Goal: Task Accomplishment & Management: Manage account settings

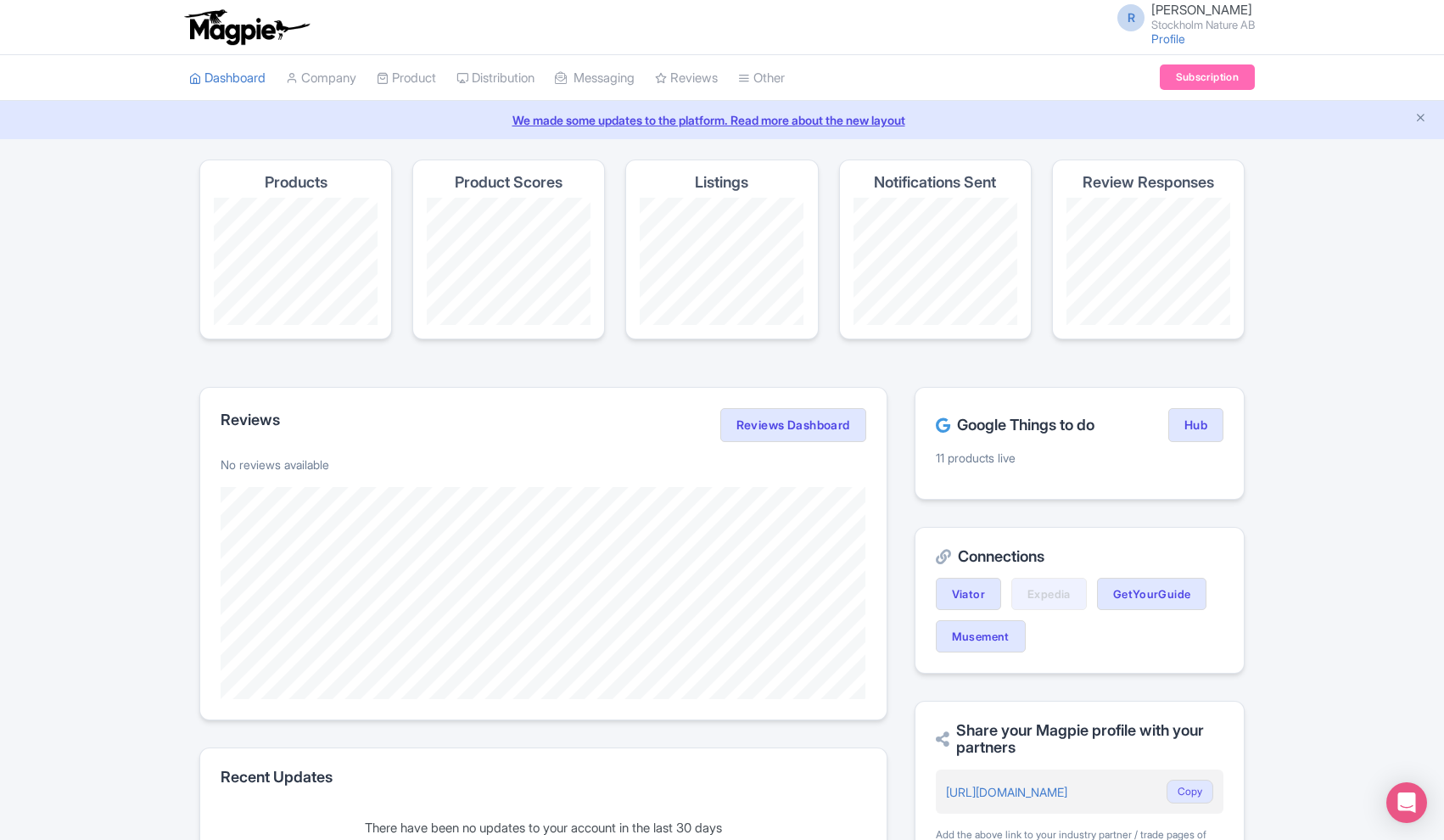
click at [1012, 427] on h2 "Google Things to do" at bounding box center [1015, 424] width 159 height 17
click at [425, 120] on link "My Products" at bounding box center [458, 121] width 161 height 26
click at [420, 79] on link "Product" at bounding box center [407, 78] width 60 height 46
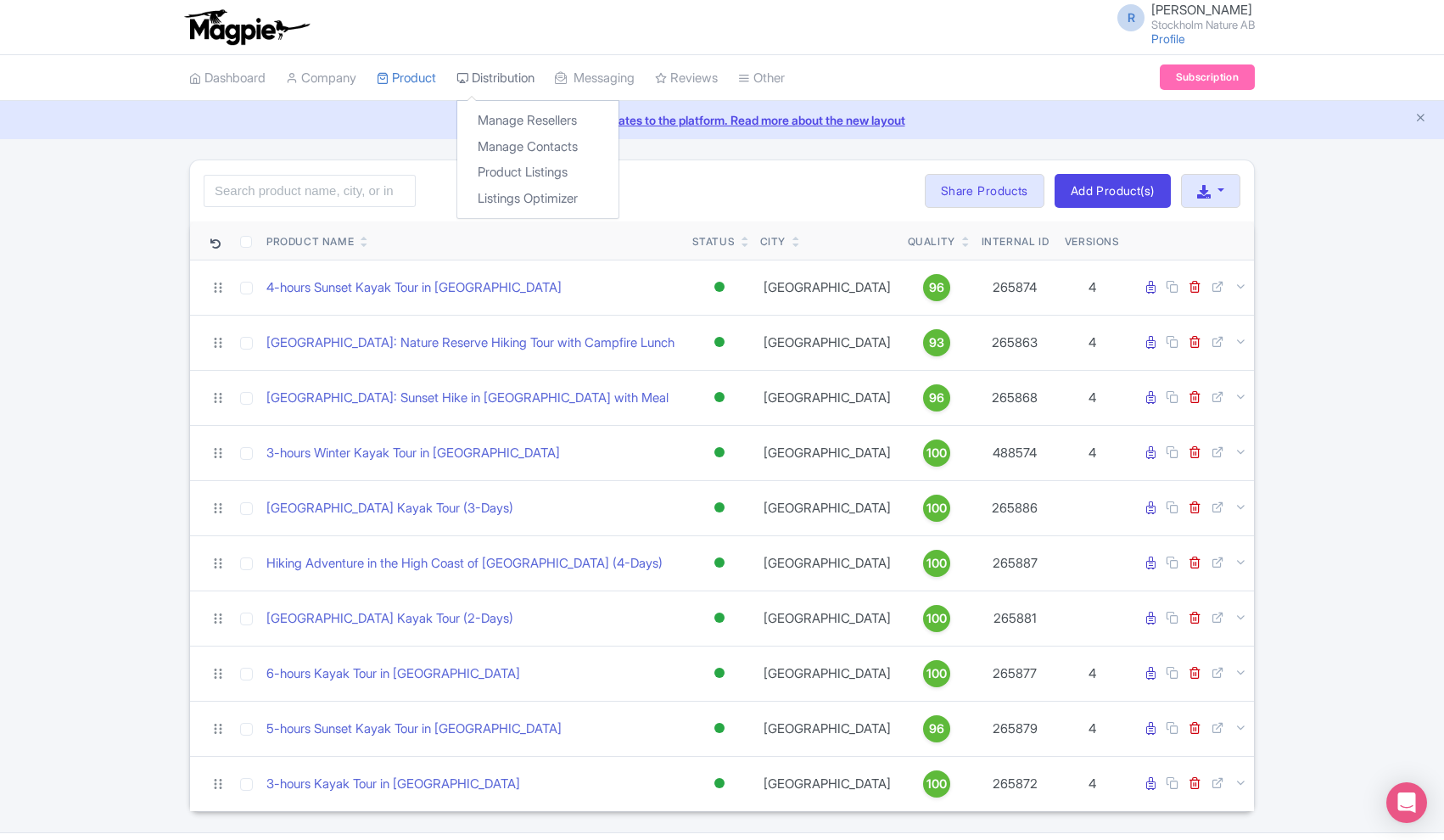
click at [497, 74] on link "Distribution" at bounding box center [495, 78] width 78 height 46
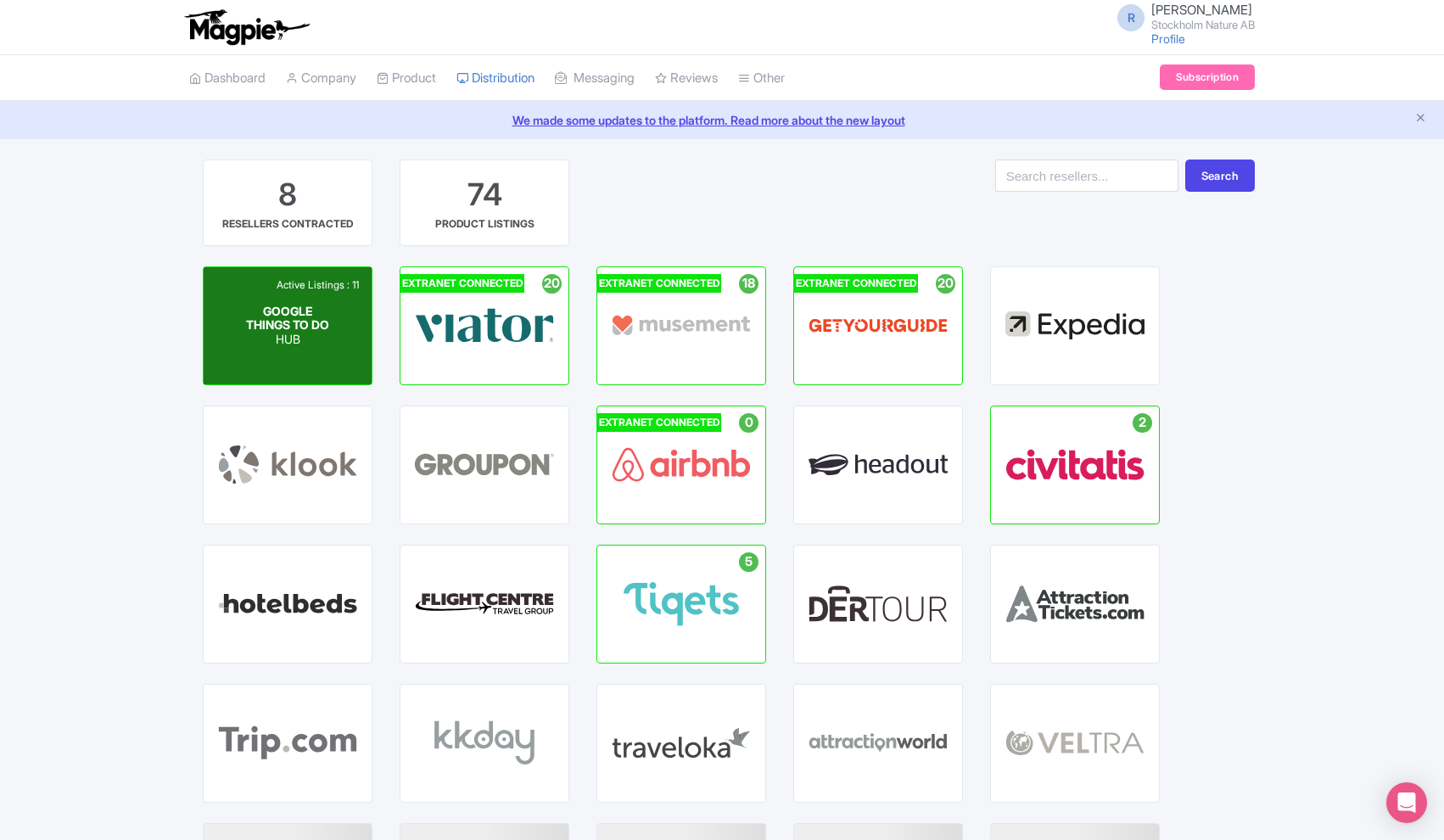
click at [325, 324] on div "GOOGLE THINGS TO DO HUB" at bounding box center [288, 325] width 84 height 42
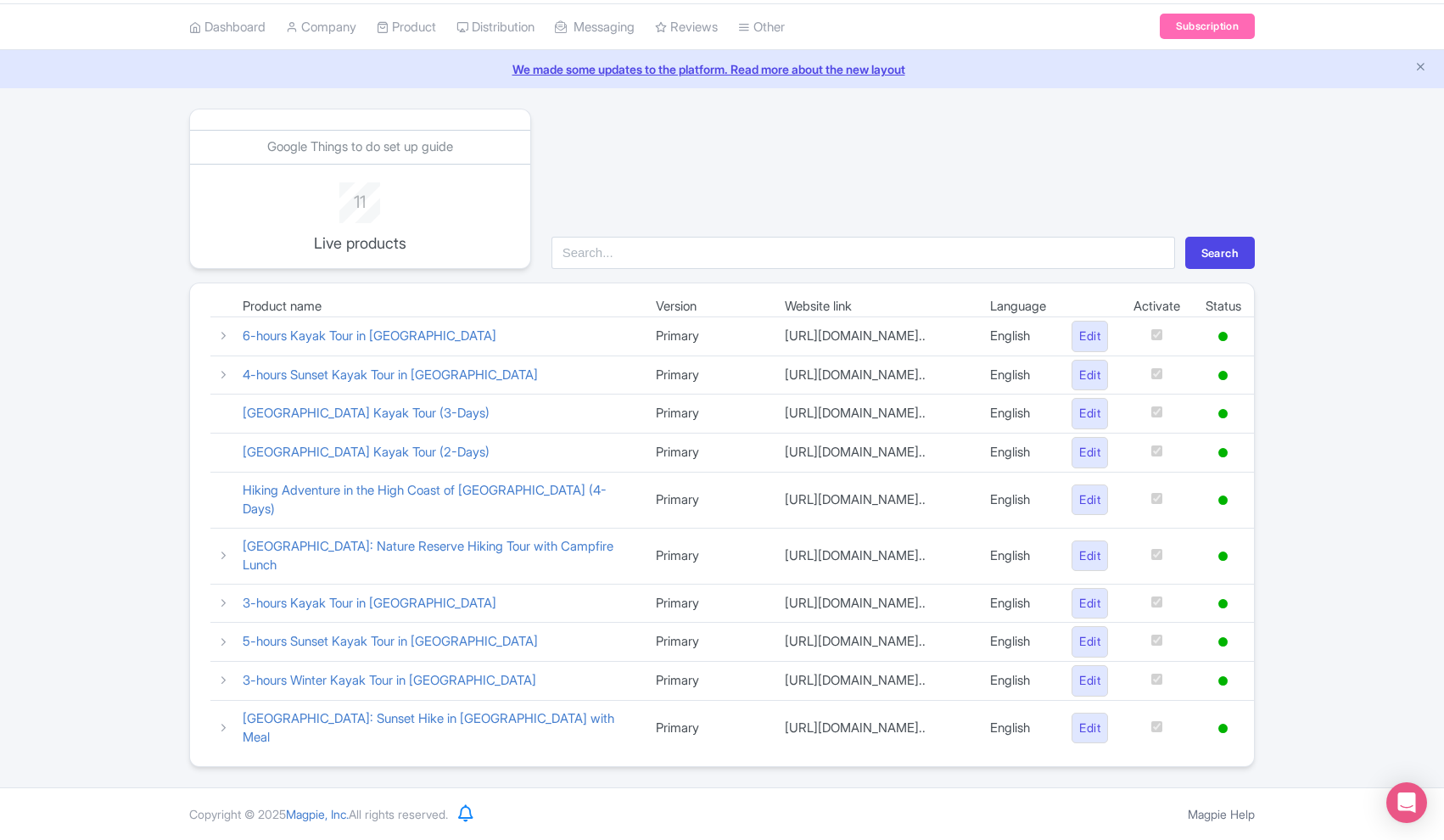
scroll to position [60, 0]
click at [223, 329] on icon at bounding box center [223, 335] width 13 height 13
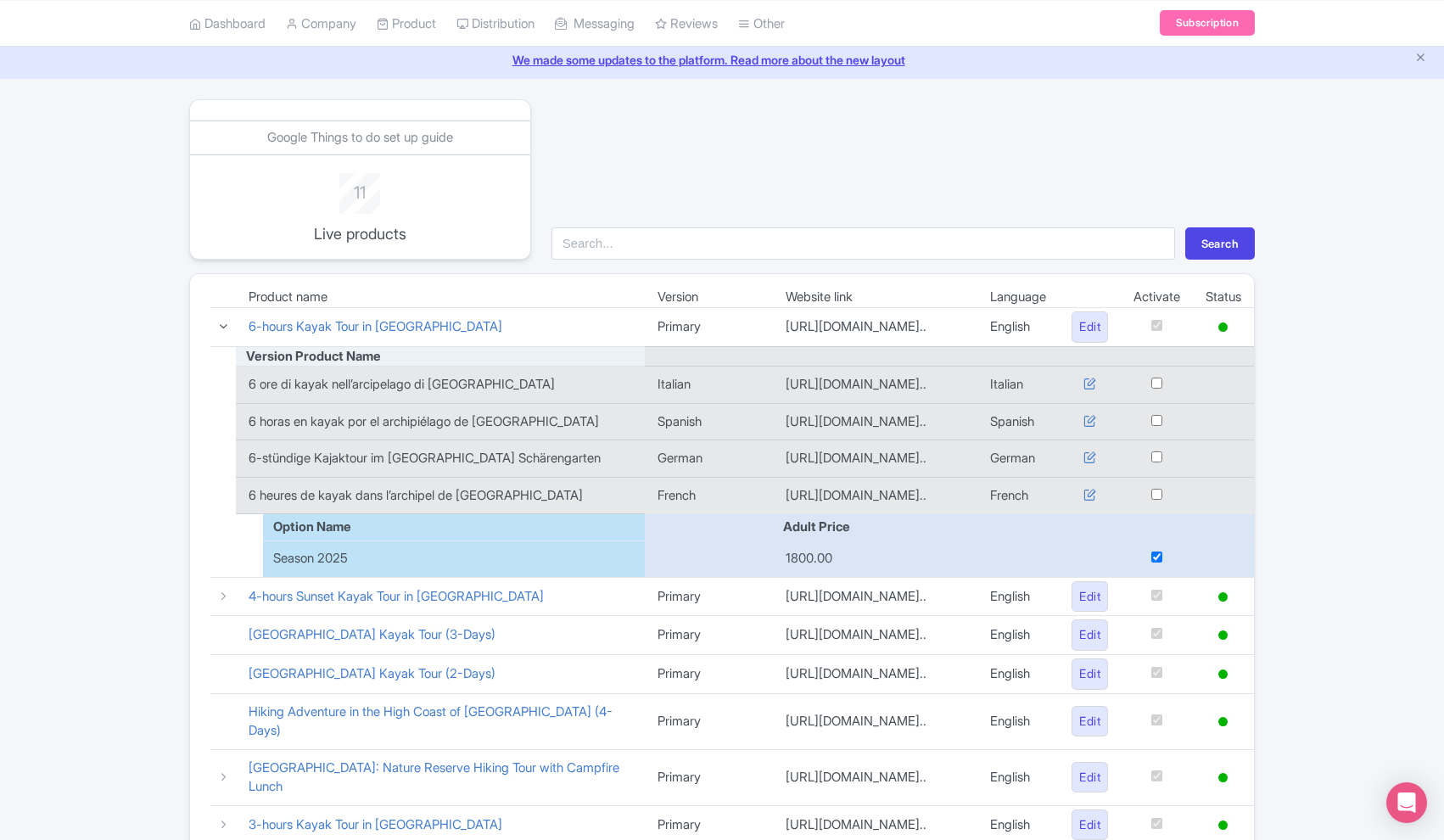
click at [223, 321] on icon at bounding box center [223, 326] width 13 height 13
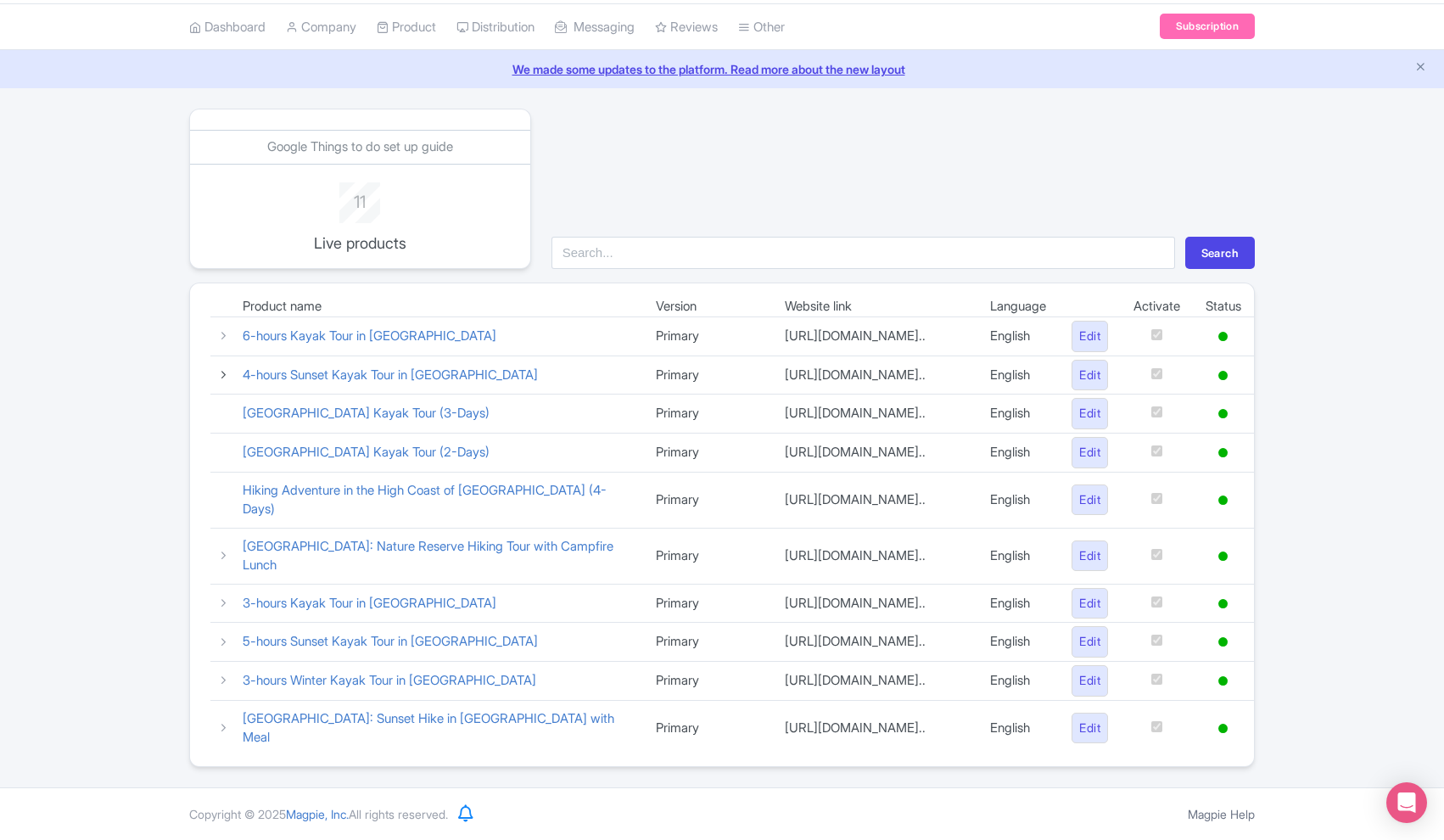
click at [224, 368] on icon at bounding box center [223, 374] width 13 height 13
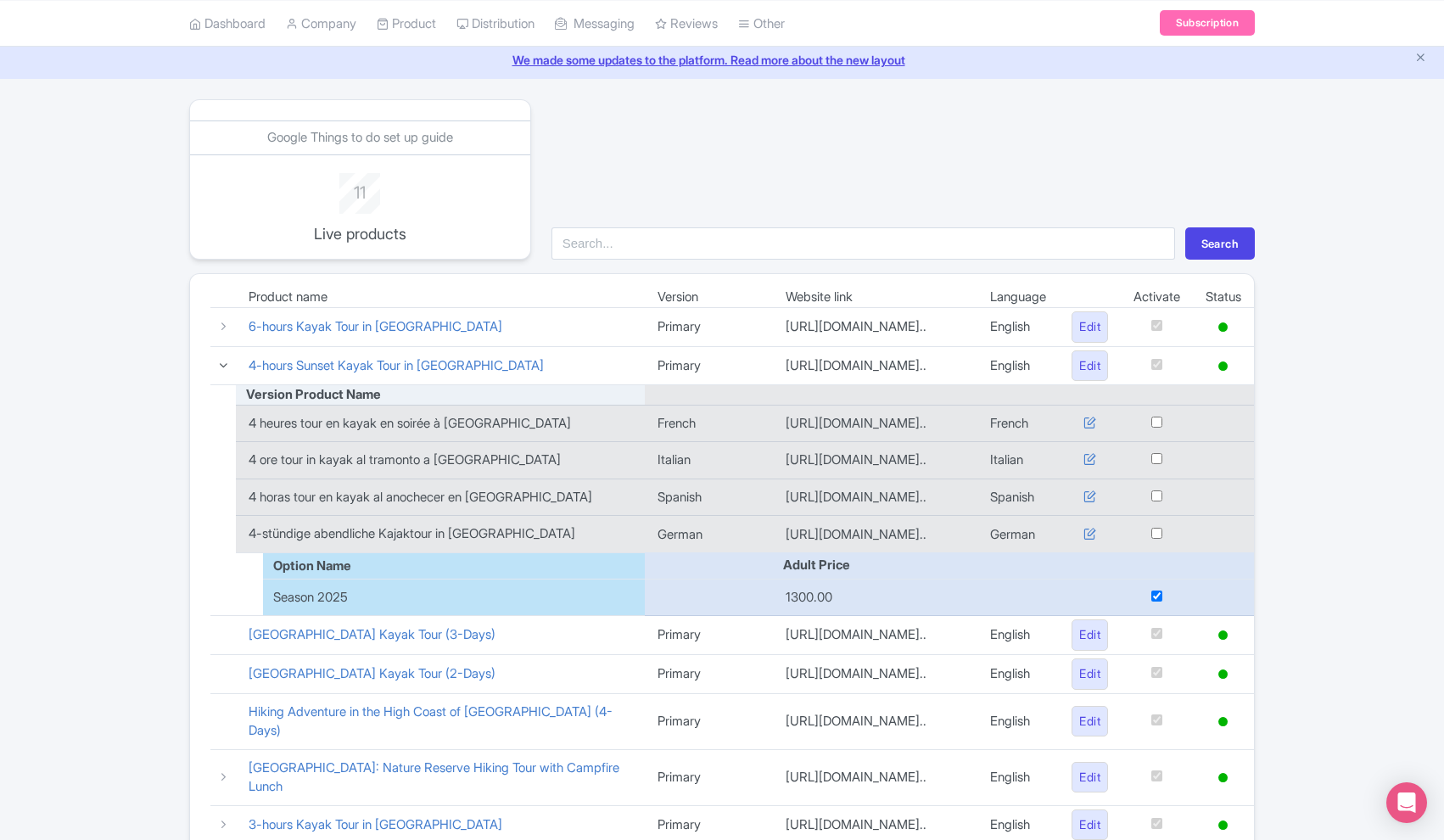
click at [225, 363] on icon at bounding box center [223, 365] width 13 height 13
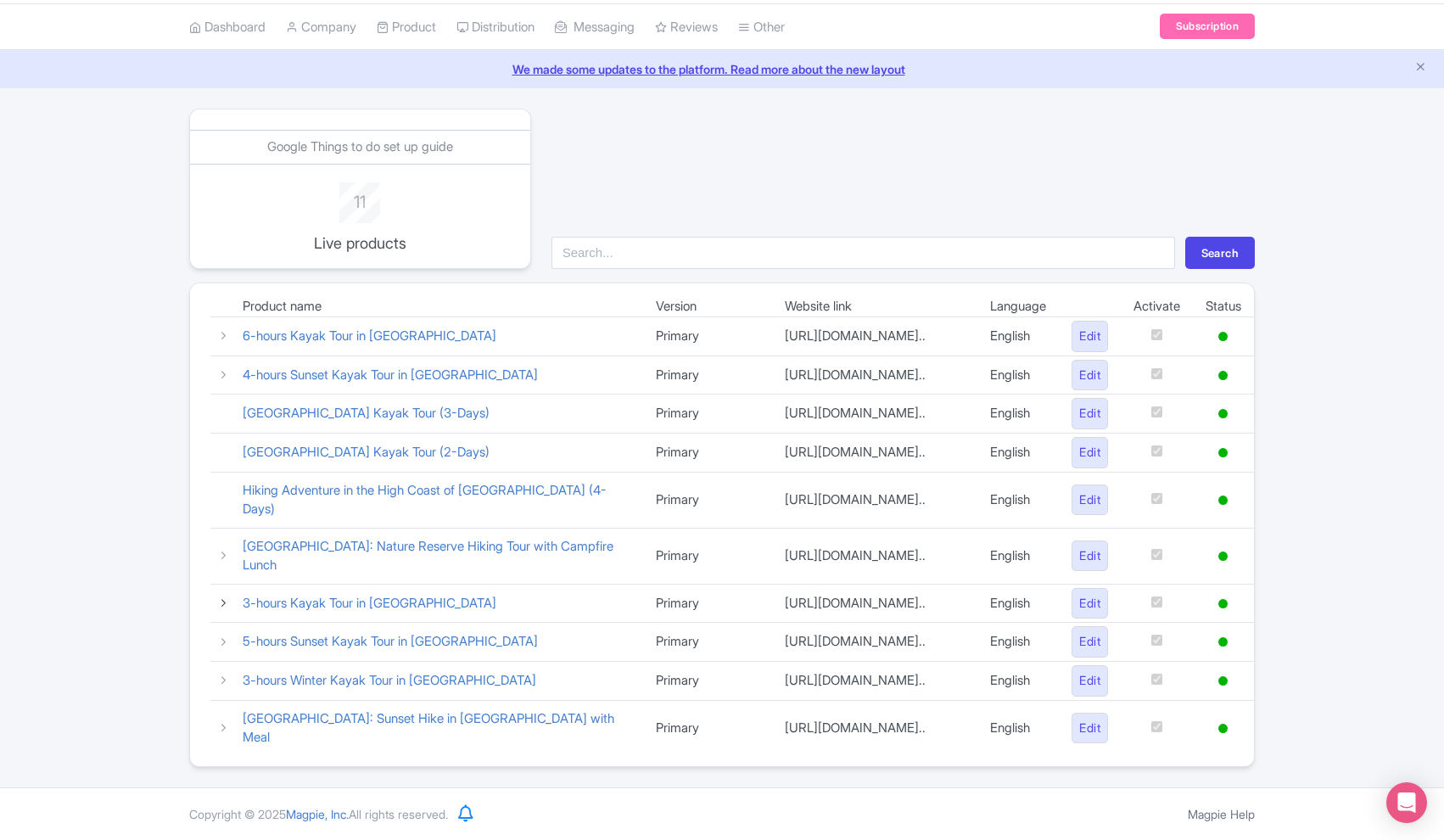
click at [227, 596] on icon at bounding box center [223, 603] width 13 height 13
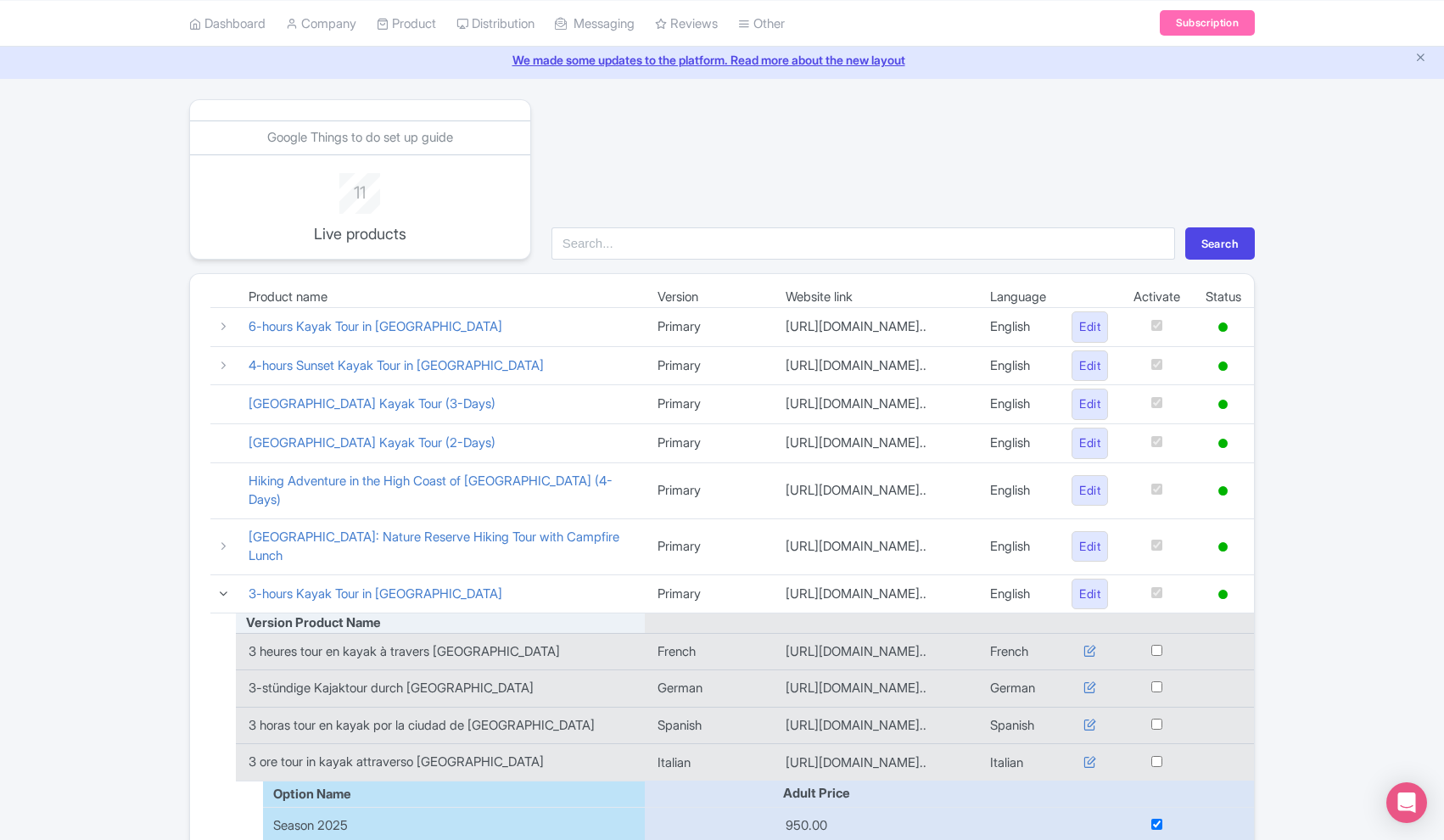
click at [223, 587] on icon at bounding box center [223, 593] width 13 height 13
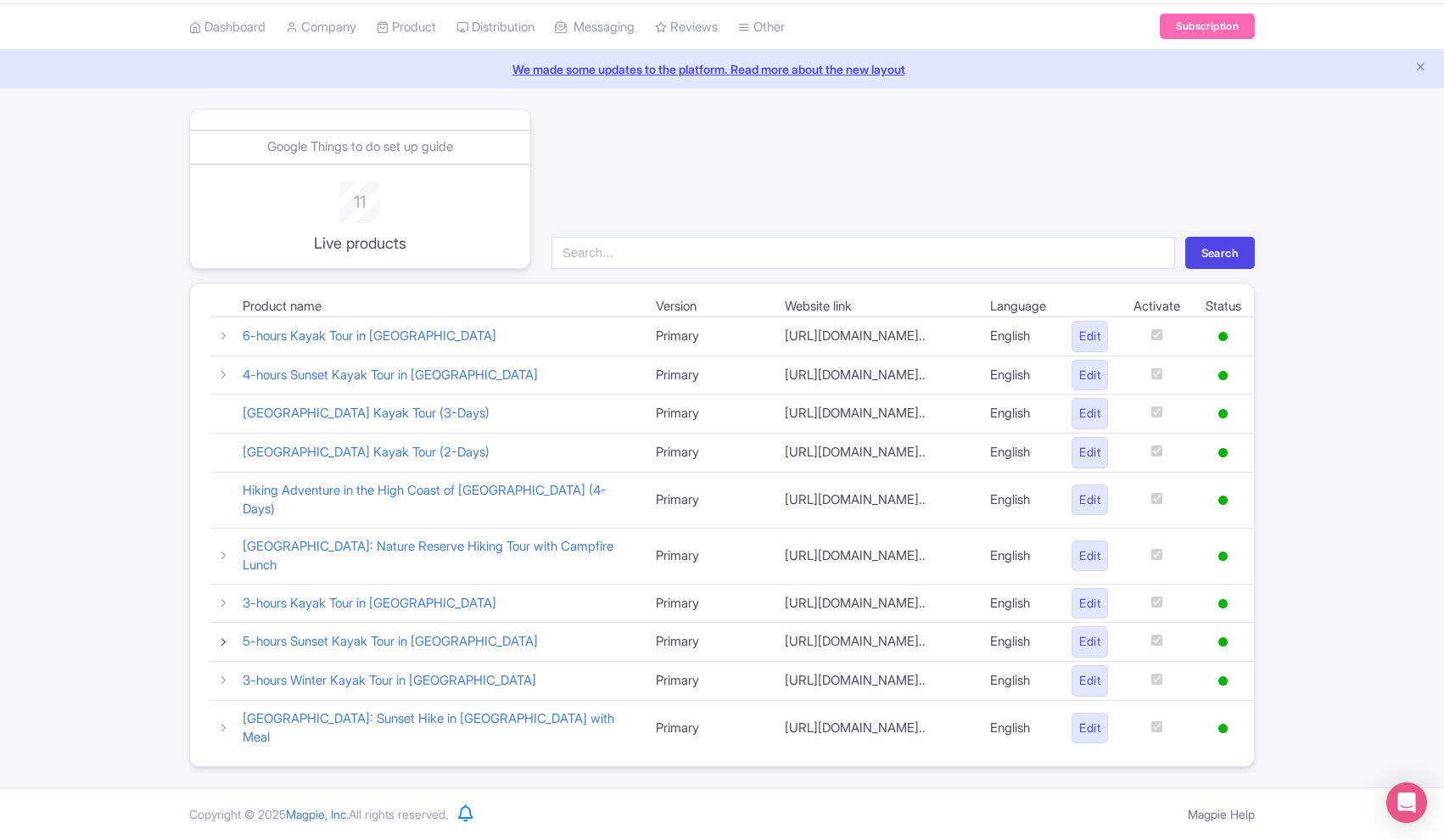
click at [220, 635] on icon at bounding box center [223, 641] width 13 height 13
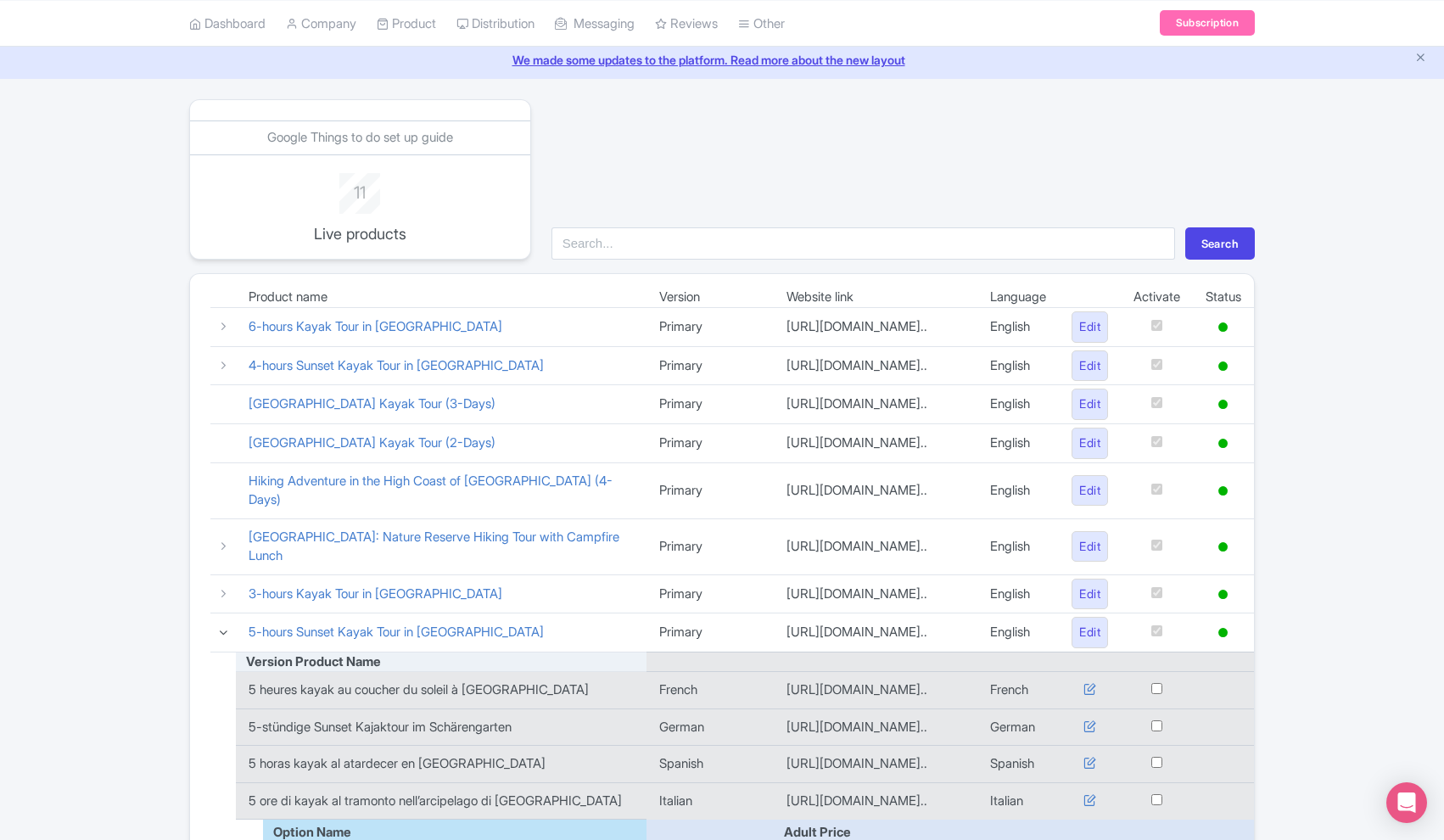
click at [223, 636] on icon at bounding box center [223, 632] width 13 height 13
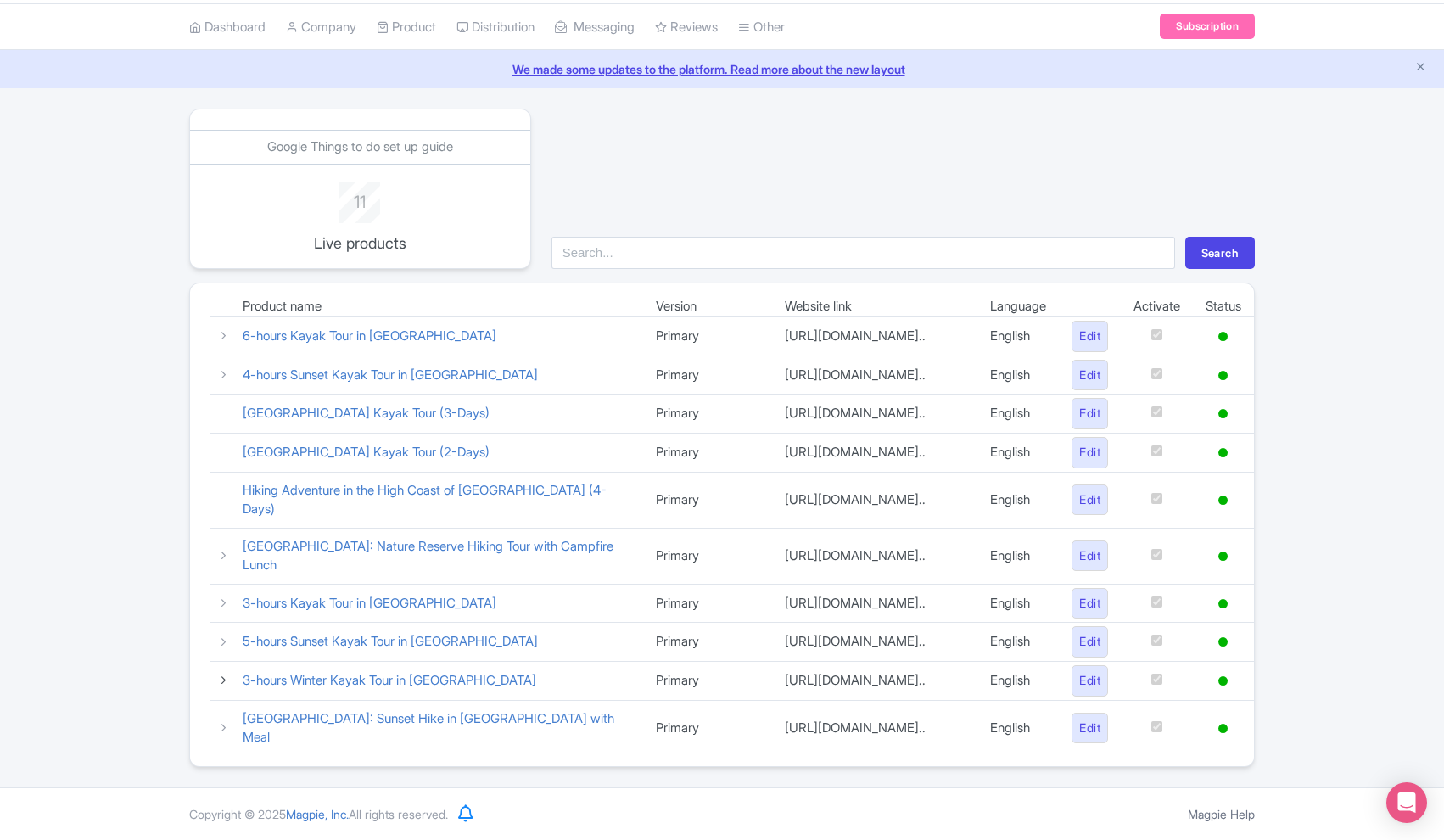
click at [224, 681] on icon at bounding box center [223, 680] width 13 height 13
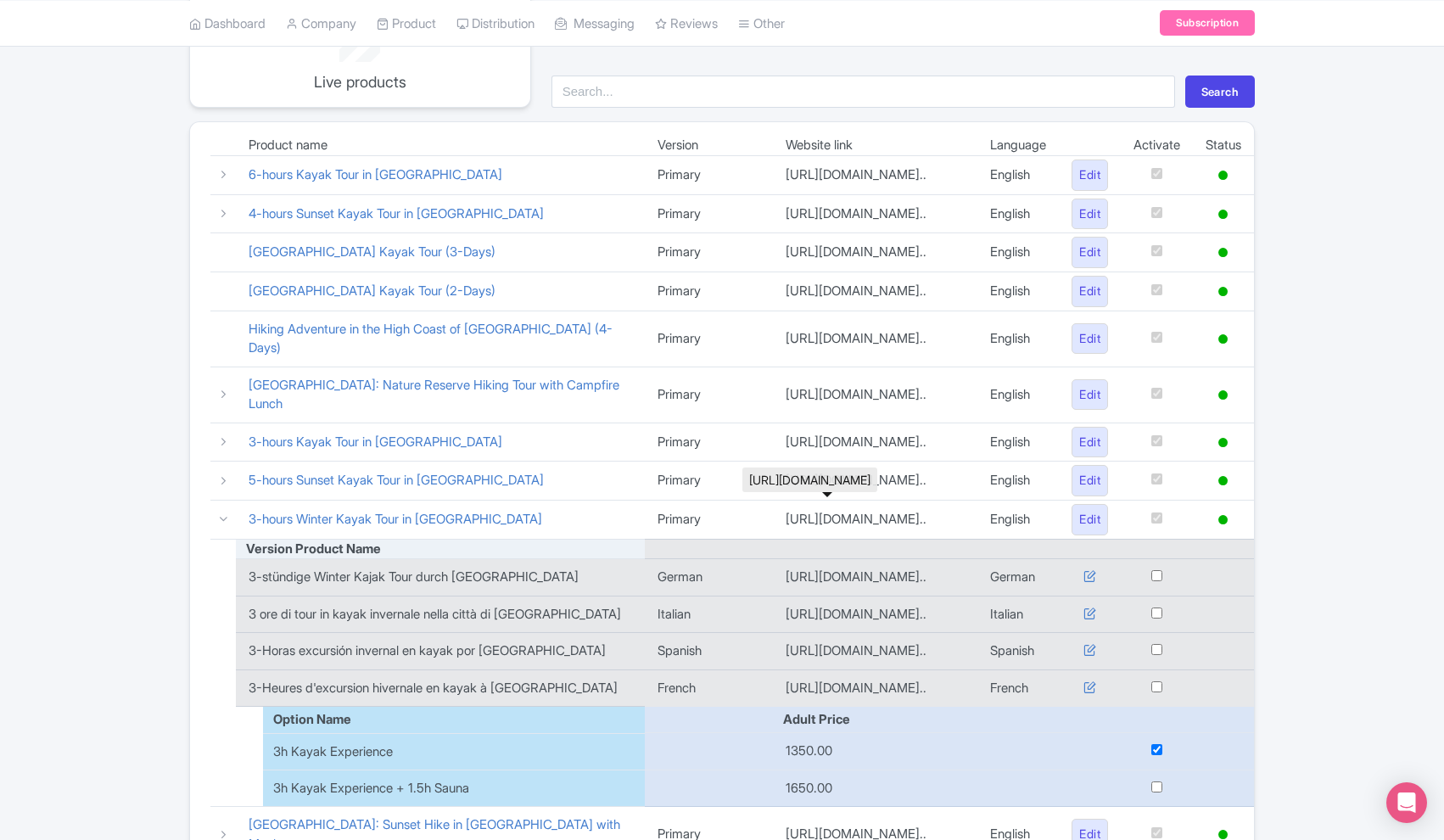
scroll to position [229, 0]
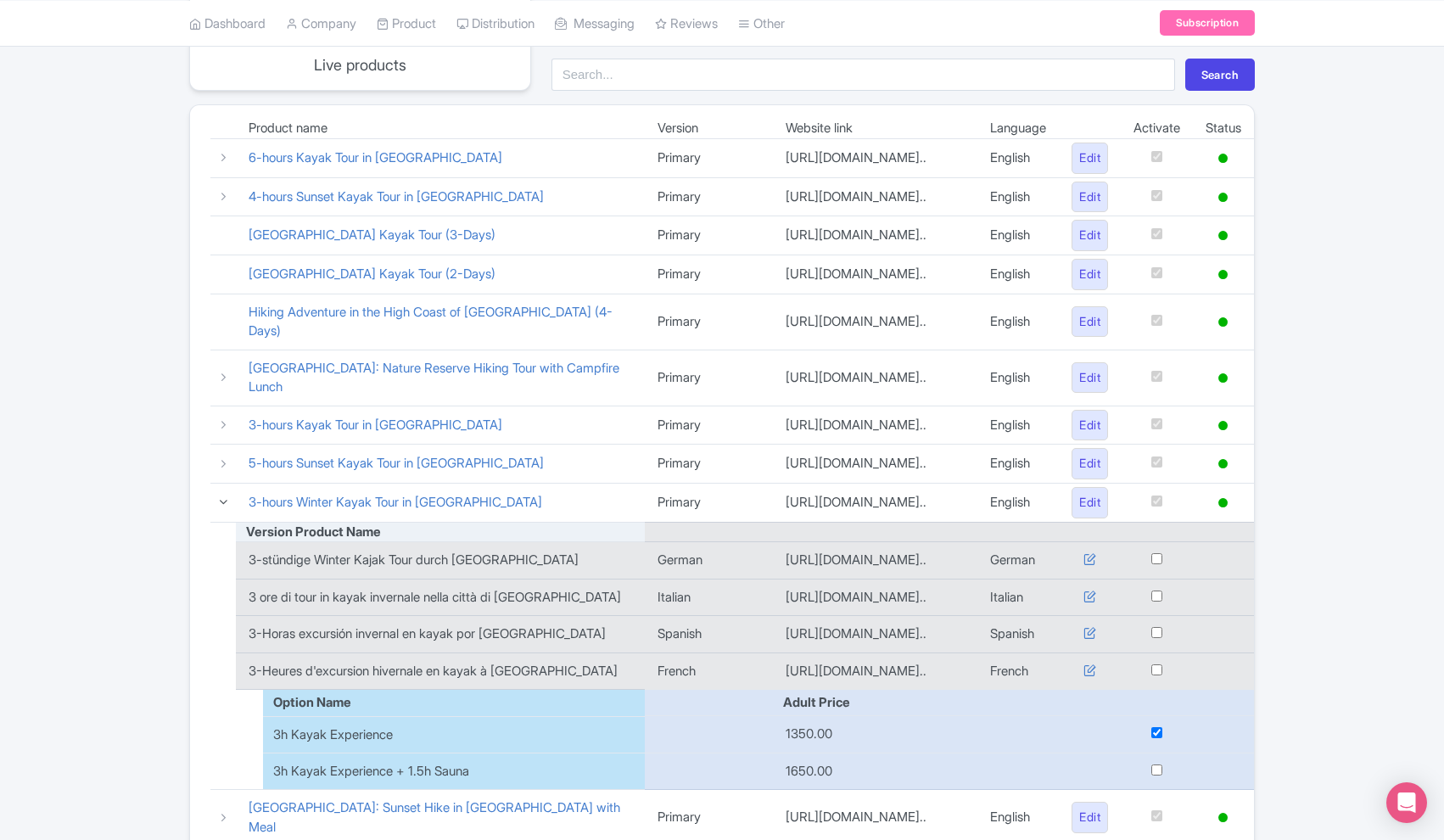
click at [220, 508] on icon at bounding box center [223, 501] width 13 height 13
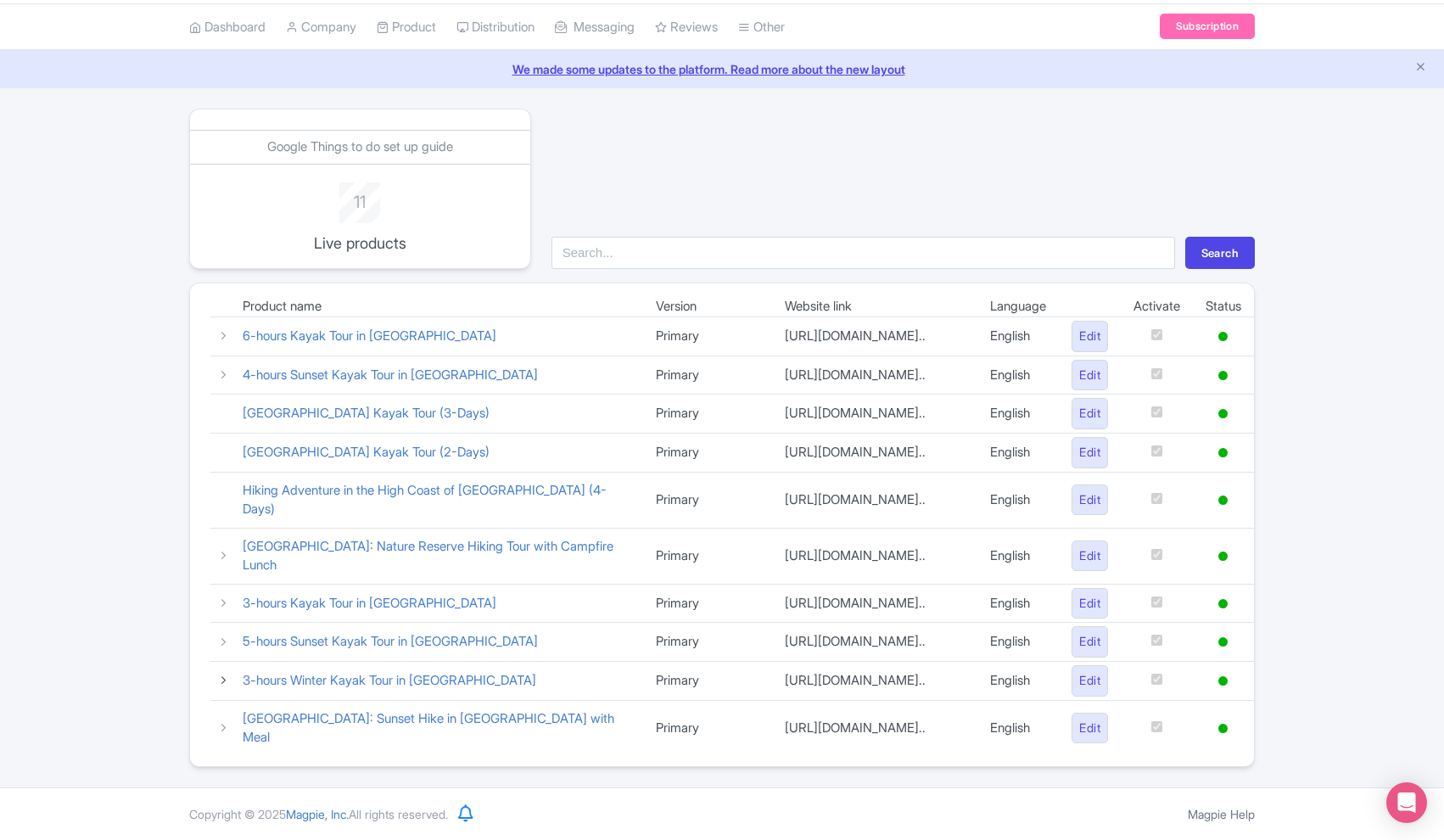
scroll to position [60, 0]
click at [224, 730] on icon at bounding box center [223, 727] width 13 height 13
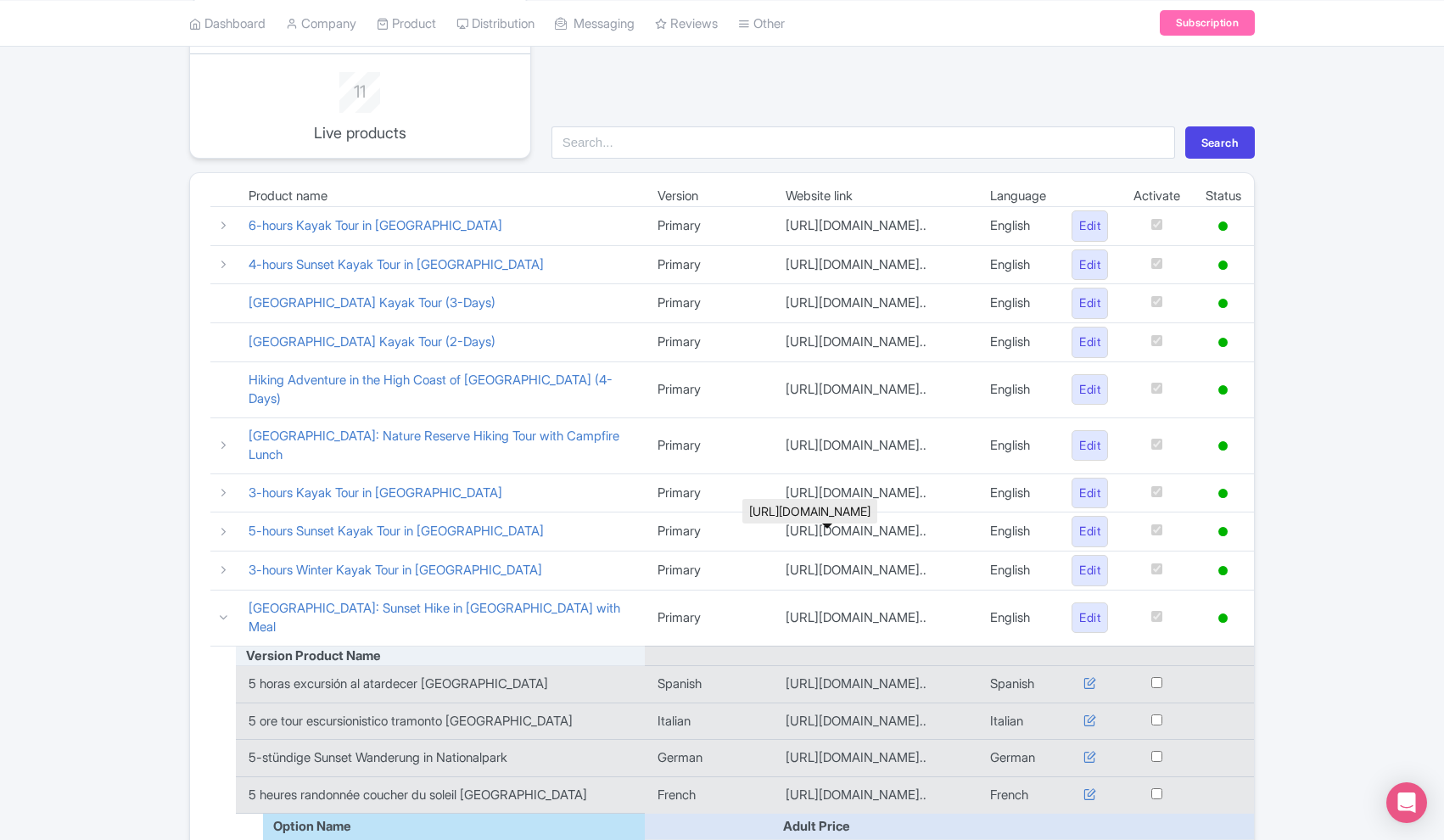
scroll to position [228, 0]
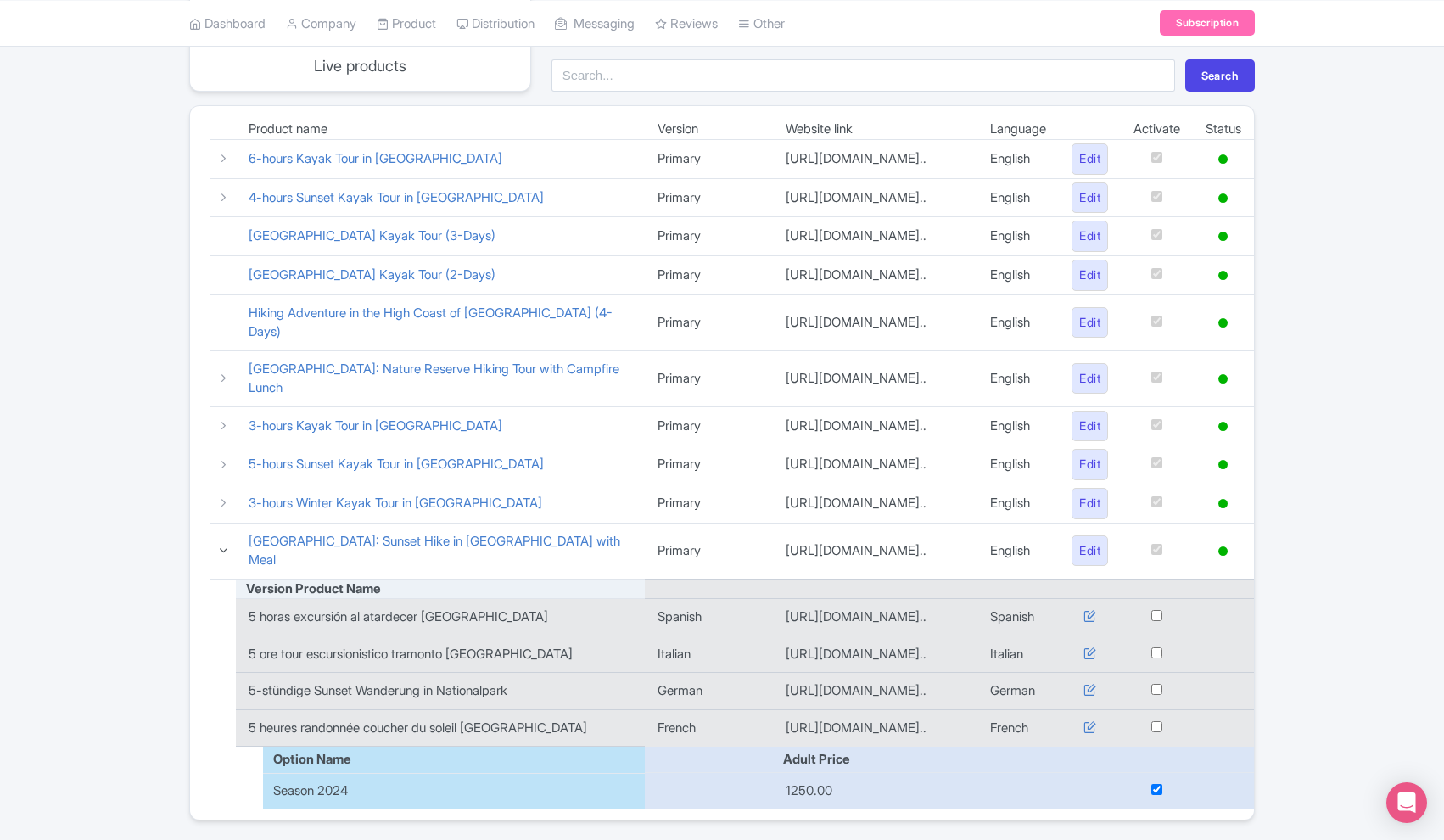
click at [221, 556] on icon at bounding box center [223, 550] width 13 height 13
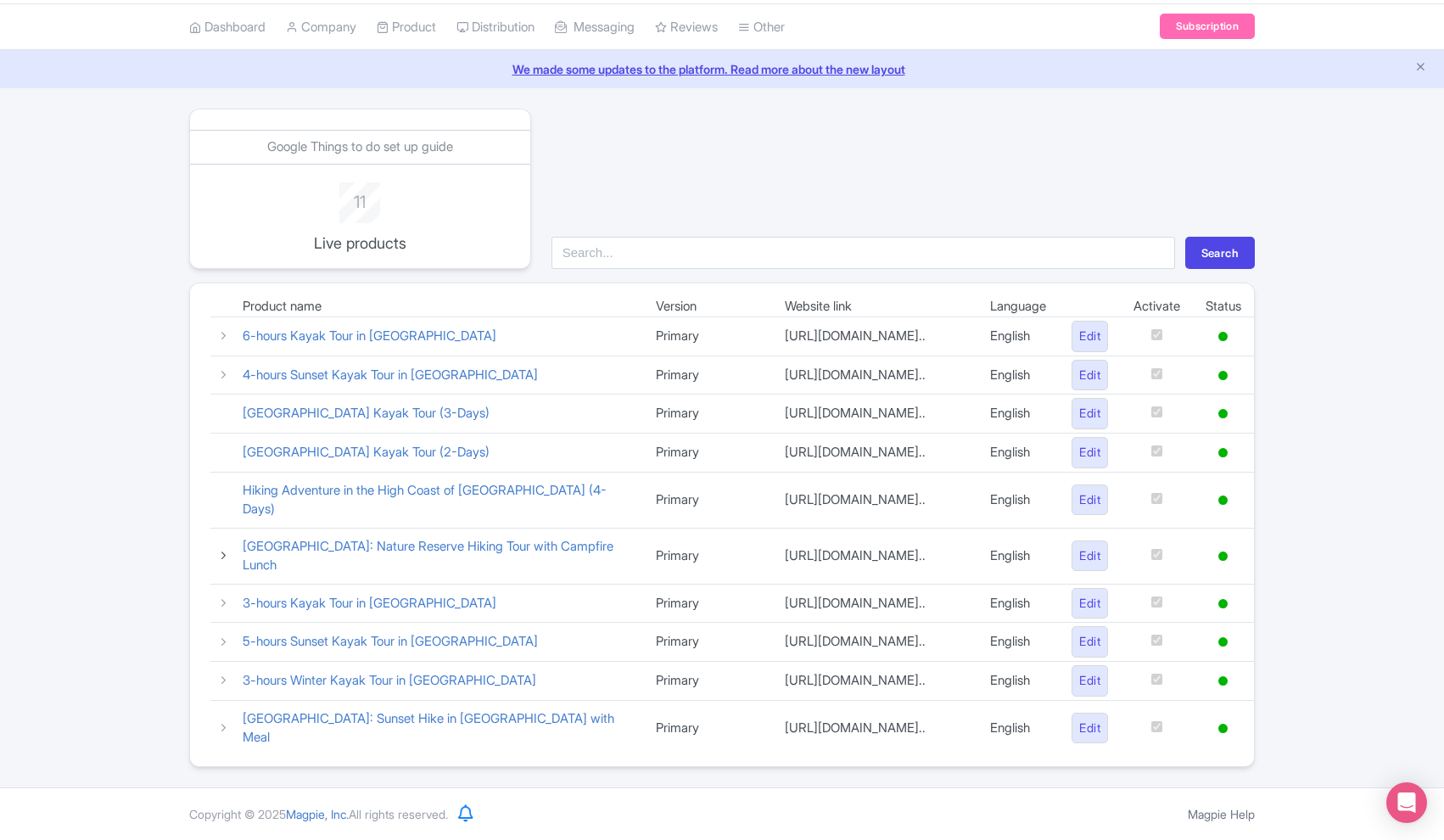
click at [226, 548] on icon at bounding box center [223, 554] width 13 height 13
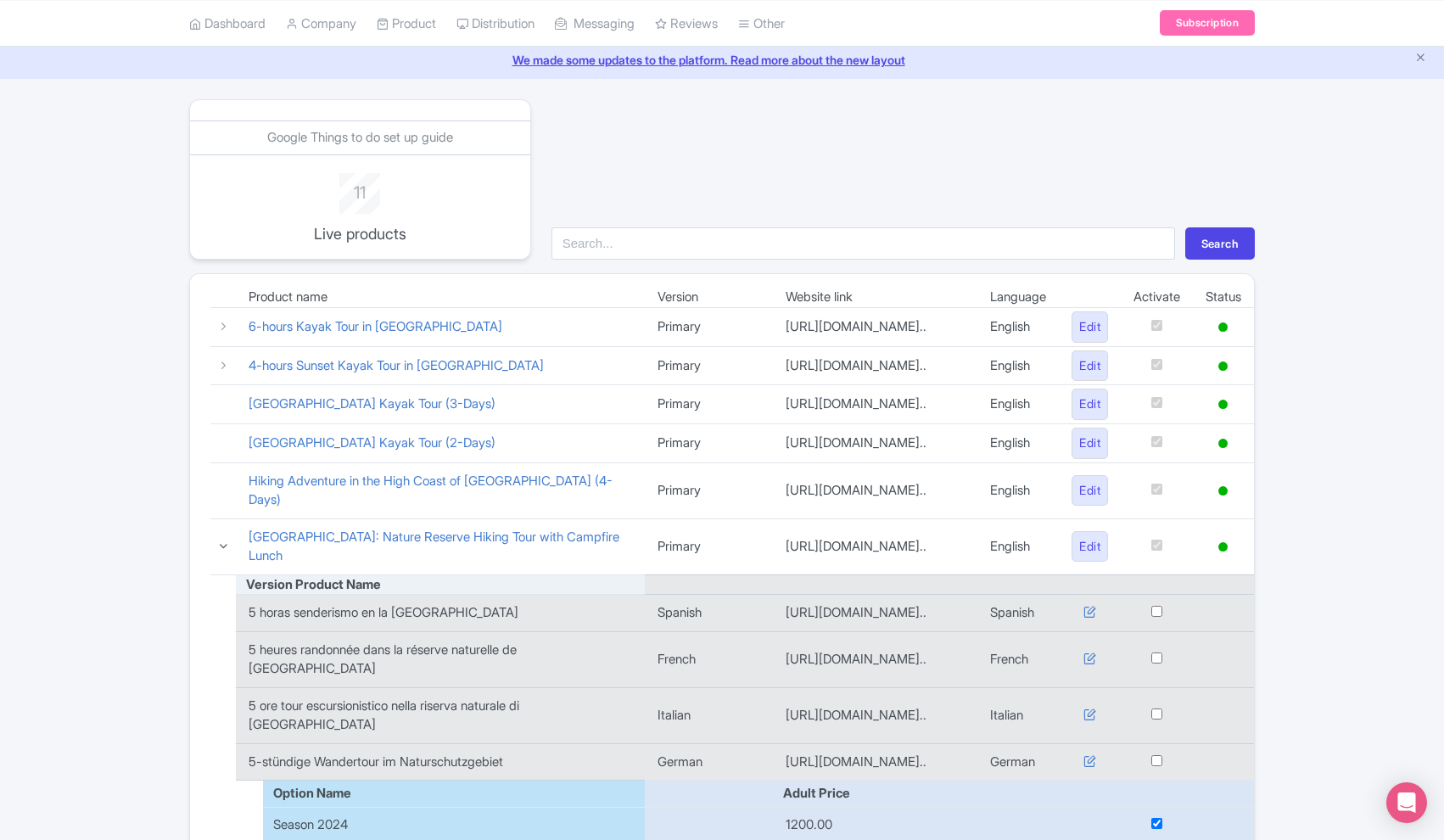
click at [223, 542] on icon at bounding box center [223, 546] width 13 height 13
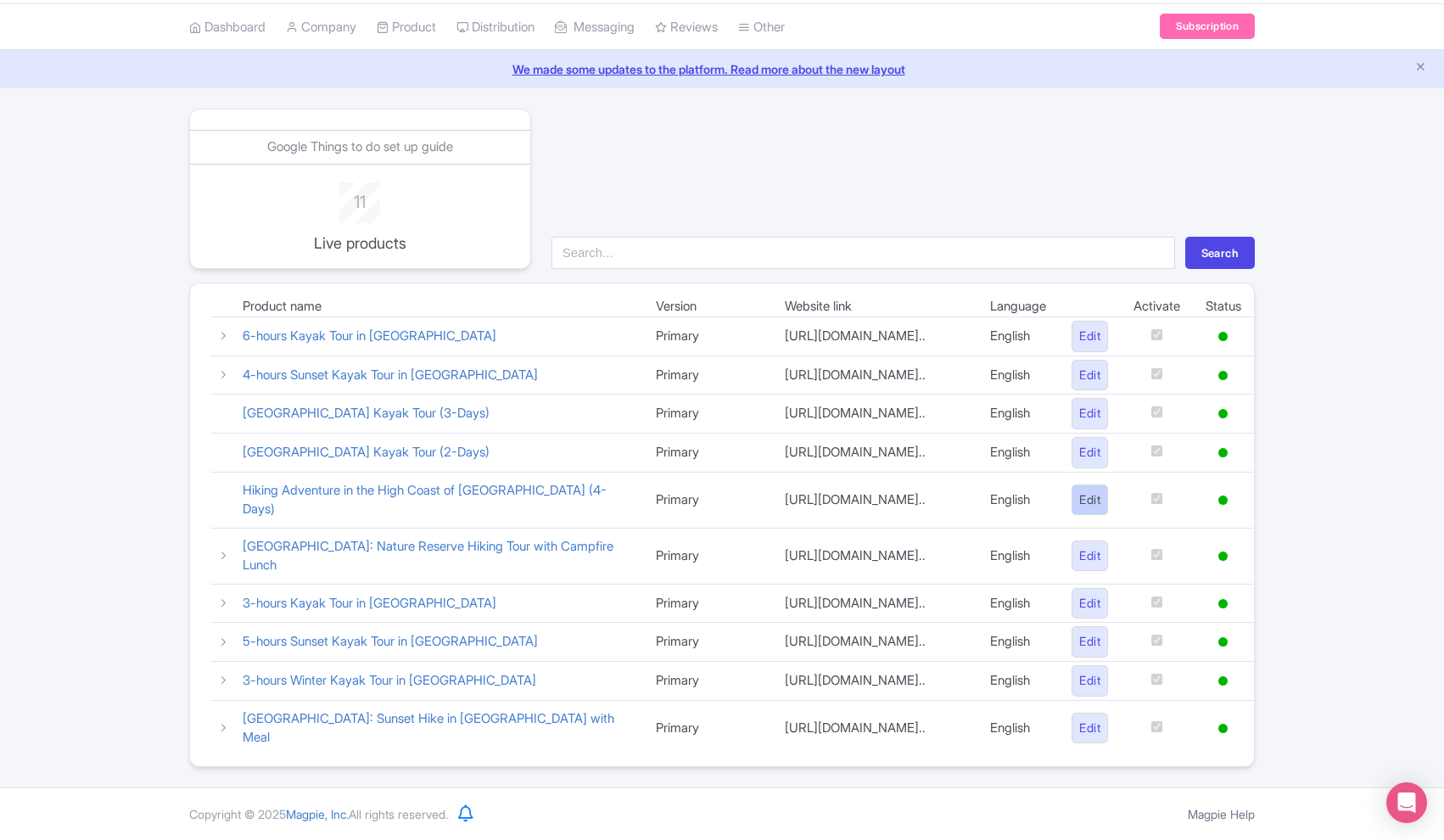
click at [1086, 489] on link "Edit" at bounding box center [1090, 500] width 37 height 32
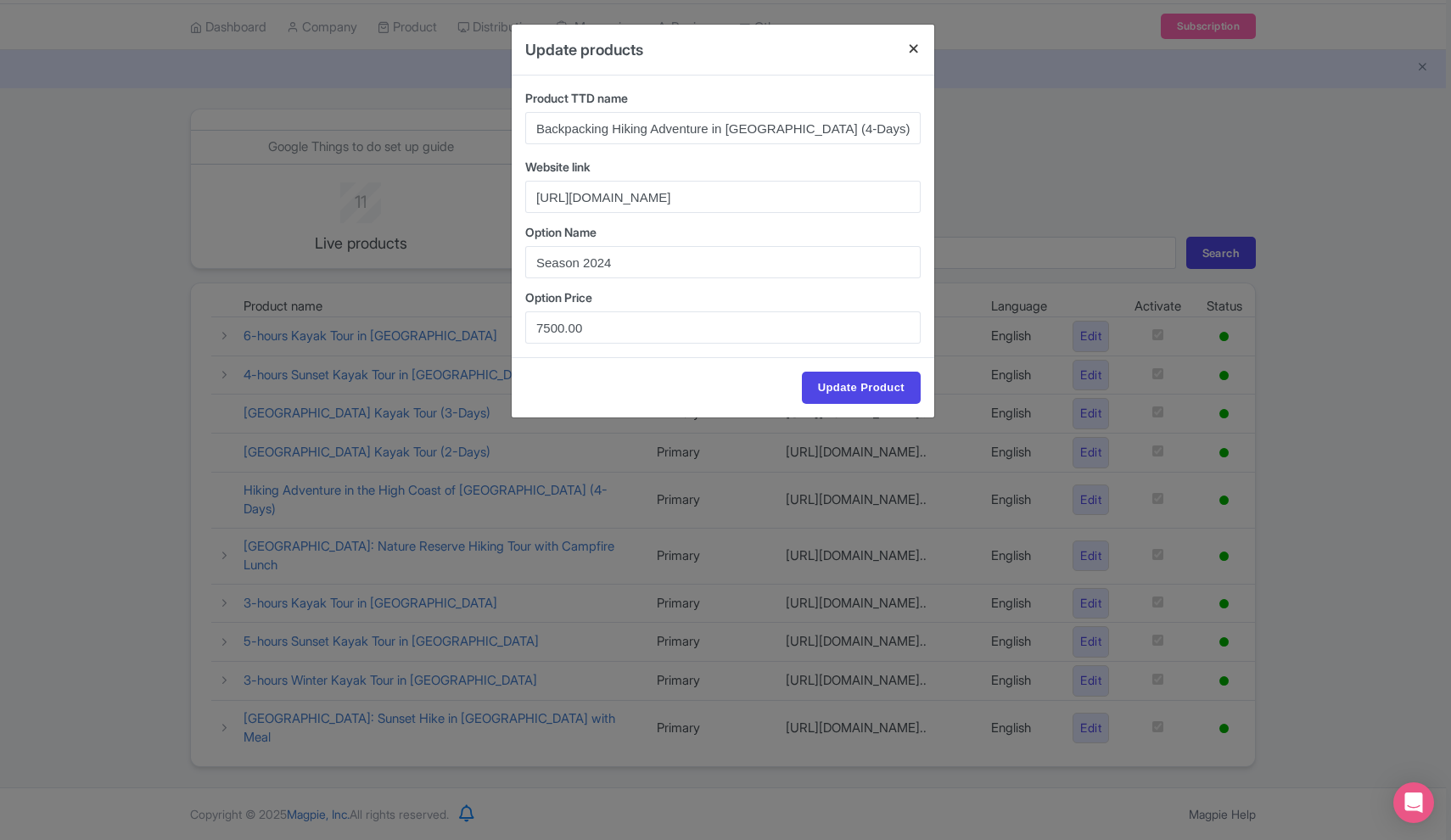
click at [913, 50] on button "Close" at bounding box center [914, 48] width 40 height 48
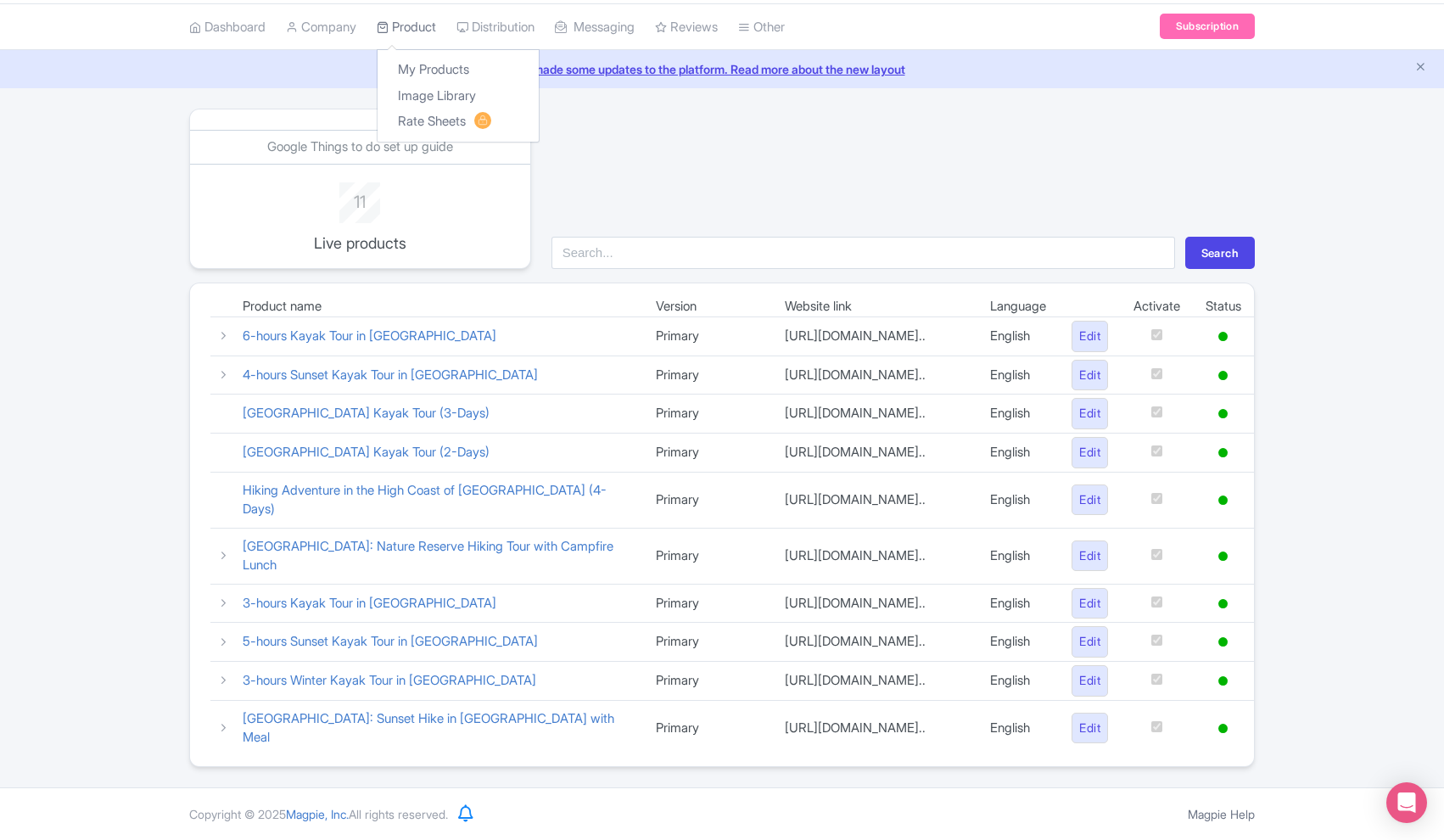
click at [429, 27] on link "Product" at bounding box center [407, 27] width 60 height 46
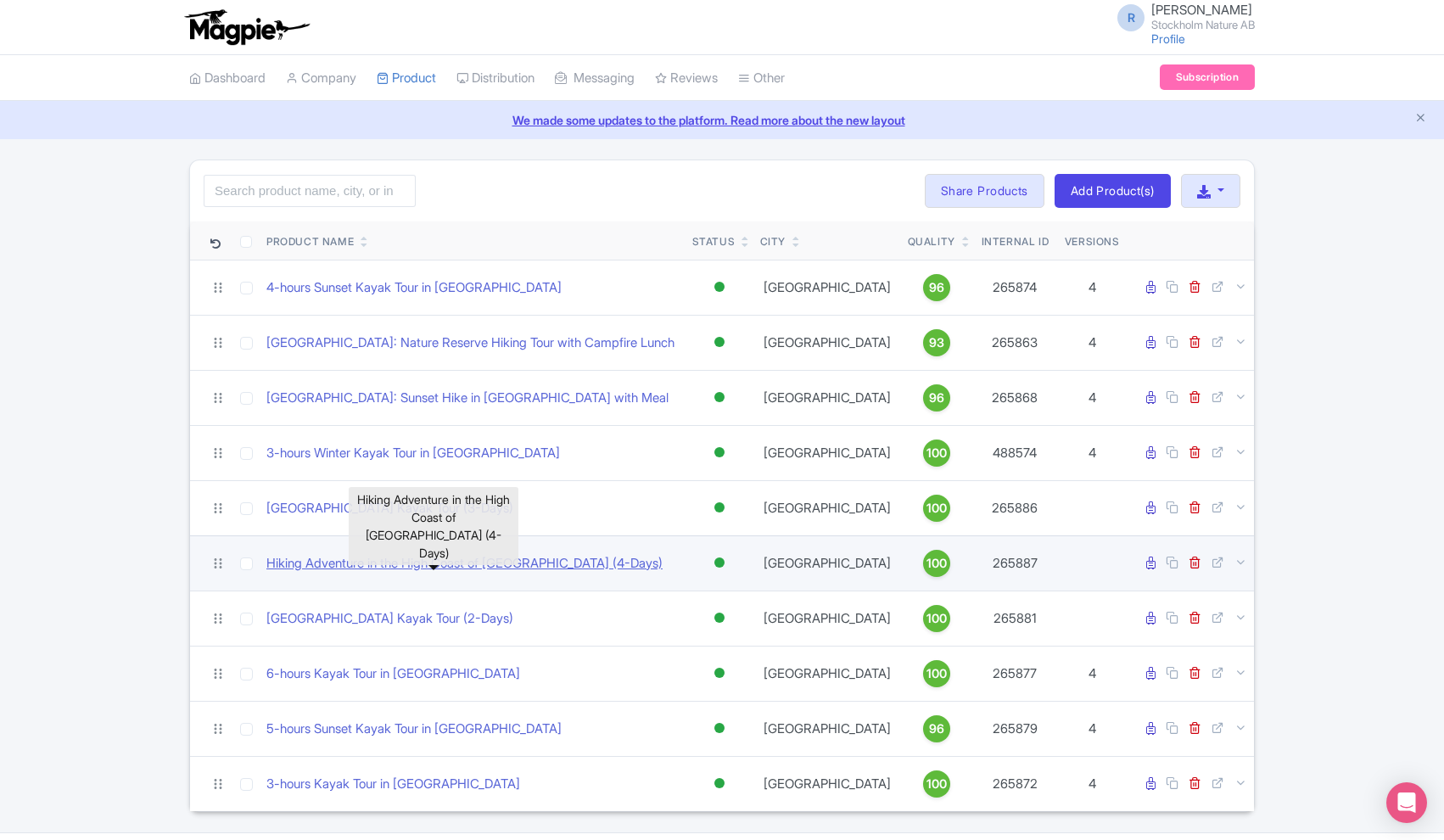
click at [462, 560] on link "Hiking Adventure in the High Coast of [GEOGRAPHIC_DATA] (4-Days)" at bounding box center [464, 563] width 396 height 19
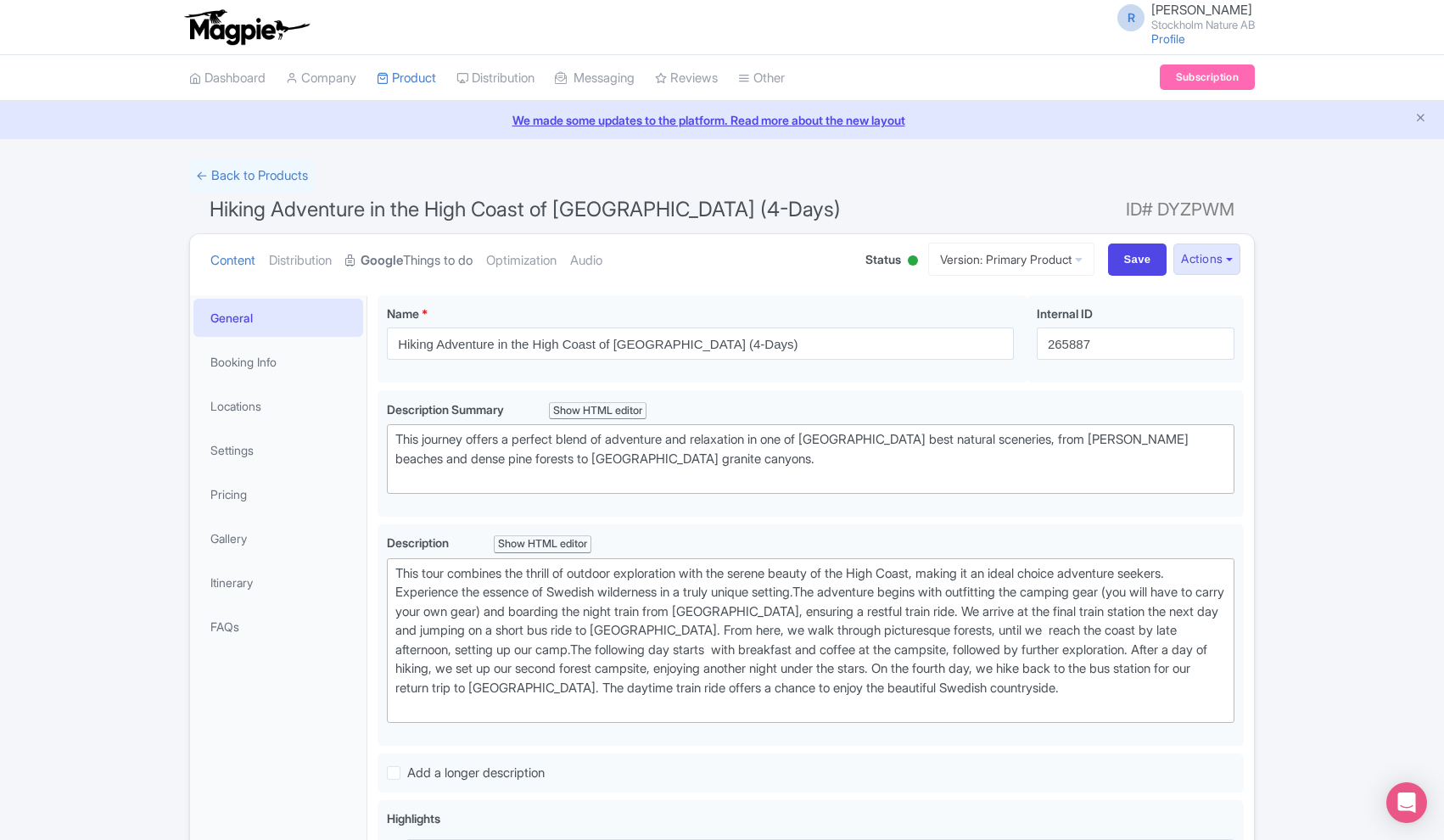
click at [420, 258] on link "Google Things to do" at bounding box center [408, 260] width 127 height 53
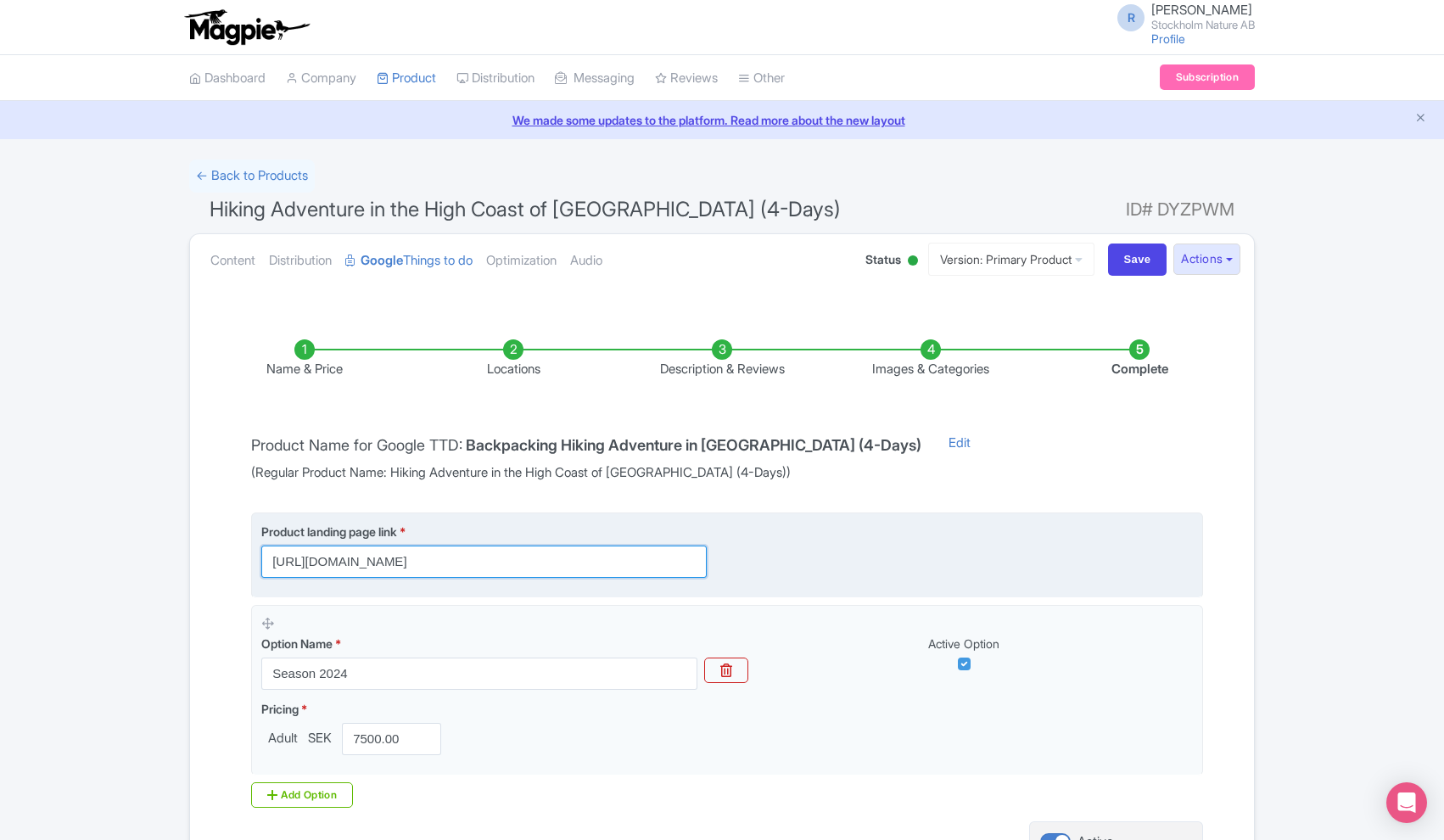
drag, startPoint x: 273, startPoint y: 559, endPoint x: 496, endPoint y: 557, distance: 223.0
click at [496, 557] on input "https://www.stockholmnature.com/hiking-tours/?featured=H03&utm_source=google+tt…" at bounding box center [484, 561] width 445 height 32
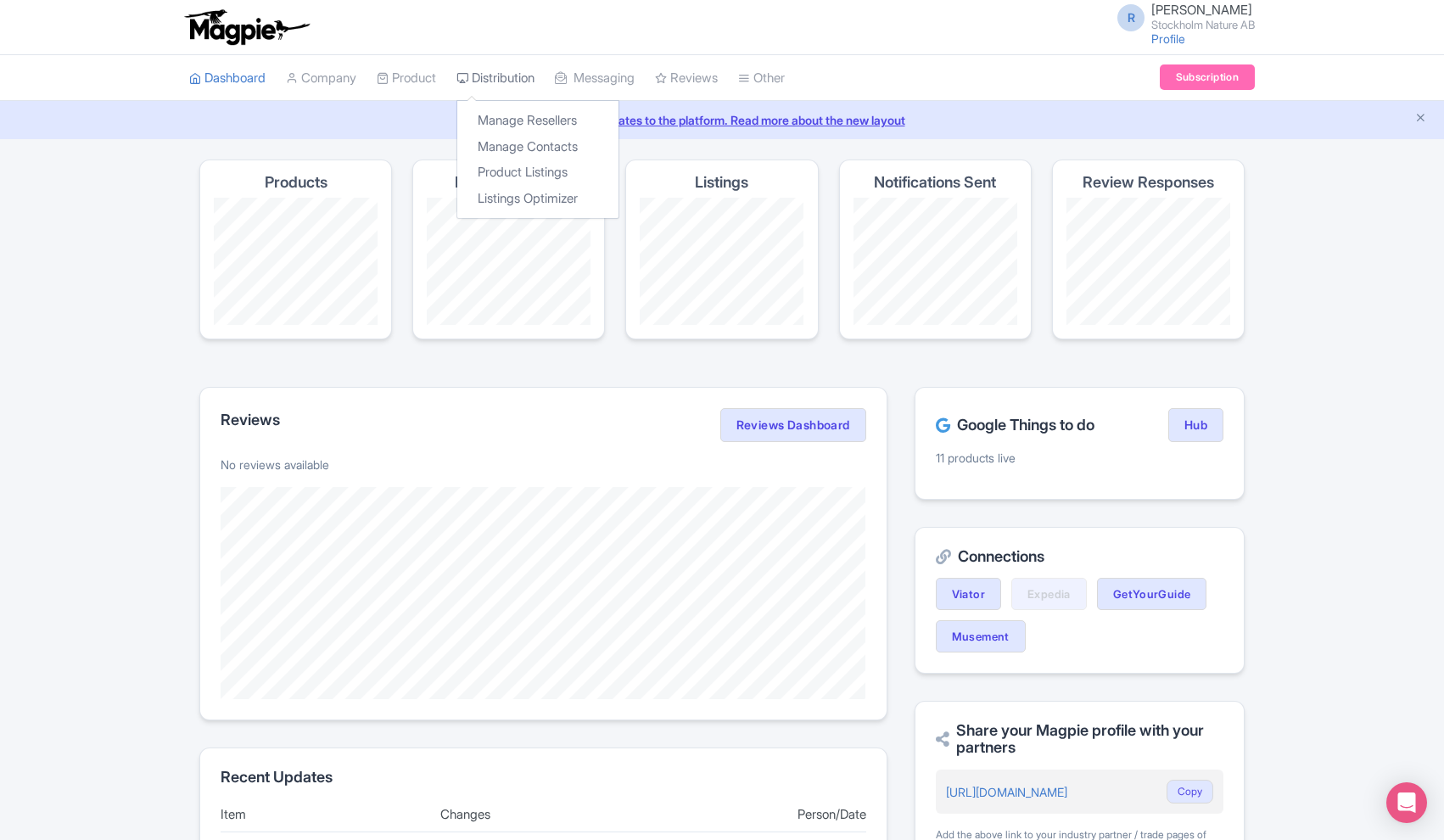
click at [491, 80] on link "Distribution" at bounding box center [495, 78] width 78 height 46
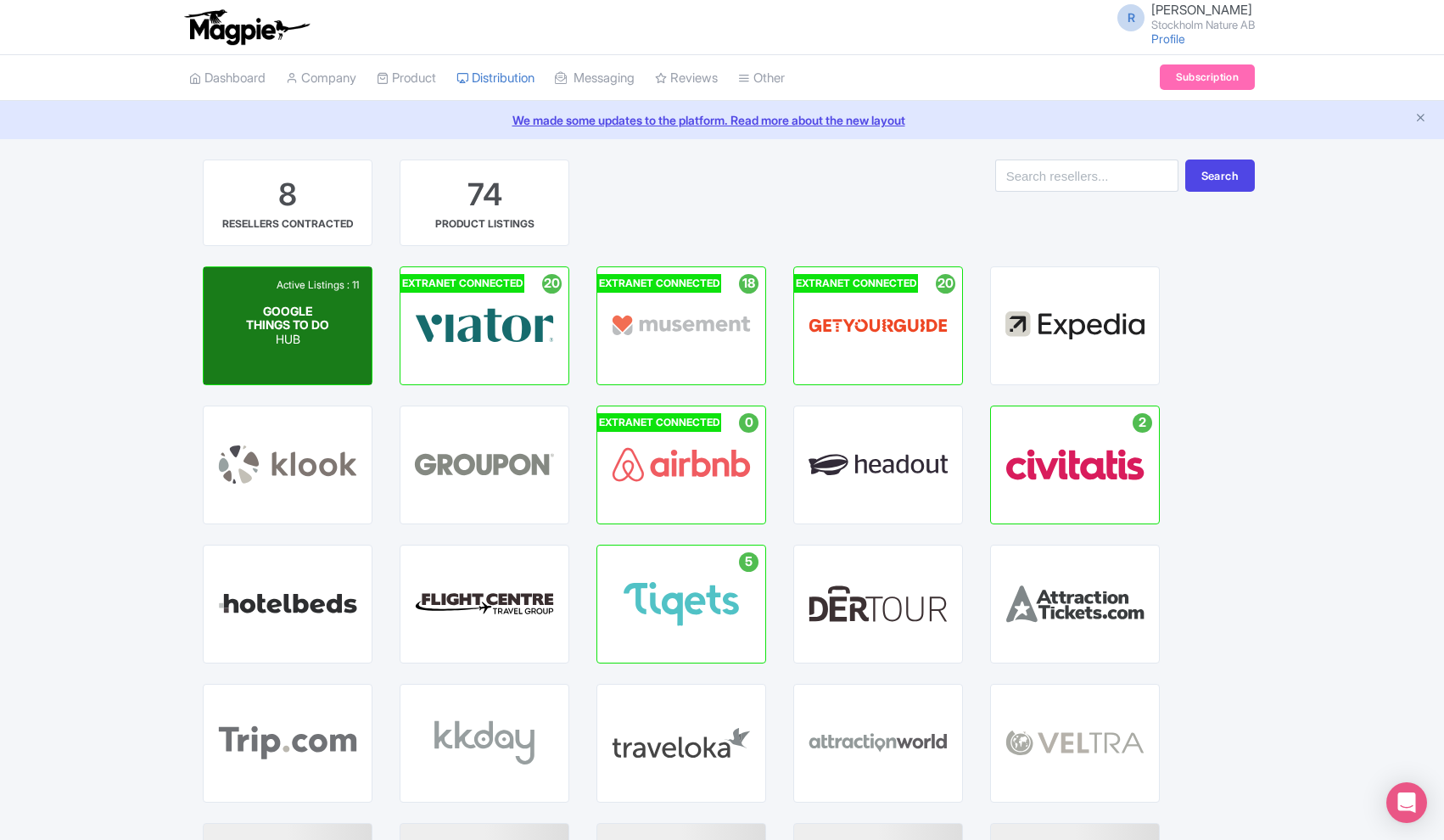
click at [307, 309] on span "GOOGLE THINGS TO DO" at bounding box center [287, 317] width 83 height 29
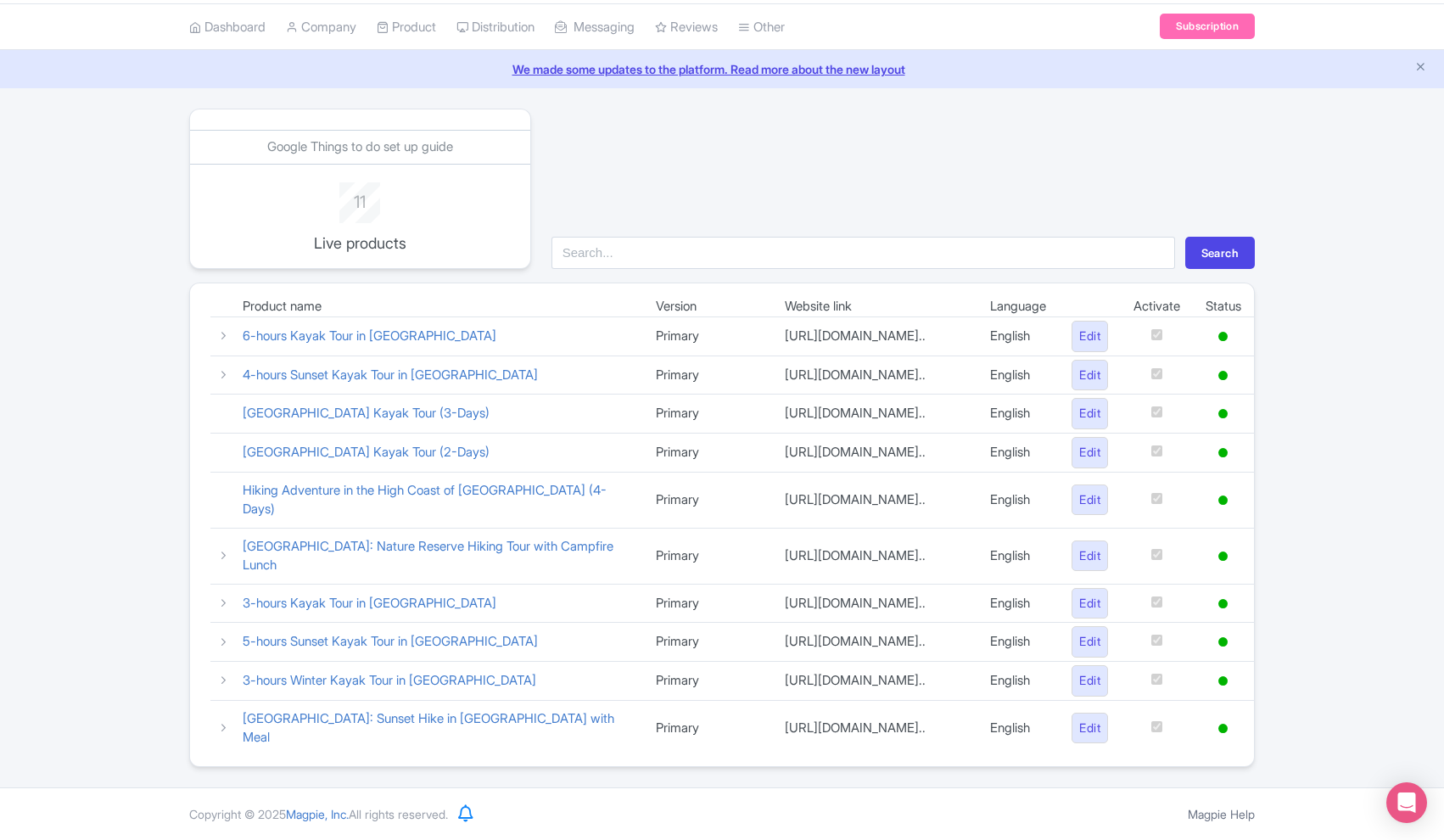
scroll to position [60, 0]
click at [227, 368] on icon at bounding box center [223, 374] width 13 height 13
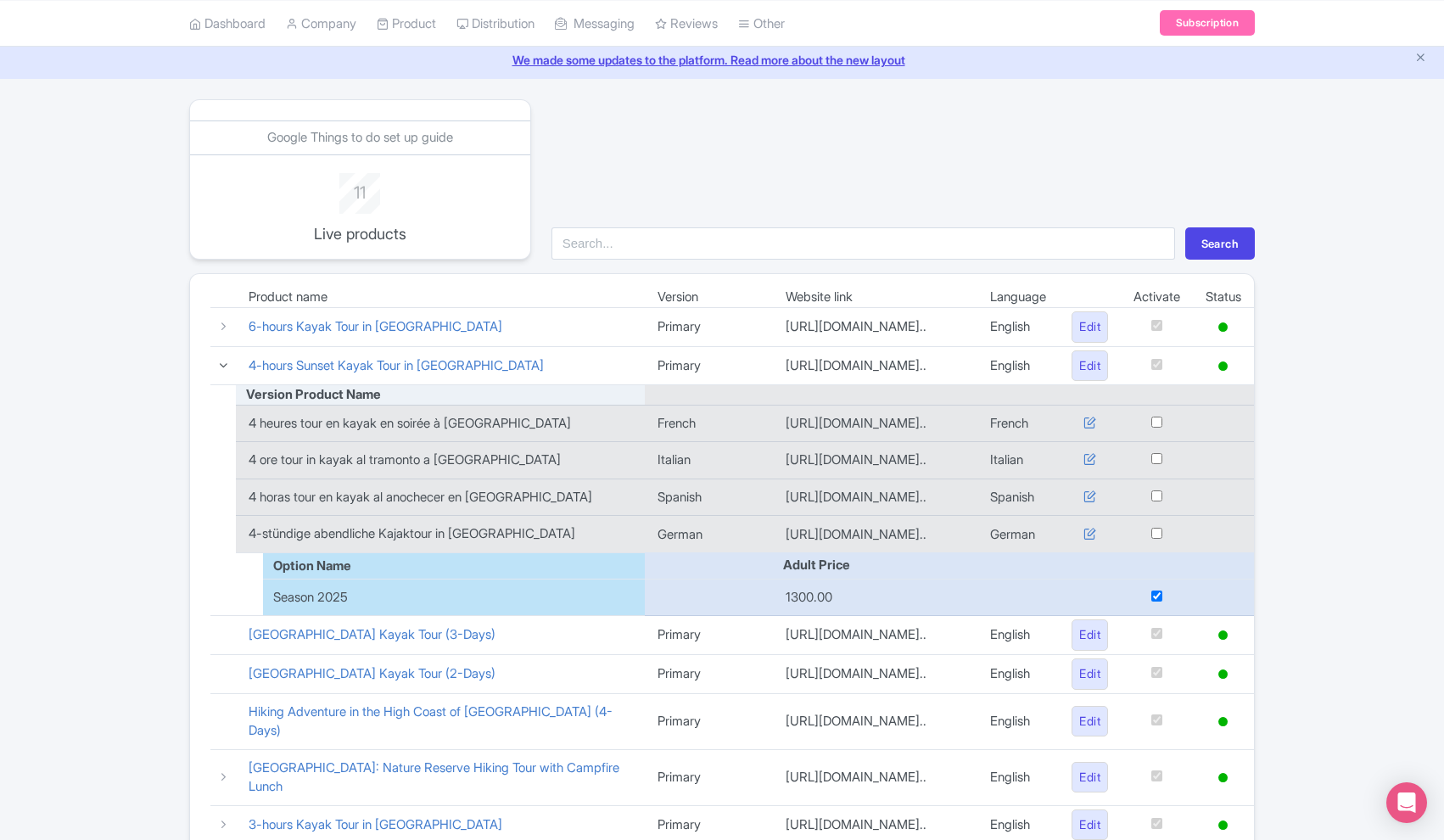
click at [227, 363] on icon at bounding box center [223, 365] width 13 height 13
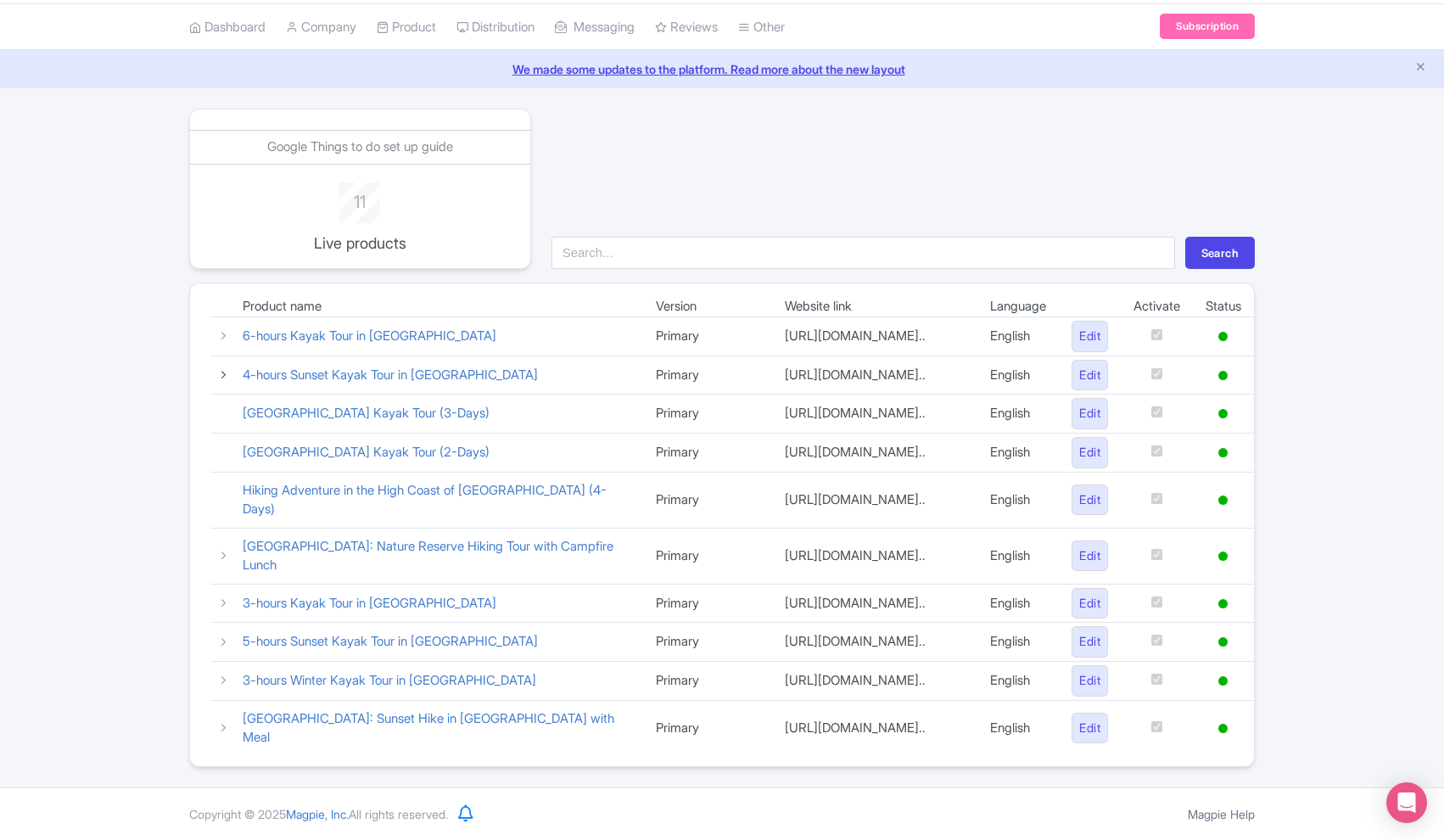
click at [227, 368] on icon at bounding box center [223, 374] width 13 height 13
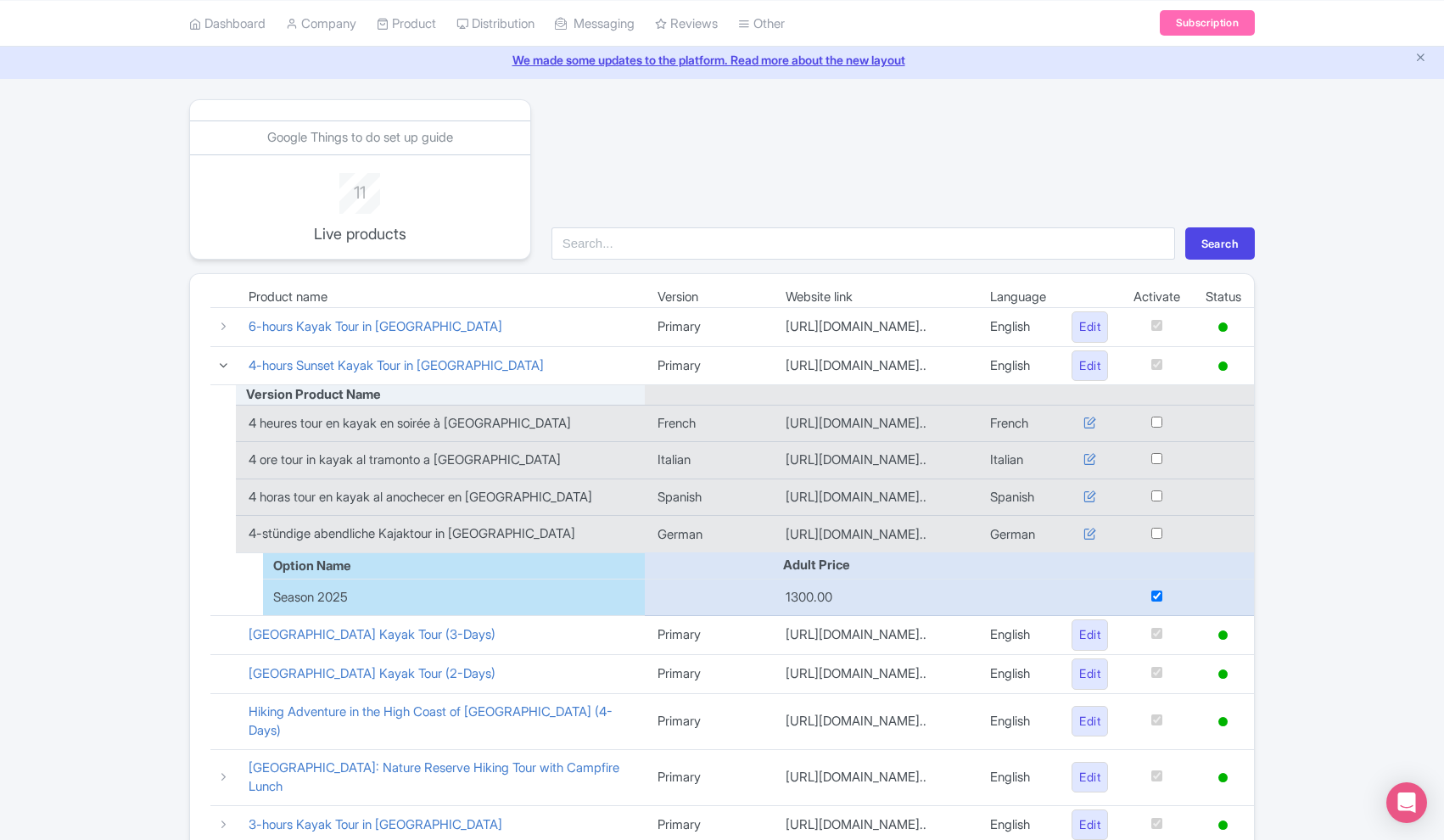
click at [227, 363] on icon at bounding box center [223, 365] width 13 height 13
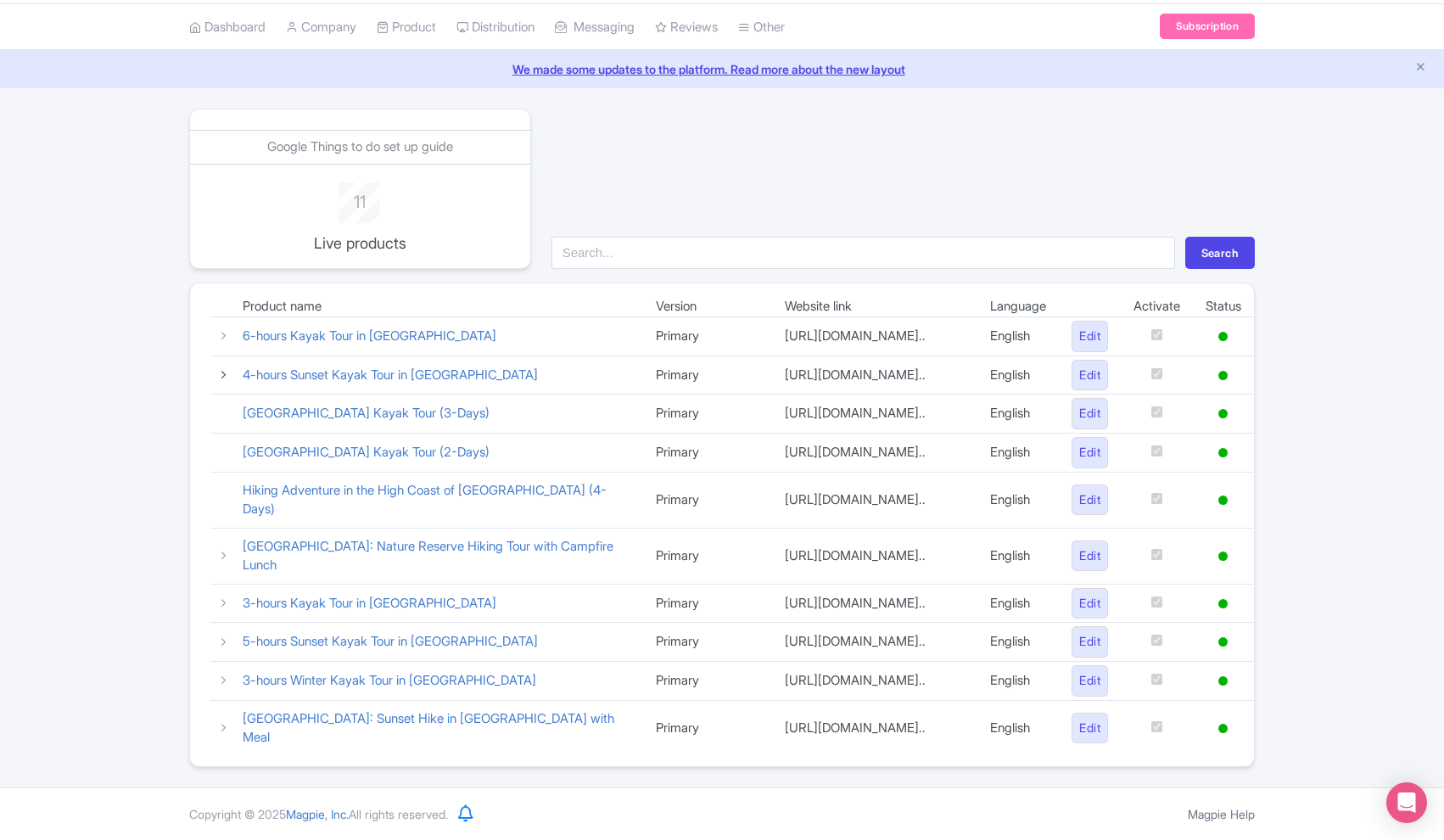
click at [227, 368] on icon at bounding box center [223, 374] width 13 height 13
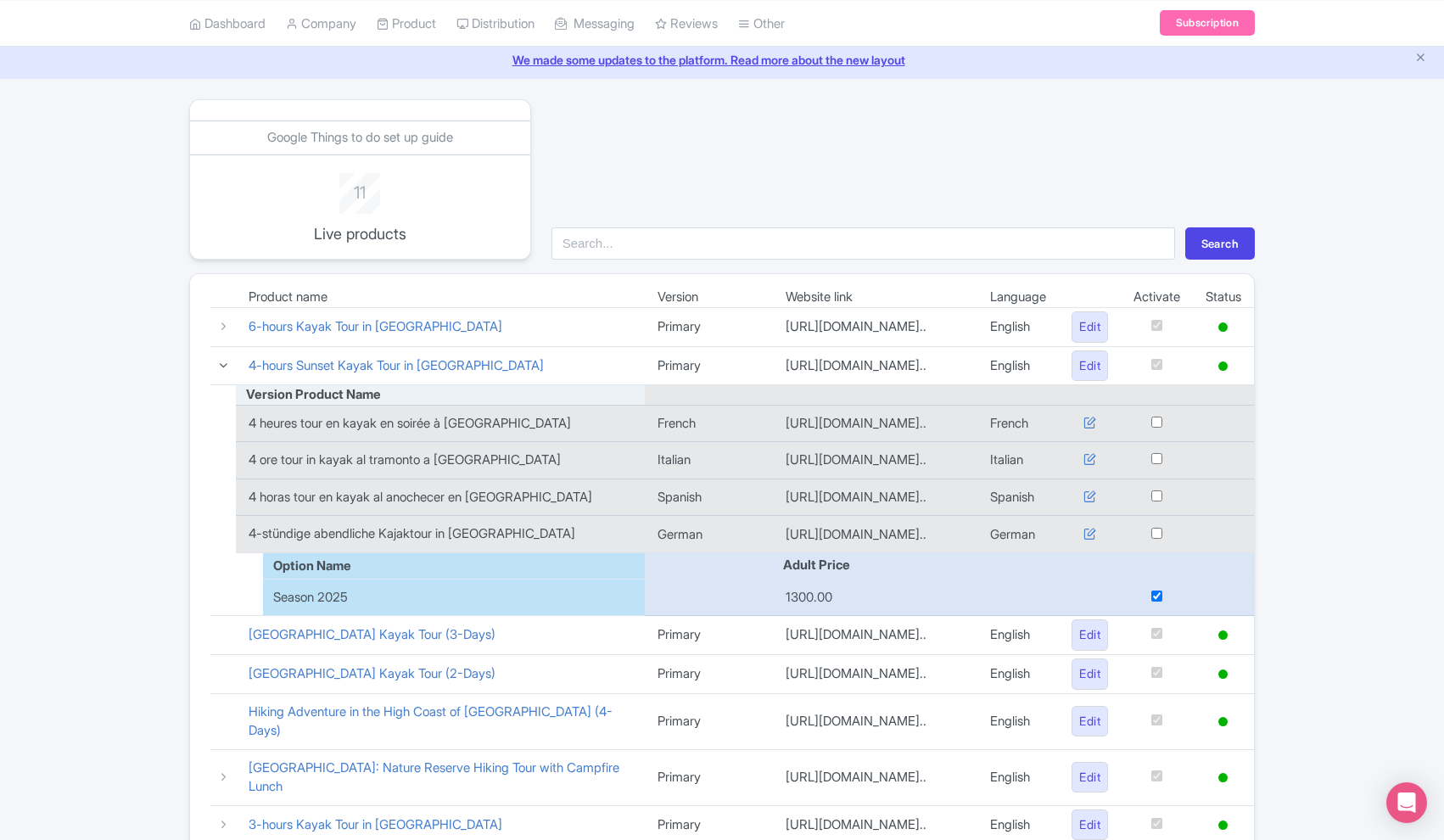
click at [225, 363] on icon at bounding box center [223, 365] width 13 height 13
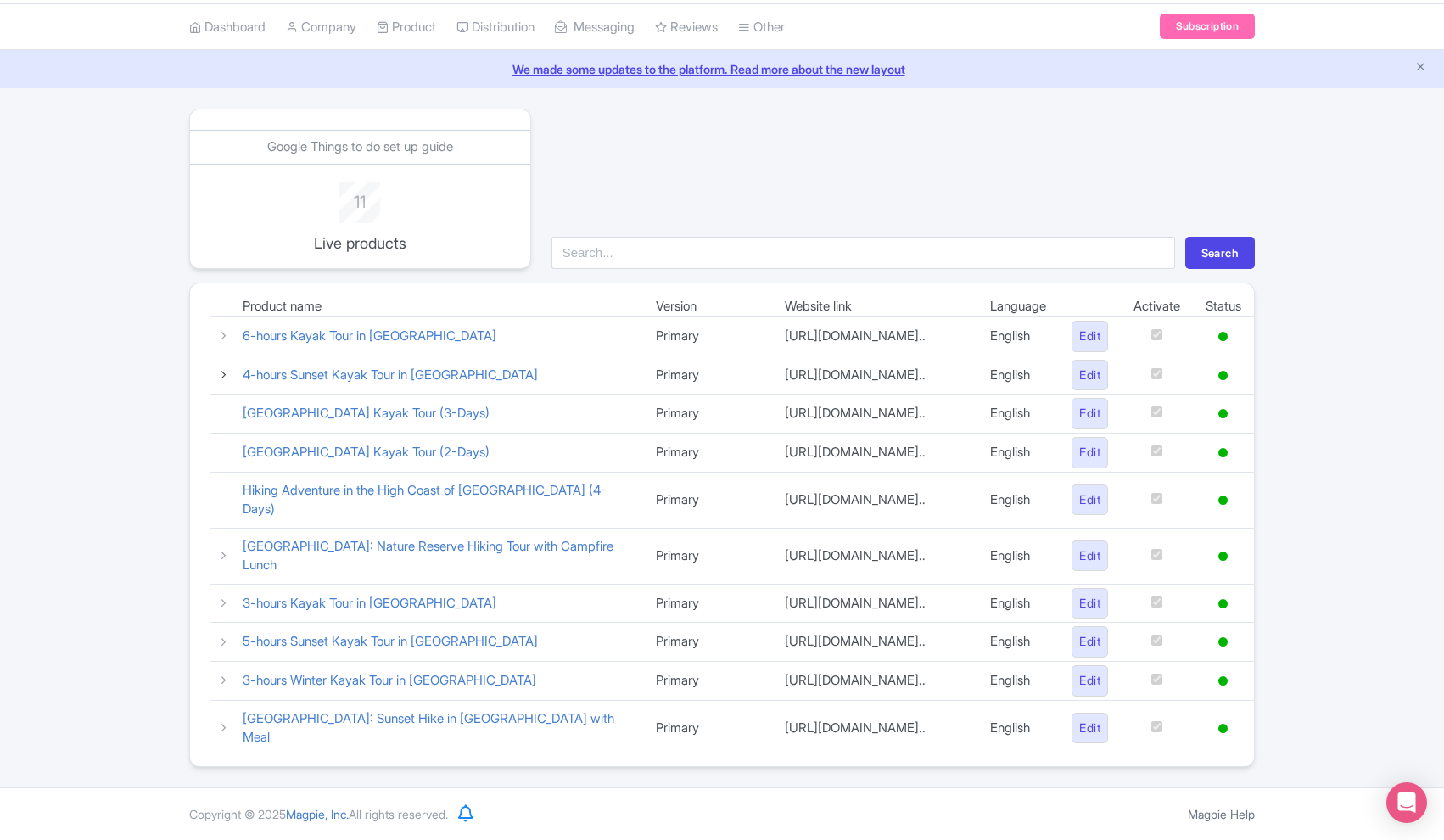
click at [225, 368] on icon at bounding box center [223, 374] width 13 height 13
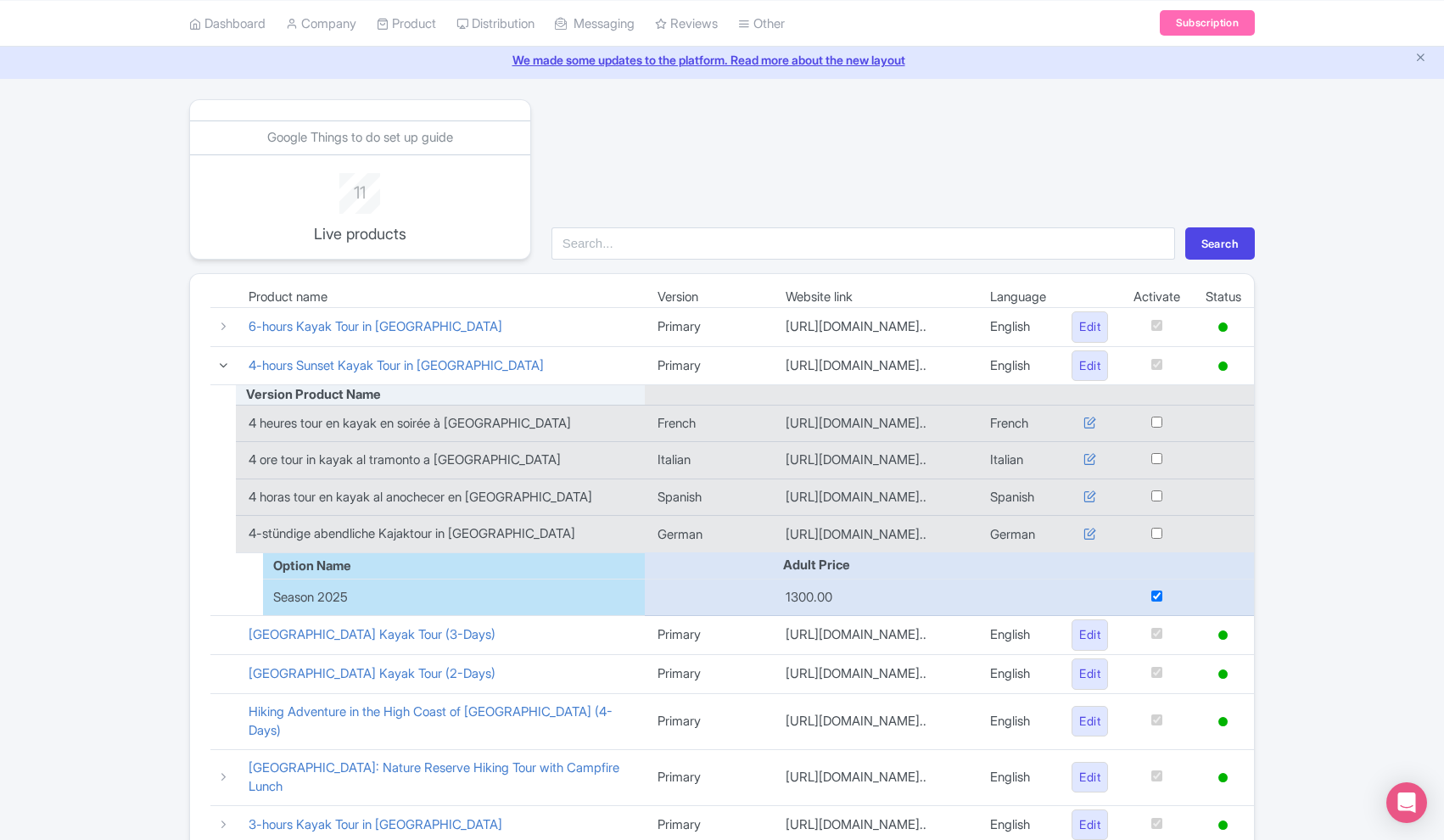
click at [225, 363] on icon at bounding box center [223, 365] width 13 height 13
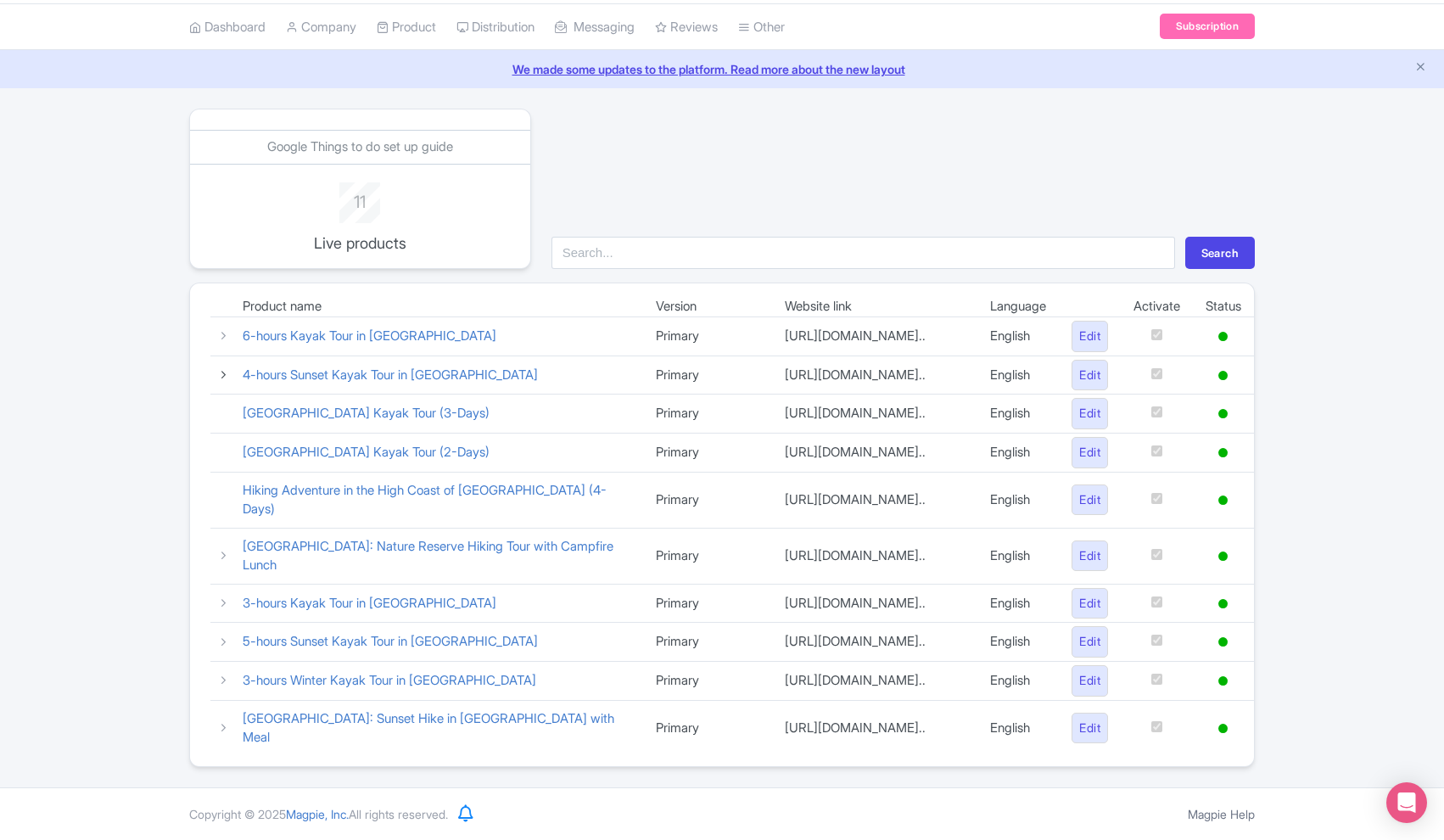
click at [225, 368] on icon at bounding box center [223, 374] width 13 height 13
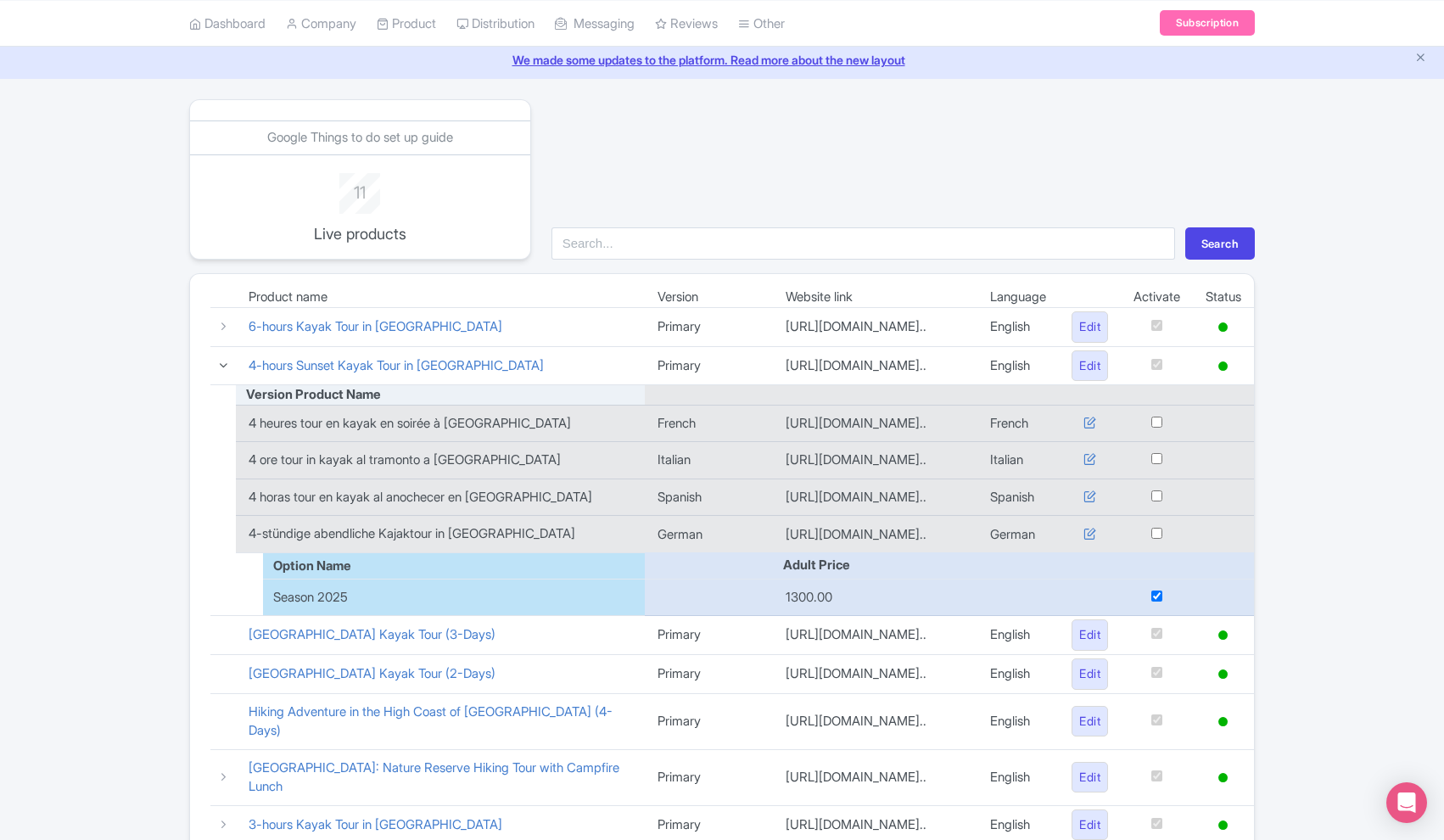
click at [224, 363] on icon at bounding box center [223, 365] width 13 height 13
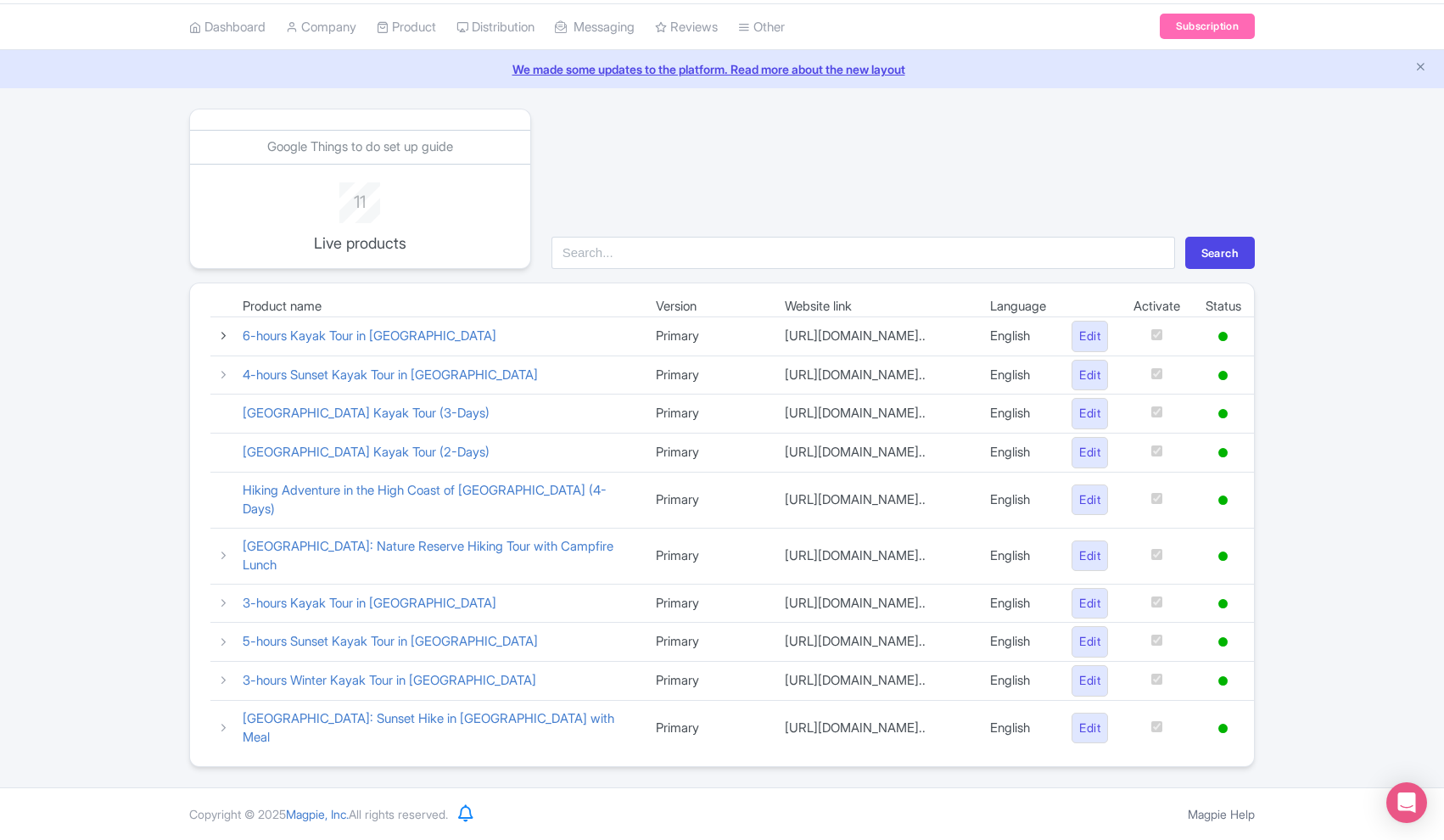
click at [223, 329] on icon at bounding box center [223, 335] width 13 height 13
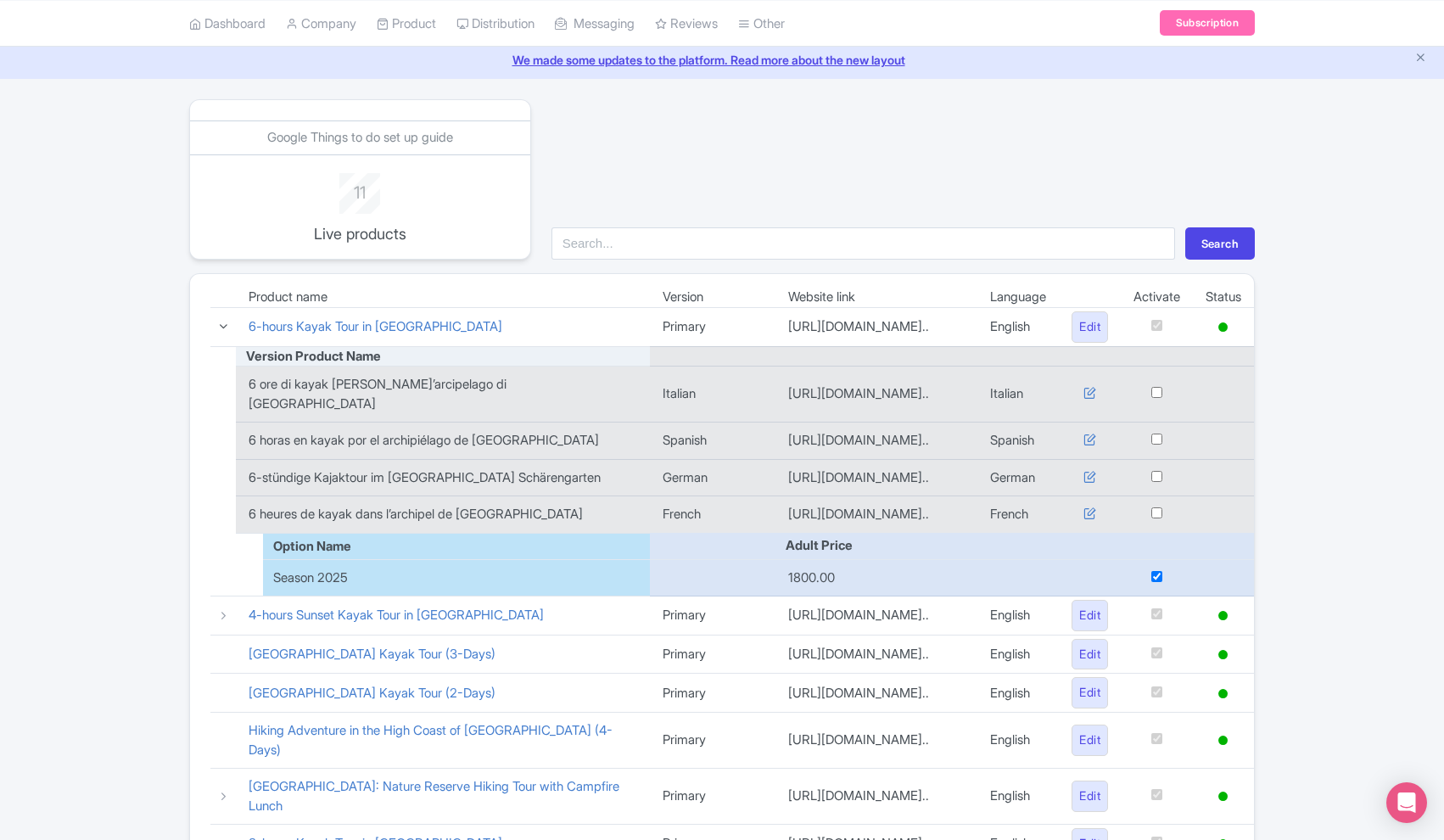
click at [223, 323] on icon at bounding box center [223, 326] width 13 height 13
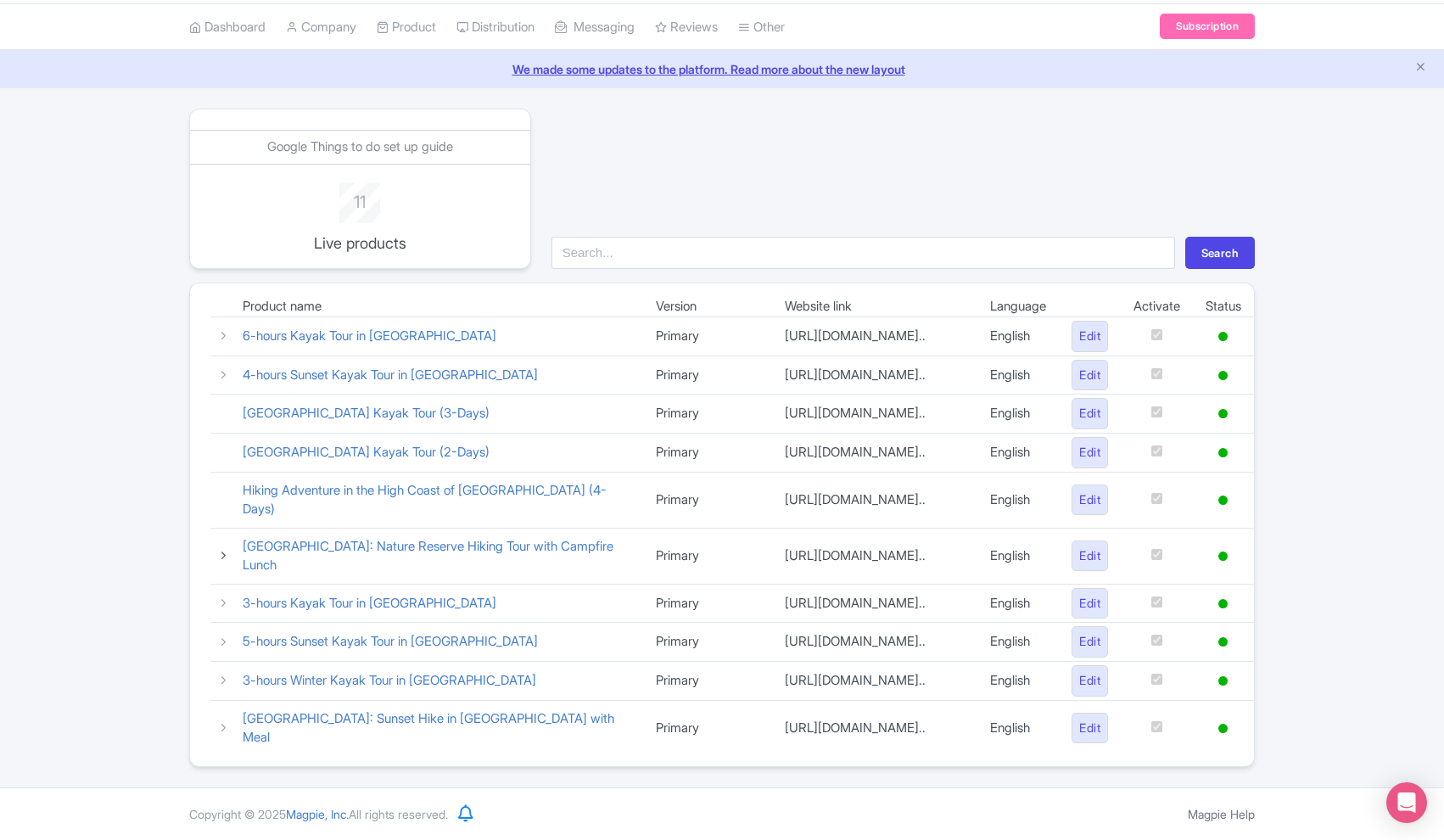
click at [227, 548] on icon at bounding box center [223, 554] width 13 height 13
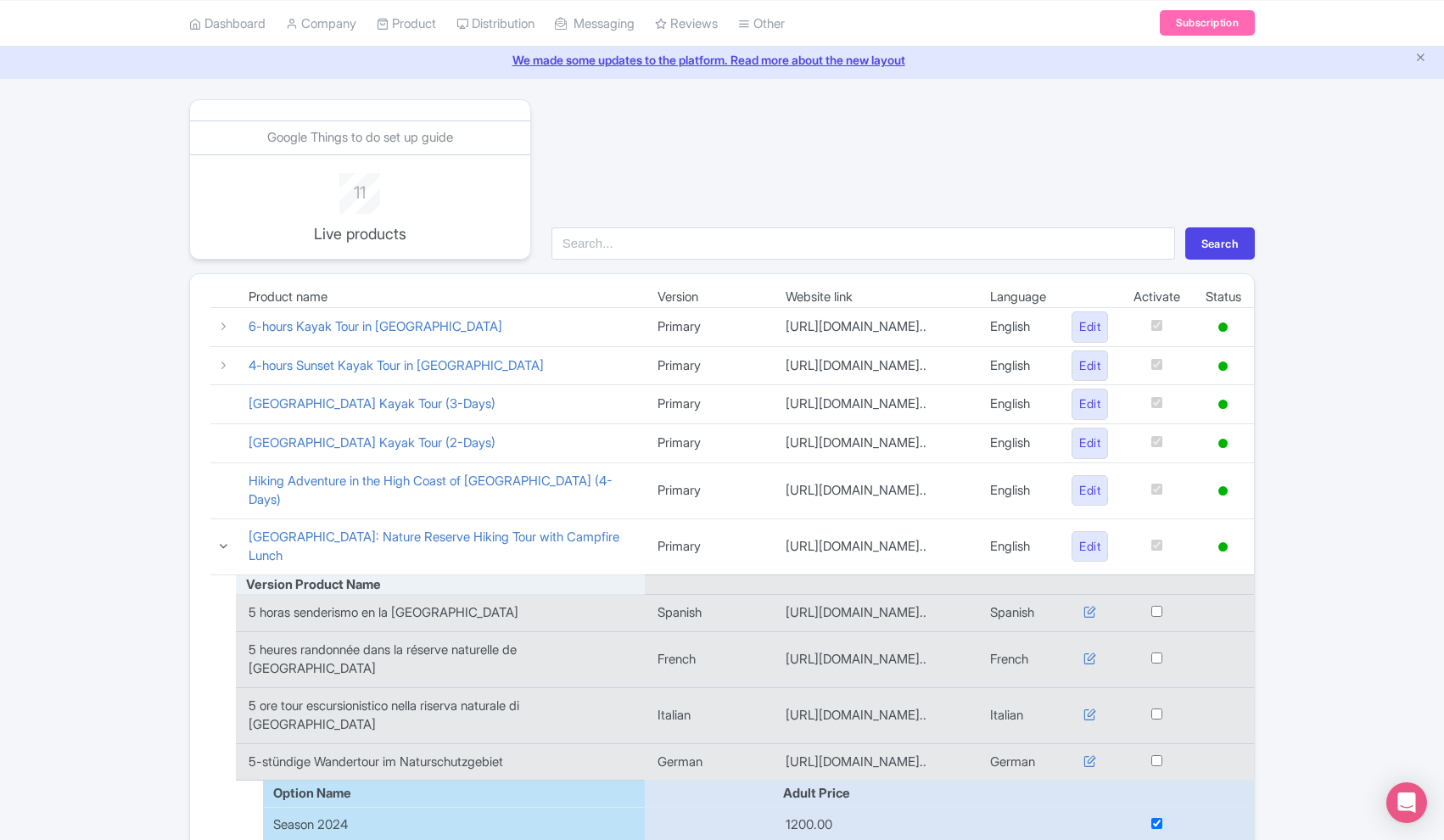
click at [227, 541] on icon at bounding box center [223, 546] width 13 height 13
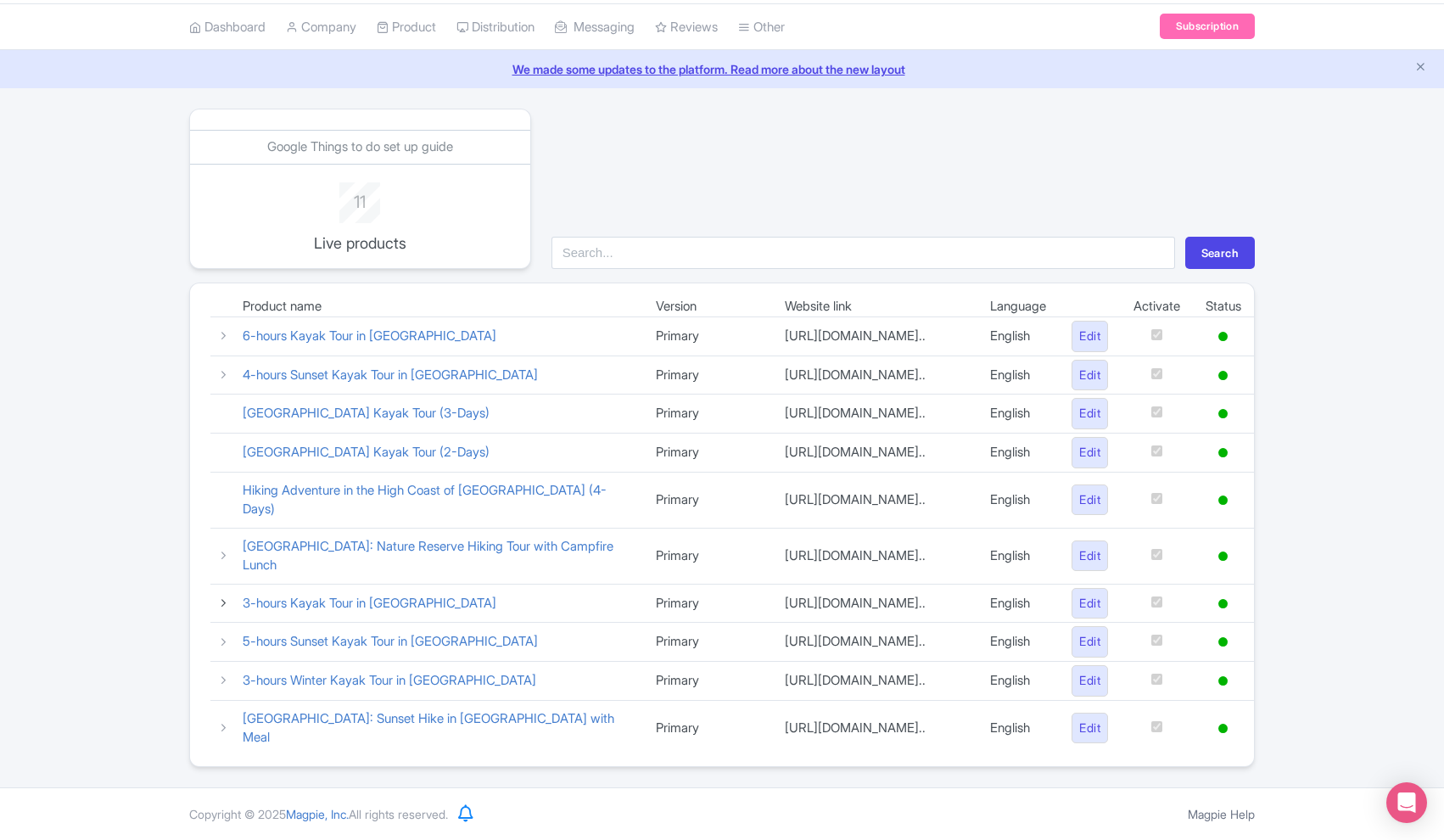
click at [223, 596] on icon at bounding box center [223, 603] width 13 height 13
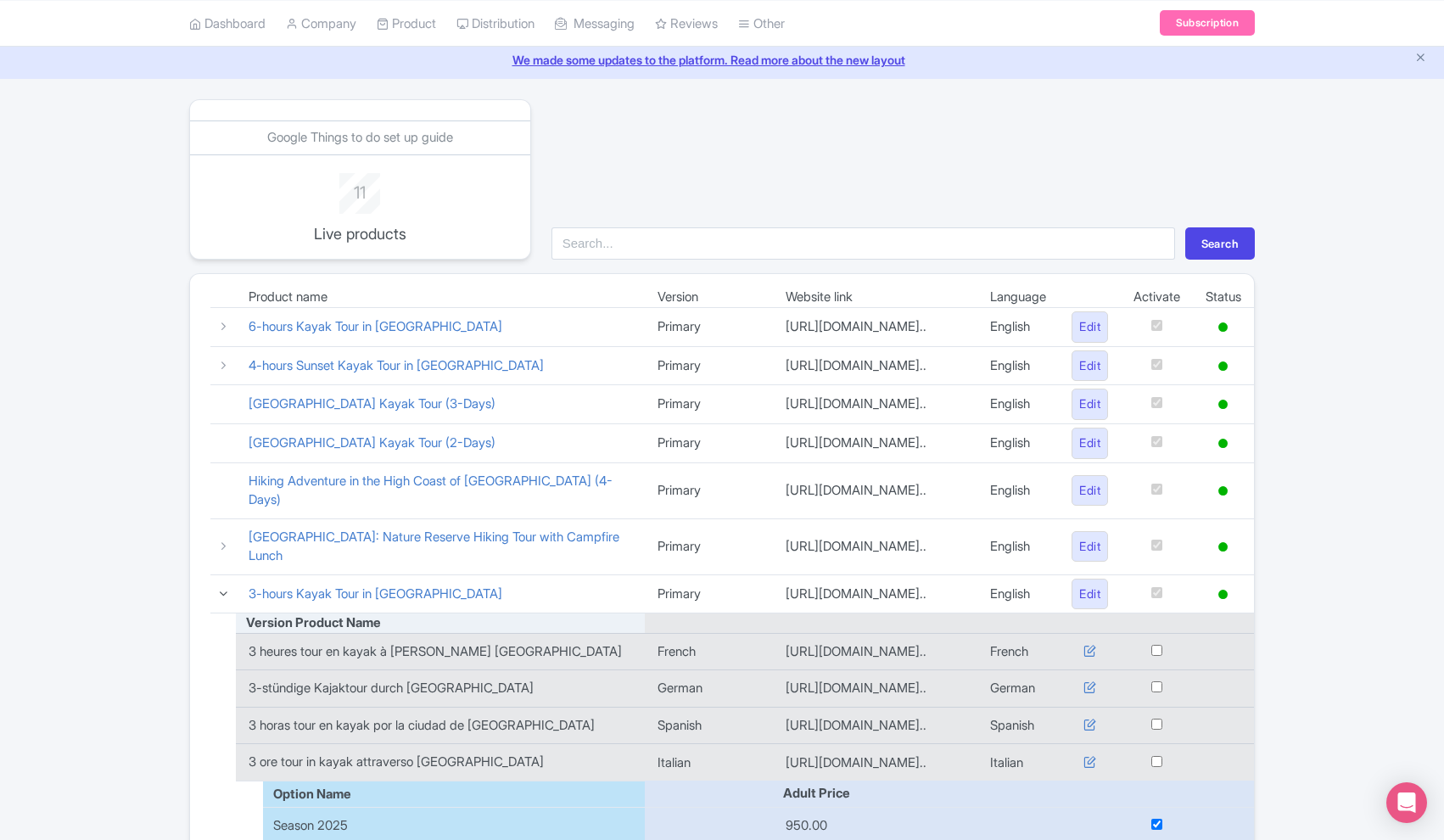
click at [223, 589] on icon at bounding box center [223, 593] width 13 height 13
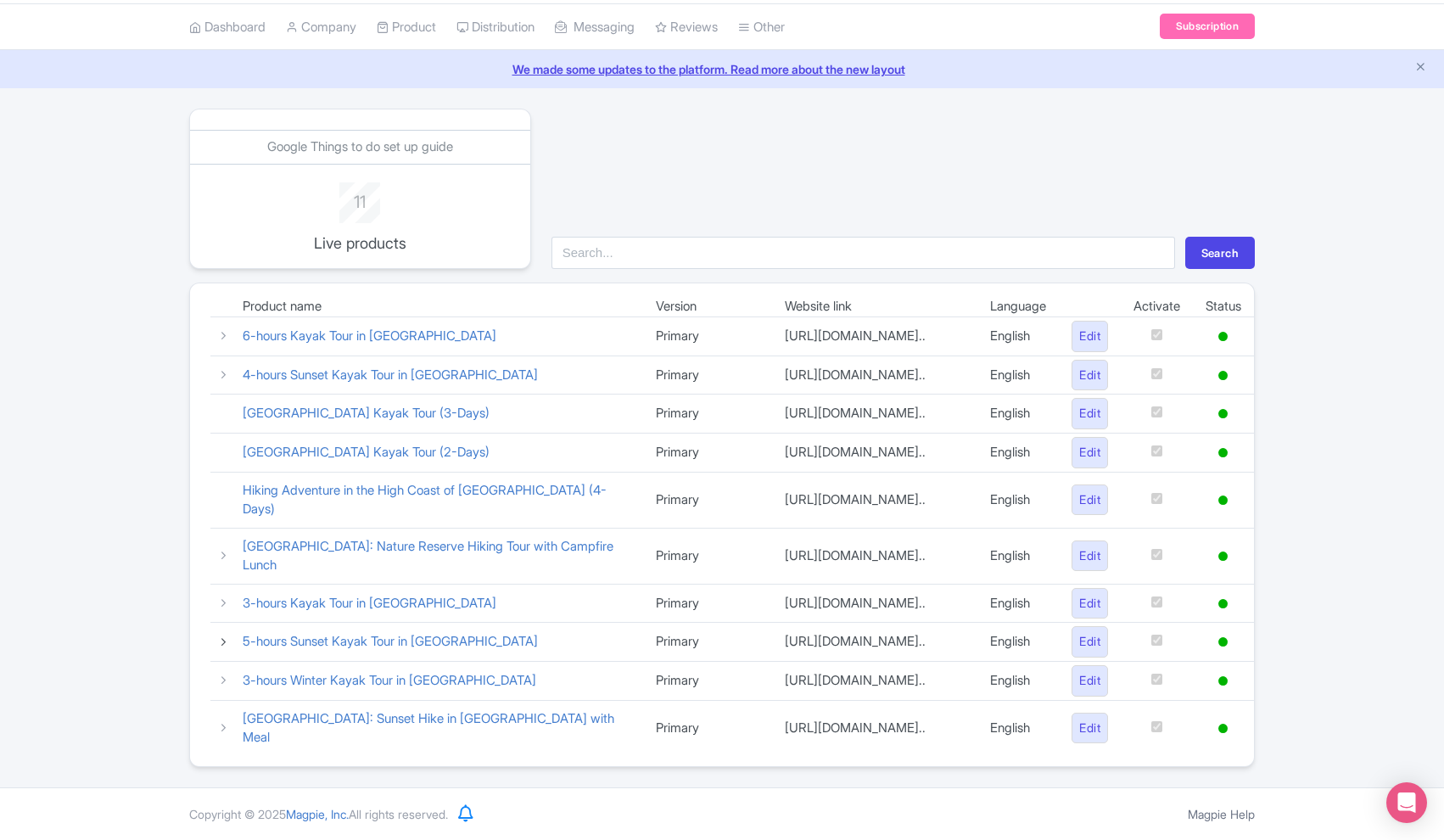
click at [223, 635] on icon at bounding box center [223, 641] width 13 height 13
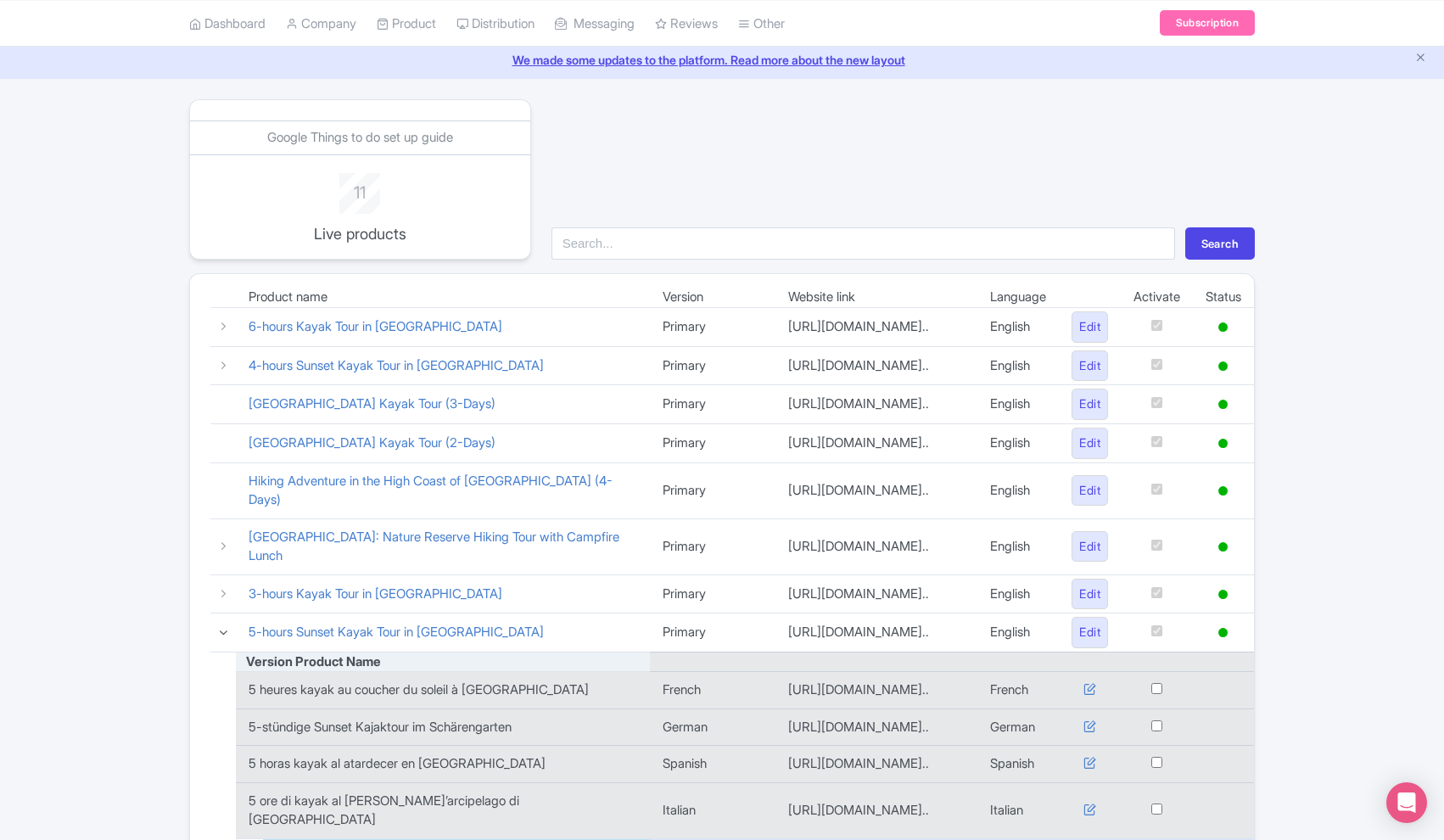
click at [223, 635] on icon at bounding box center [223, 632] width 13 height 13
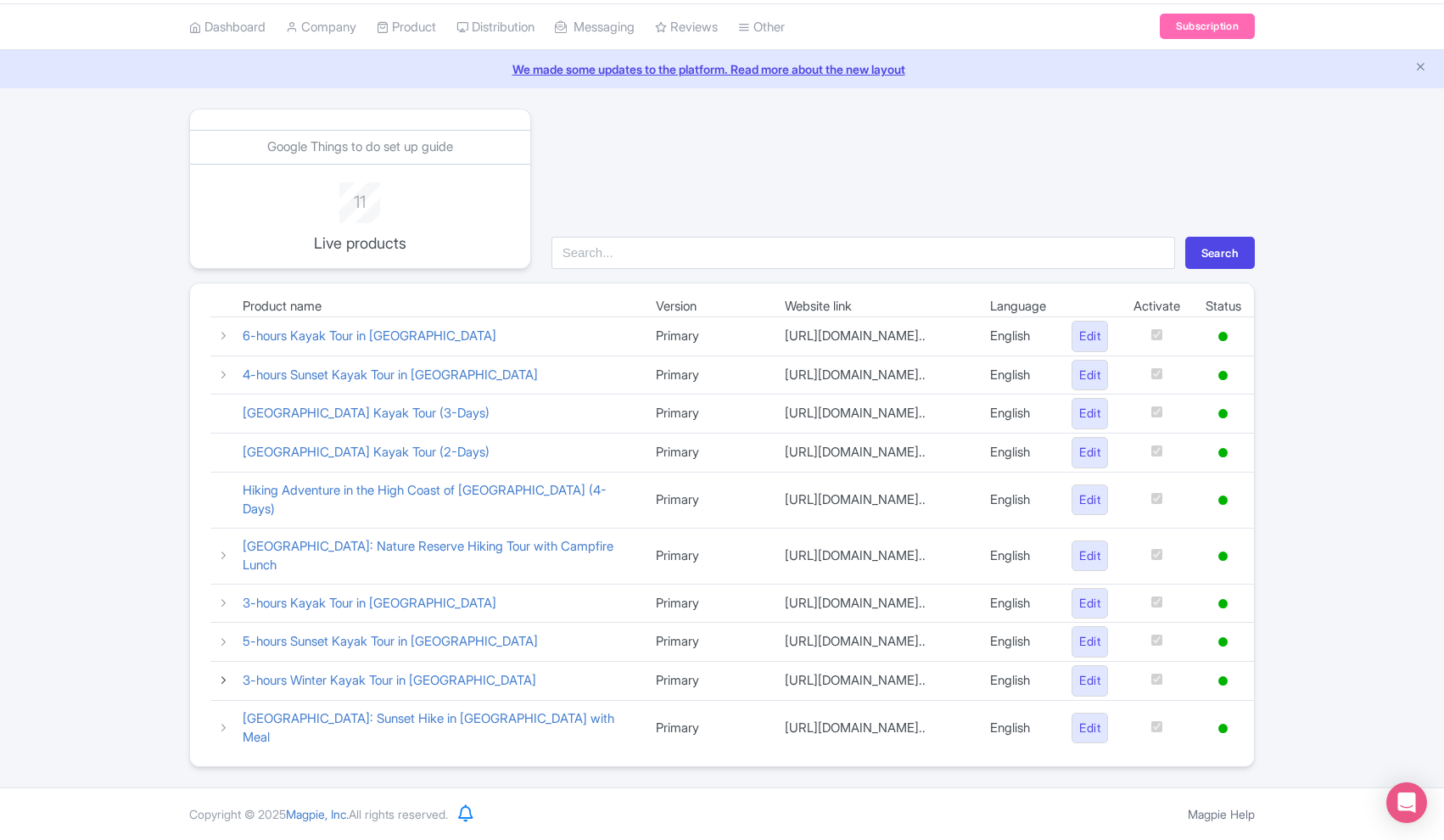
click at [225, 684] on icon at bounding box center [223, 680] width 13 height 13
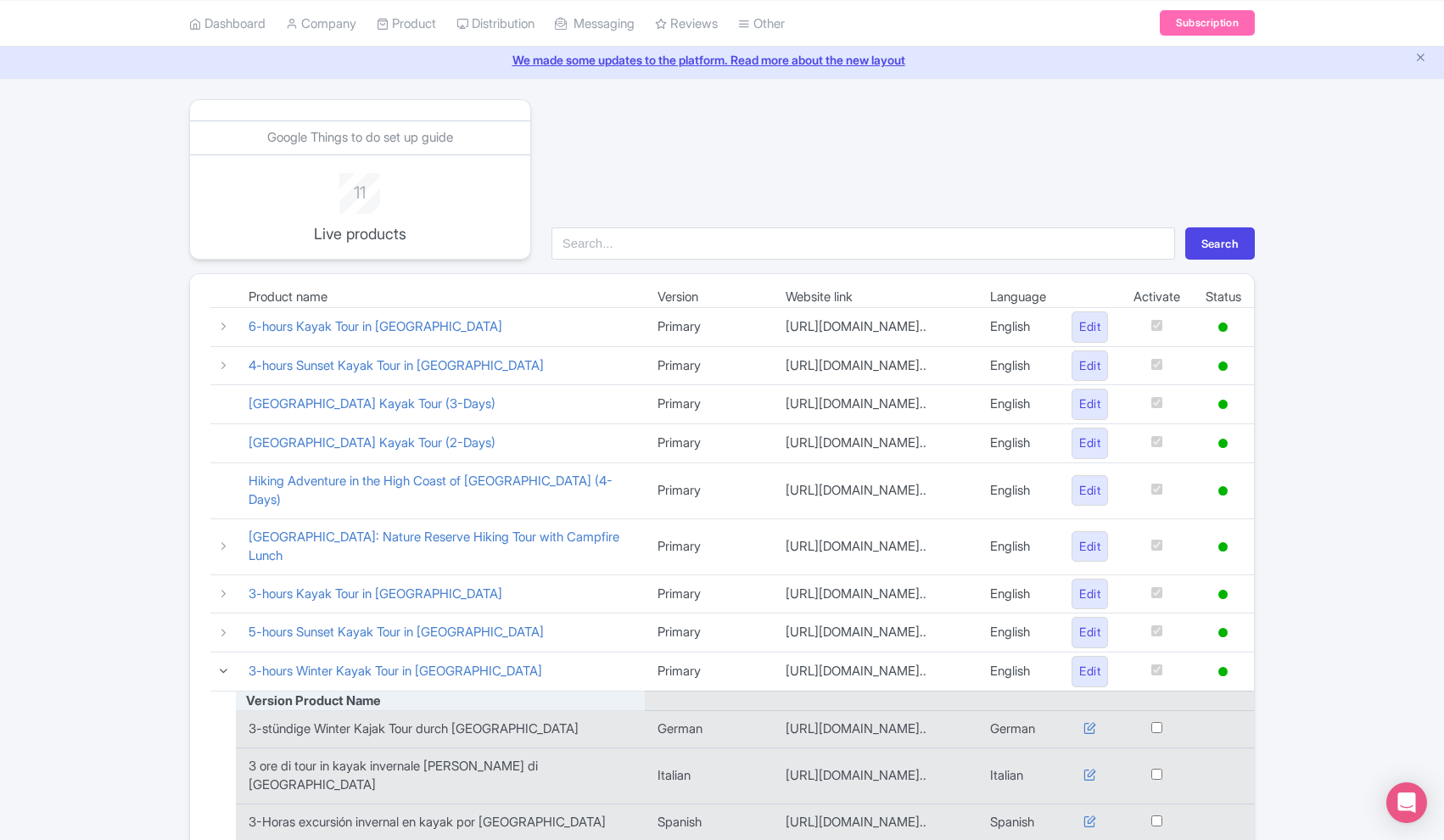
click at [225, 677] on icon at bounding box center [223, 670] width 13 height 13
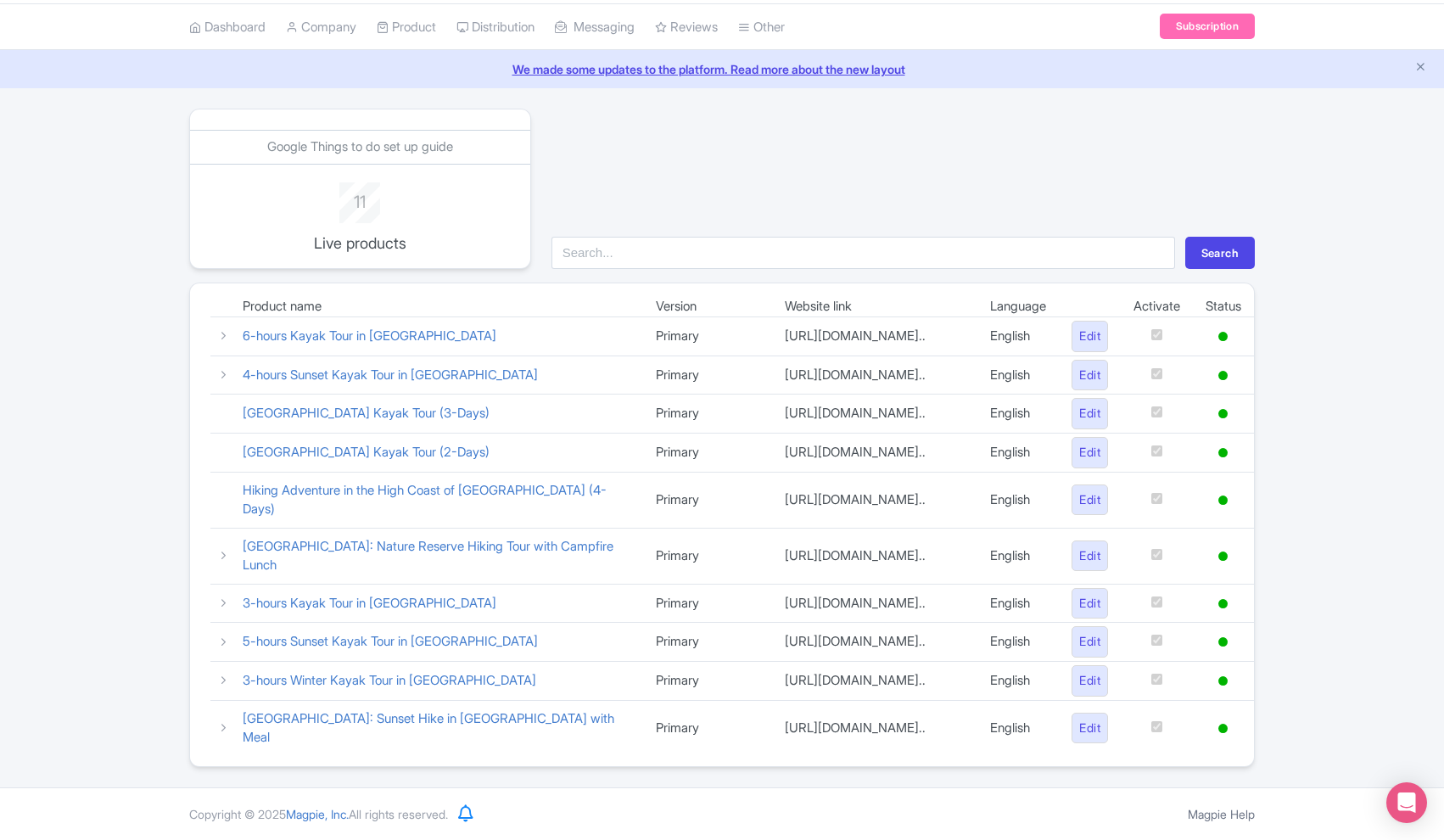
click at [228, 741] on td at bounding box center [220, 728] width 19 height 56
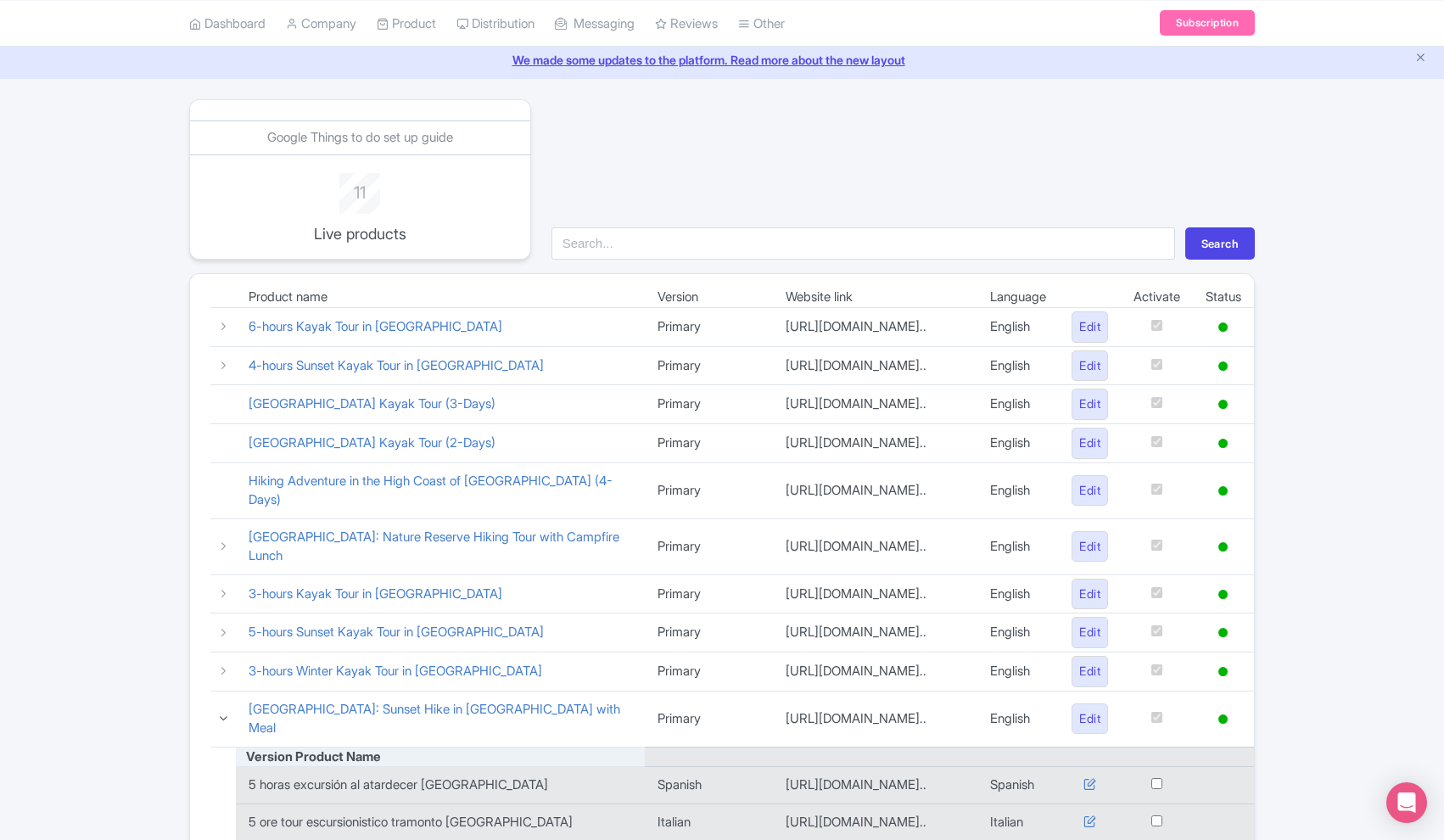
click at [224, 724] on icon at bounding box center [223, 717] width 13 height 13
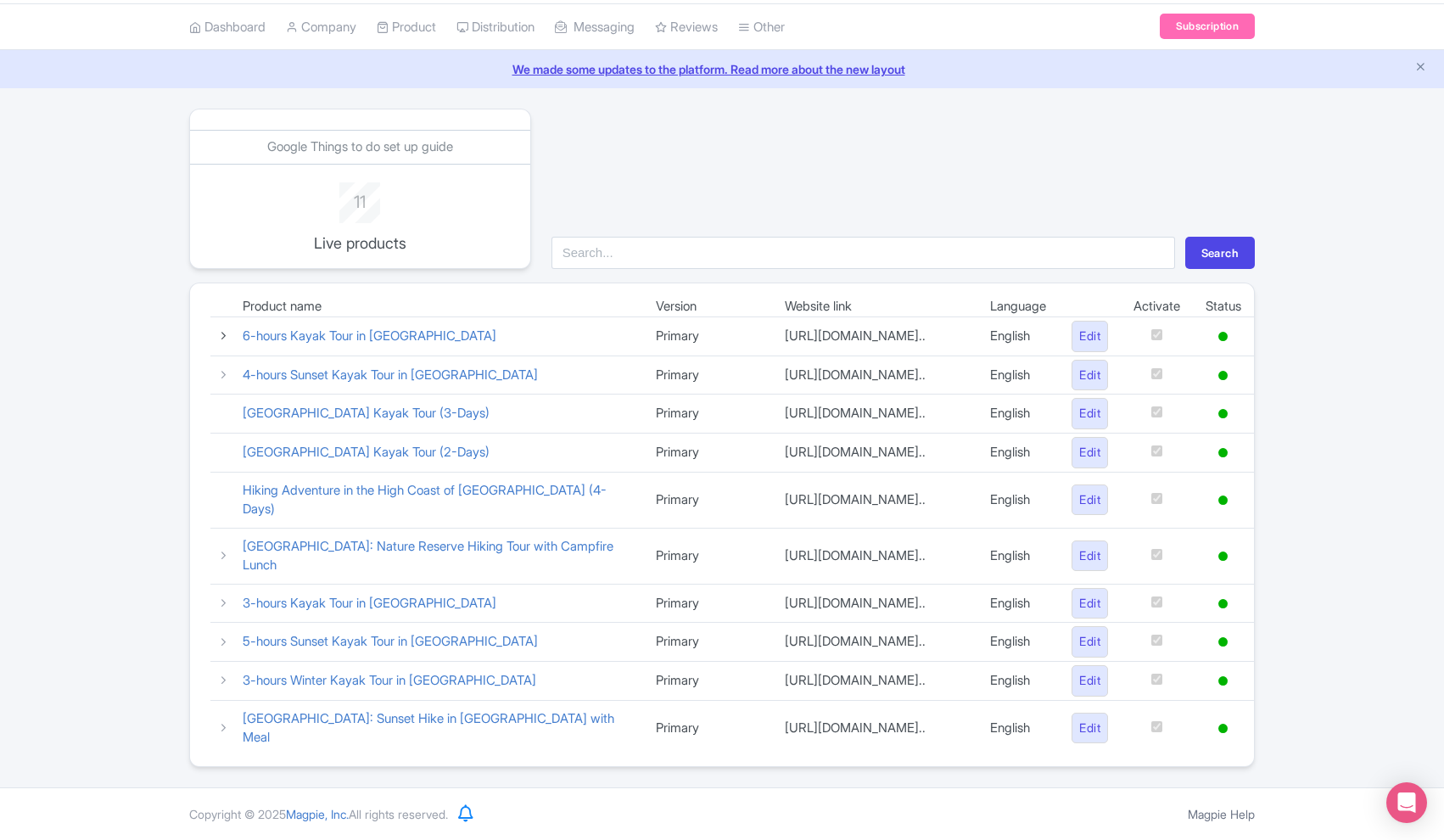
click at [223, 328] on link at bounding box center [223, 335] width 13 height 16
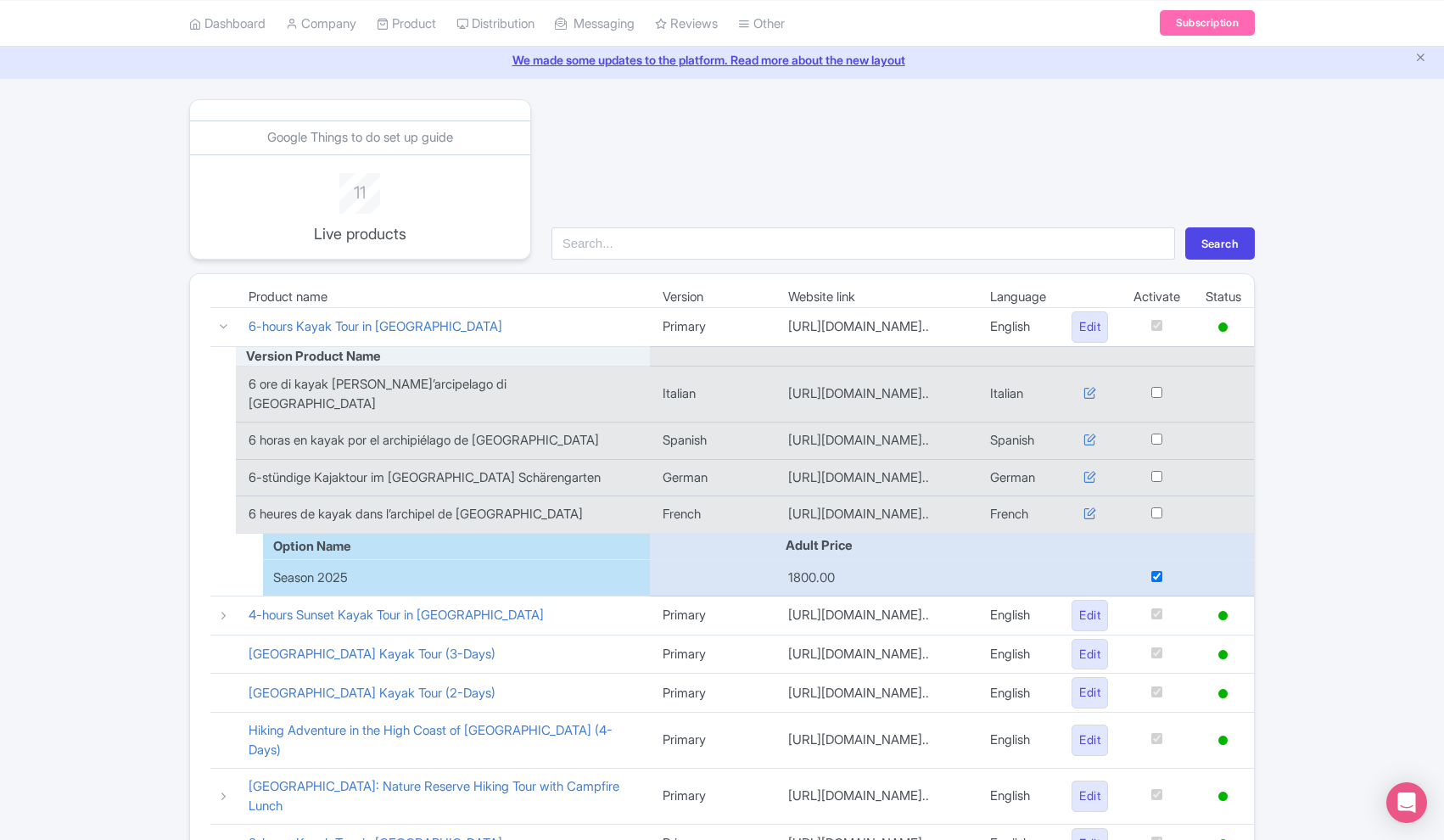
click at [1152, 387] on input "checkbox" at bounding box center [1157, 392] width 11 height 11
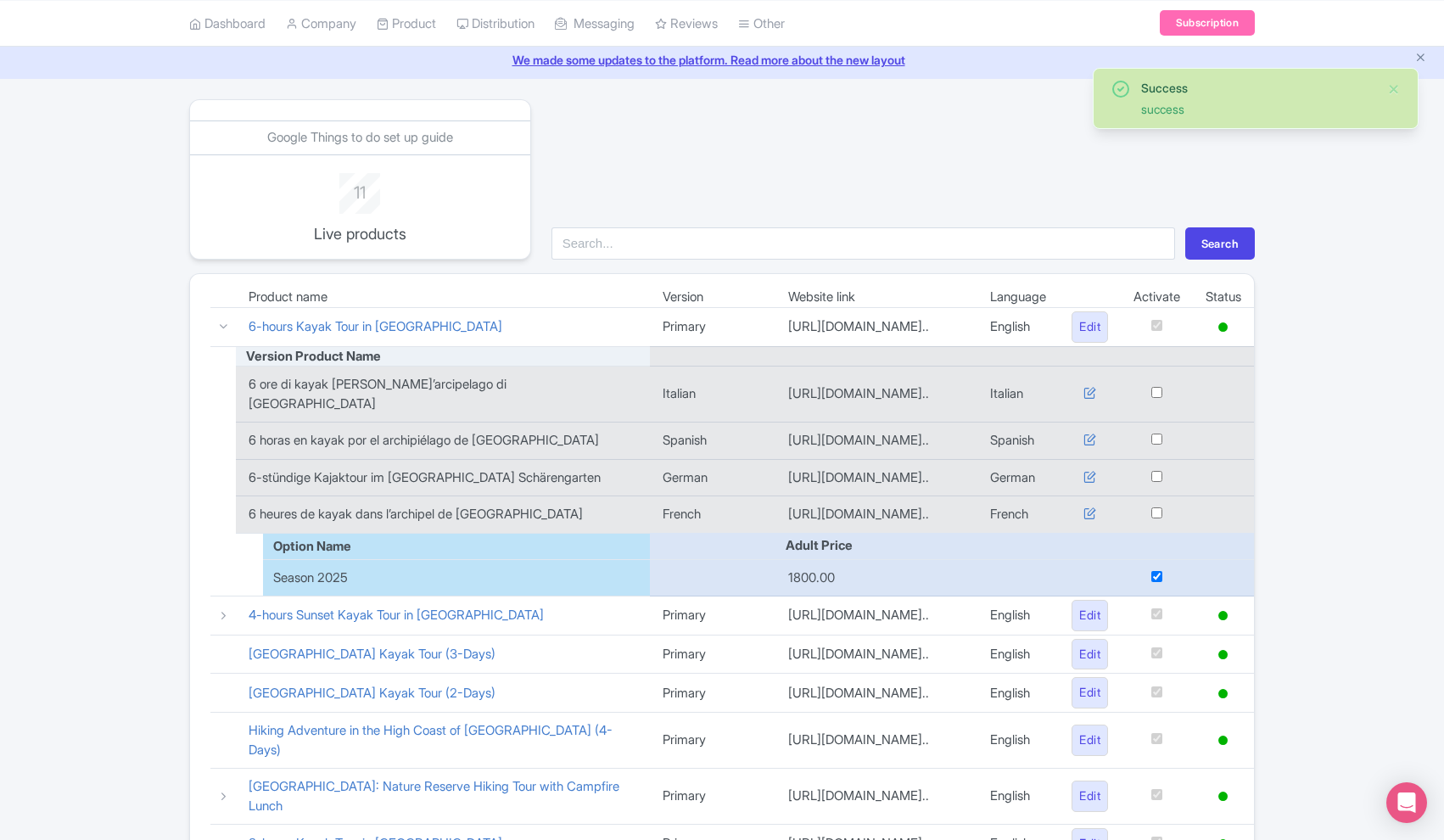
click at [1152, 387] on input "checkbox" at bounding box center [1157, 392] width 11 height 11
checkbox input "false"
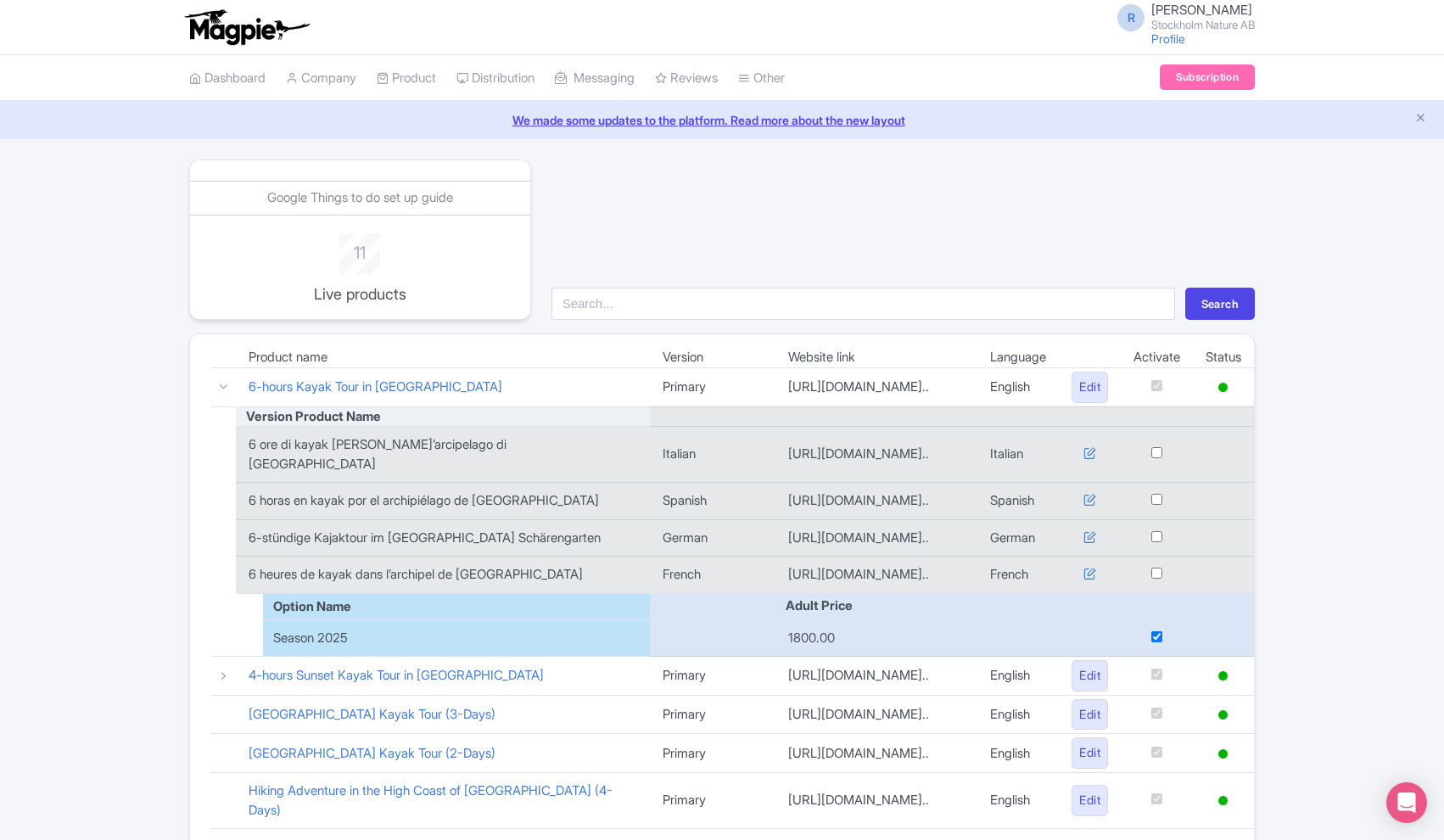
scroll to position [0, 0]
click at [222, 387] on icon at bounding box center [223, 386] width 13 height 13
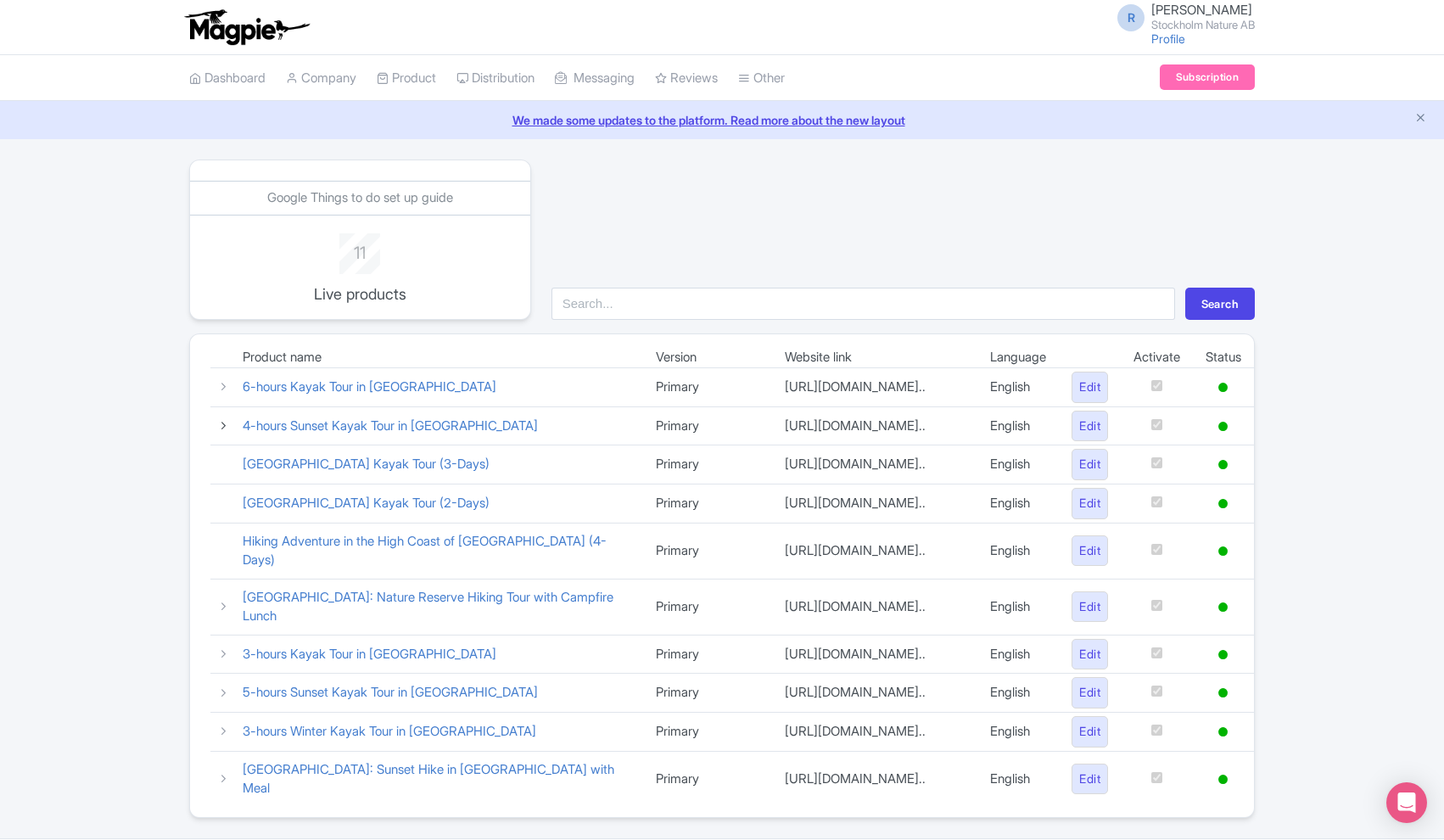
click at [223, 422] on icon at bounding box center [223, 425] width 13 height 13
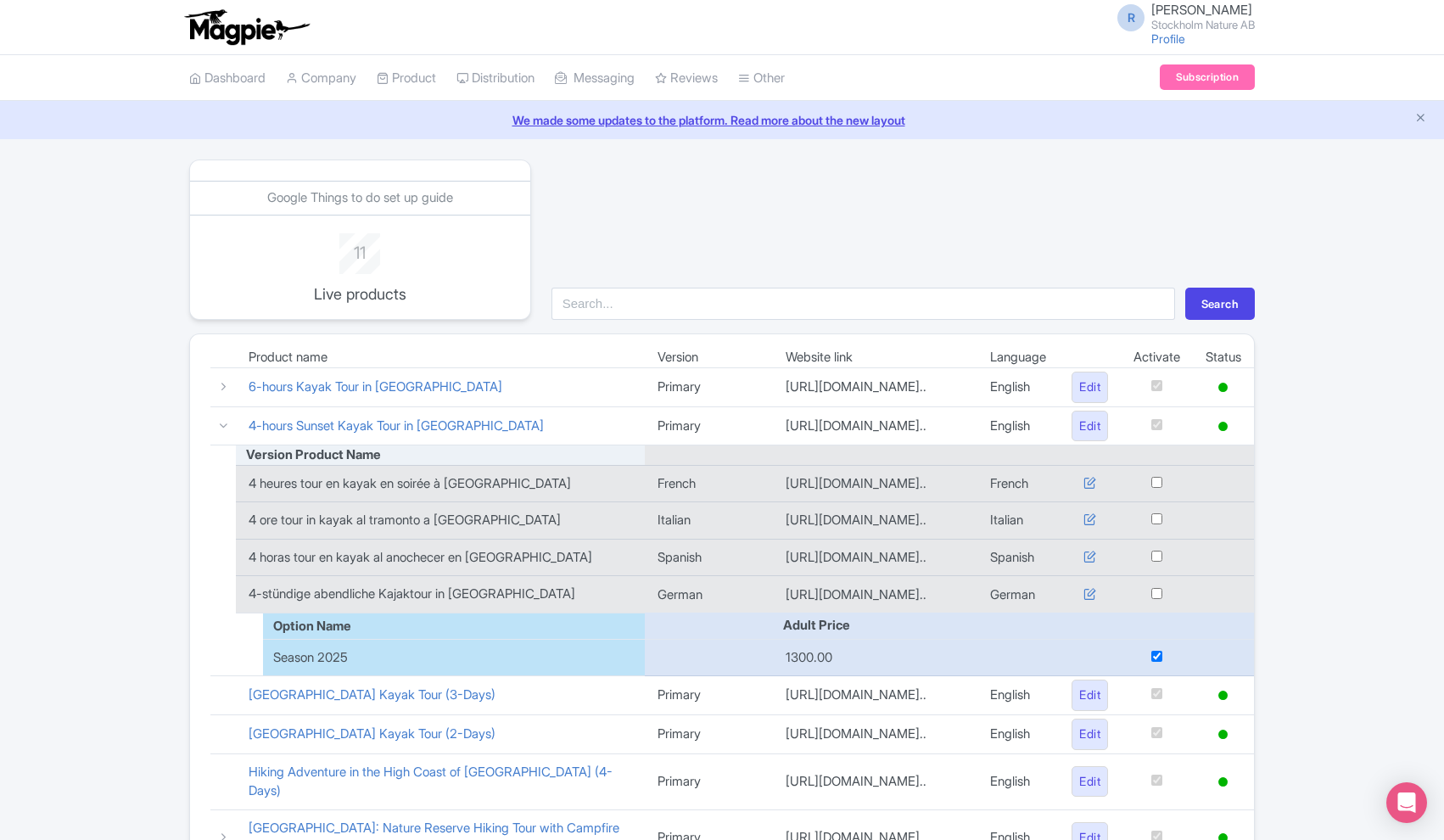
click at [1153, 654] on input "checkbox" at bounding box center [1157, 656] width 11 height 11
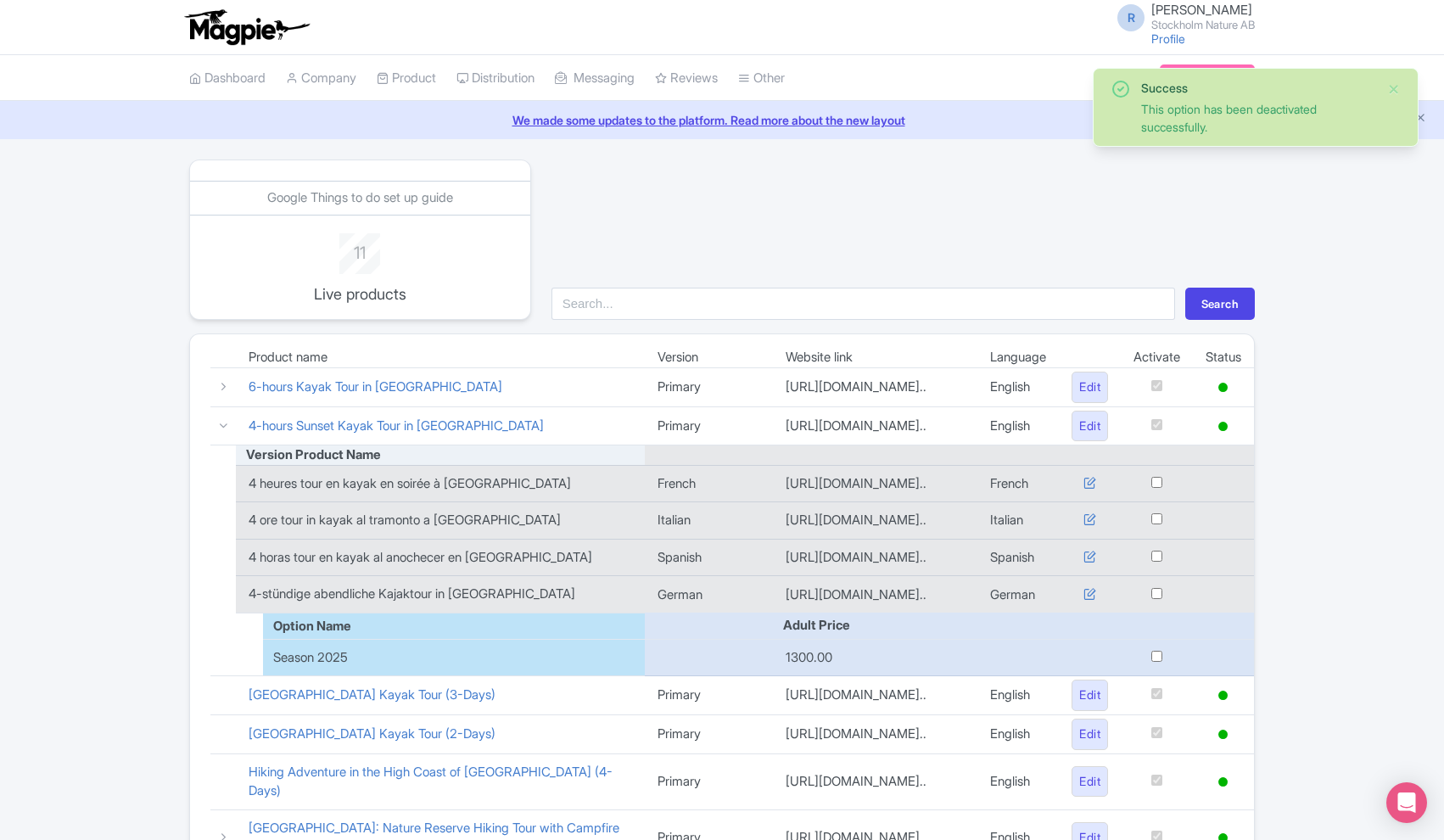
click at [1153, 654] on input "checkbox" at bounding box center [1157, 656] width 11 height 11
checkbox input "true"
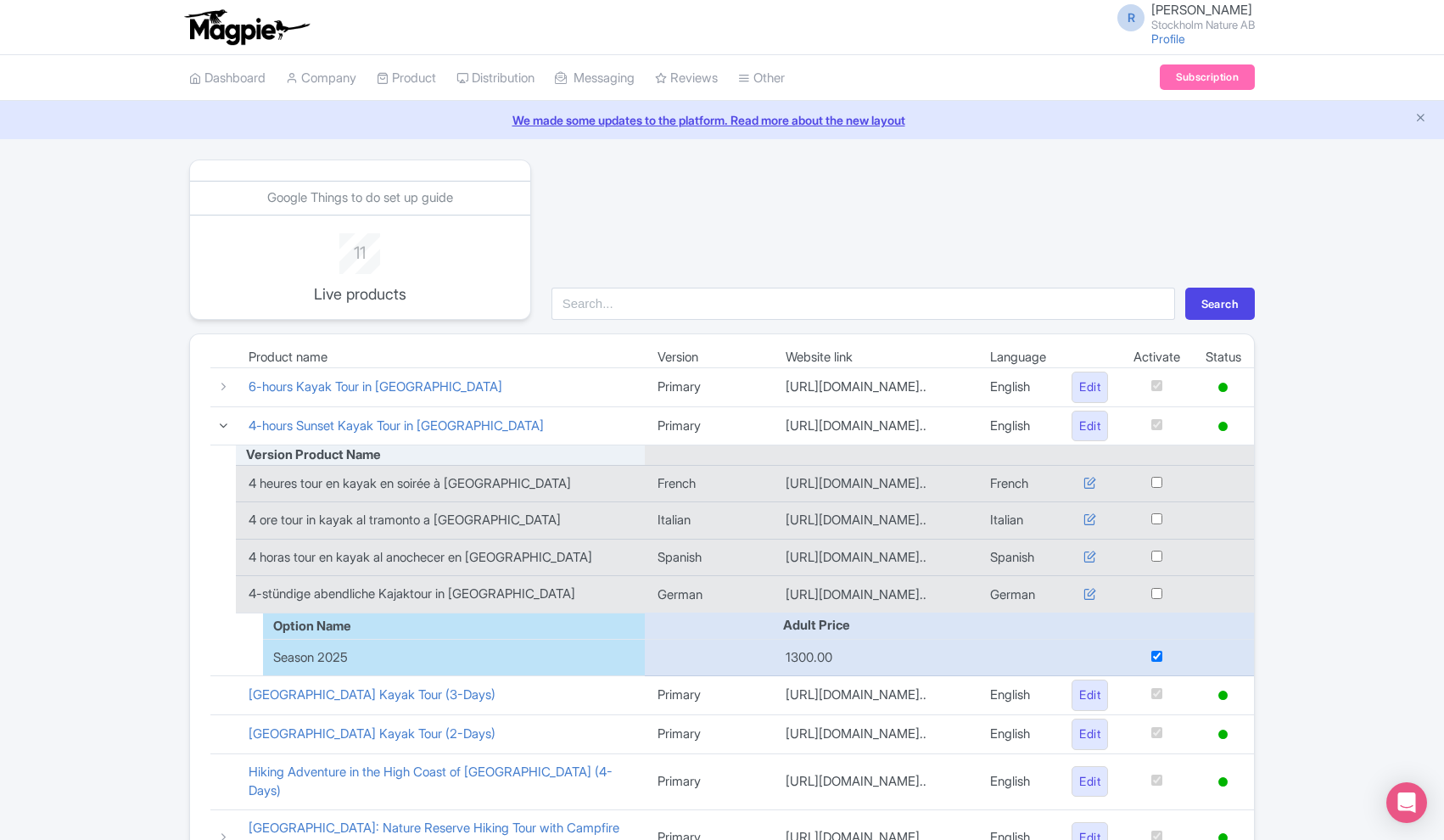
click at [225, 425] on icon at bounding box center [223, 425] width 13 height 13
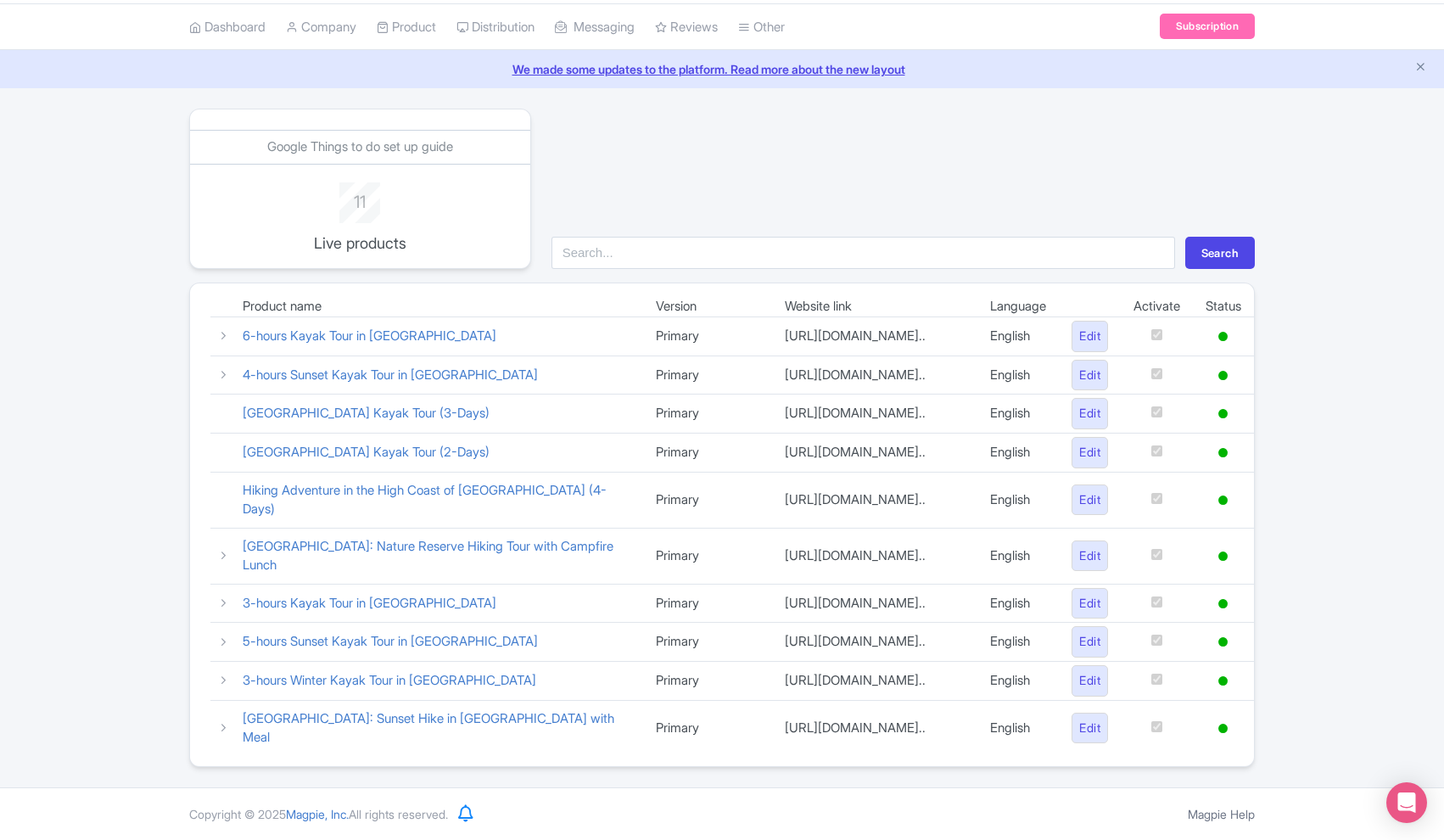
scroll to position [60, 0]
click at [223, 635] on icon at bounding box center [223, 641] width 13 height 13
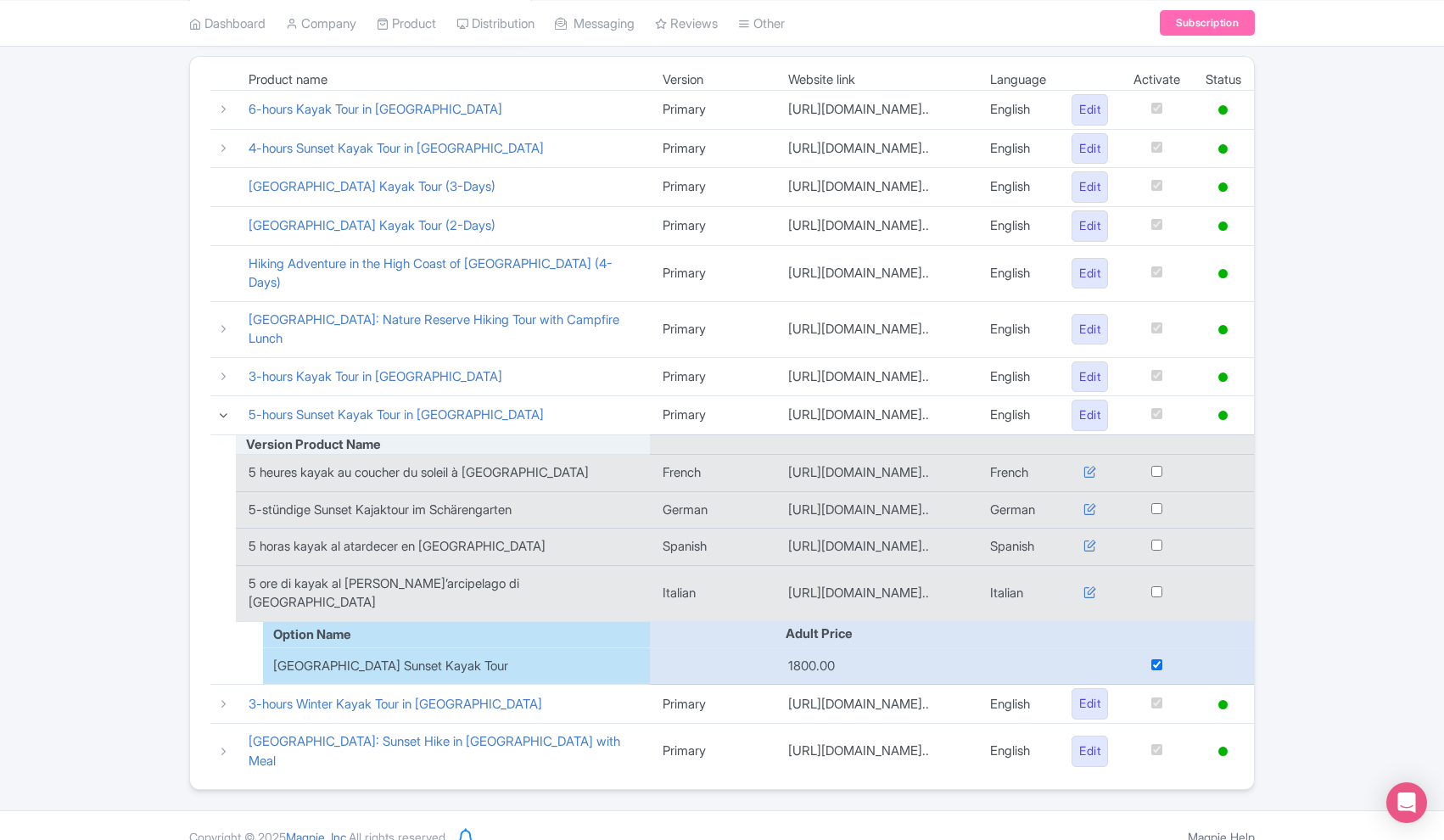
scroll to position [280, 0]
click at [221, 417] on icon at bounding box center [223, 413] width 13 height 13
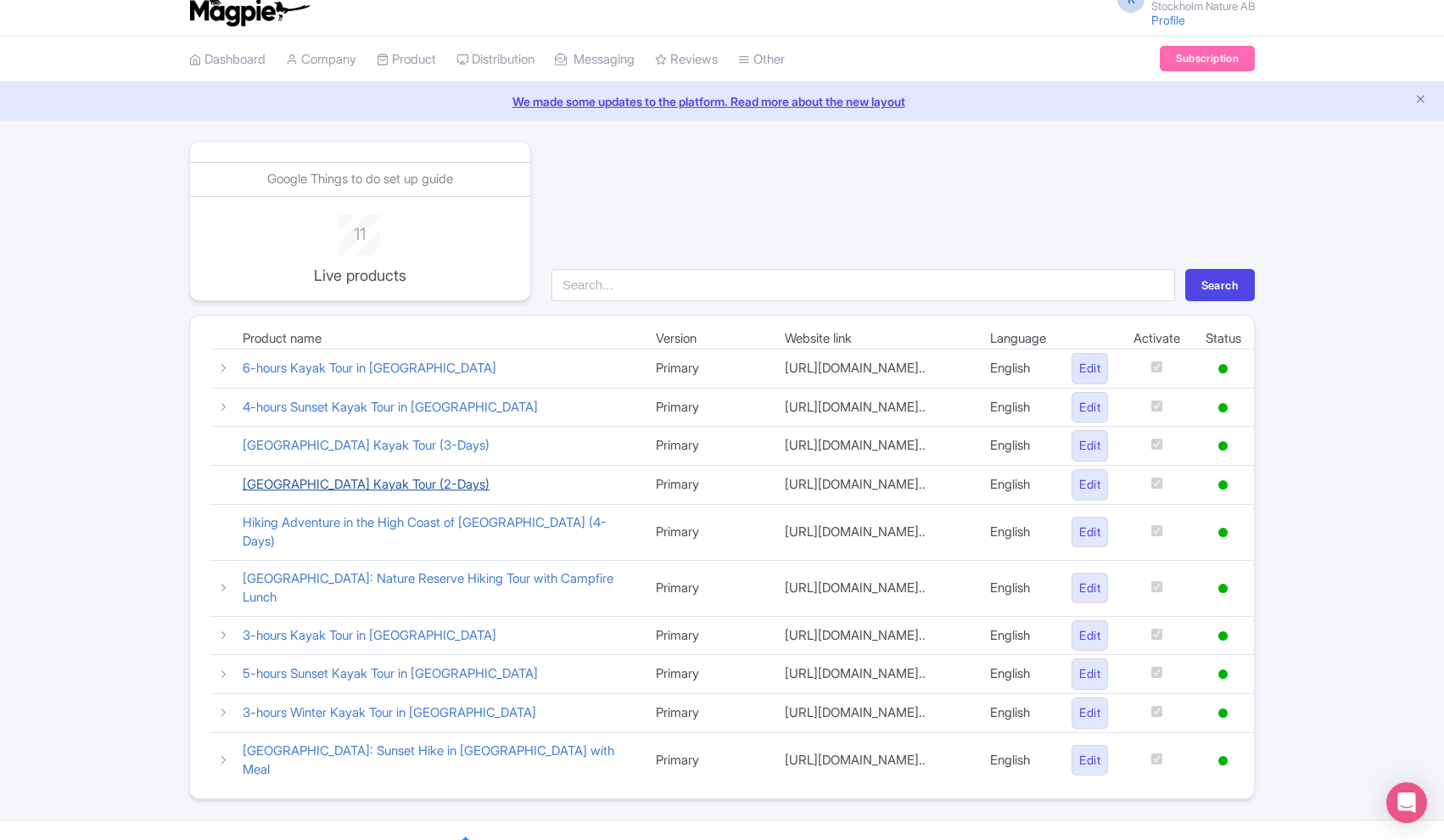
scroll to position [30, 0]
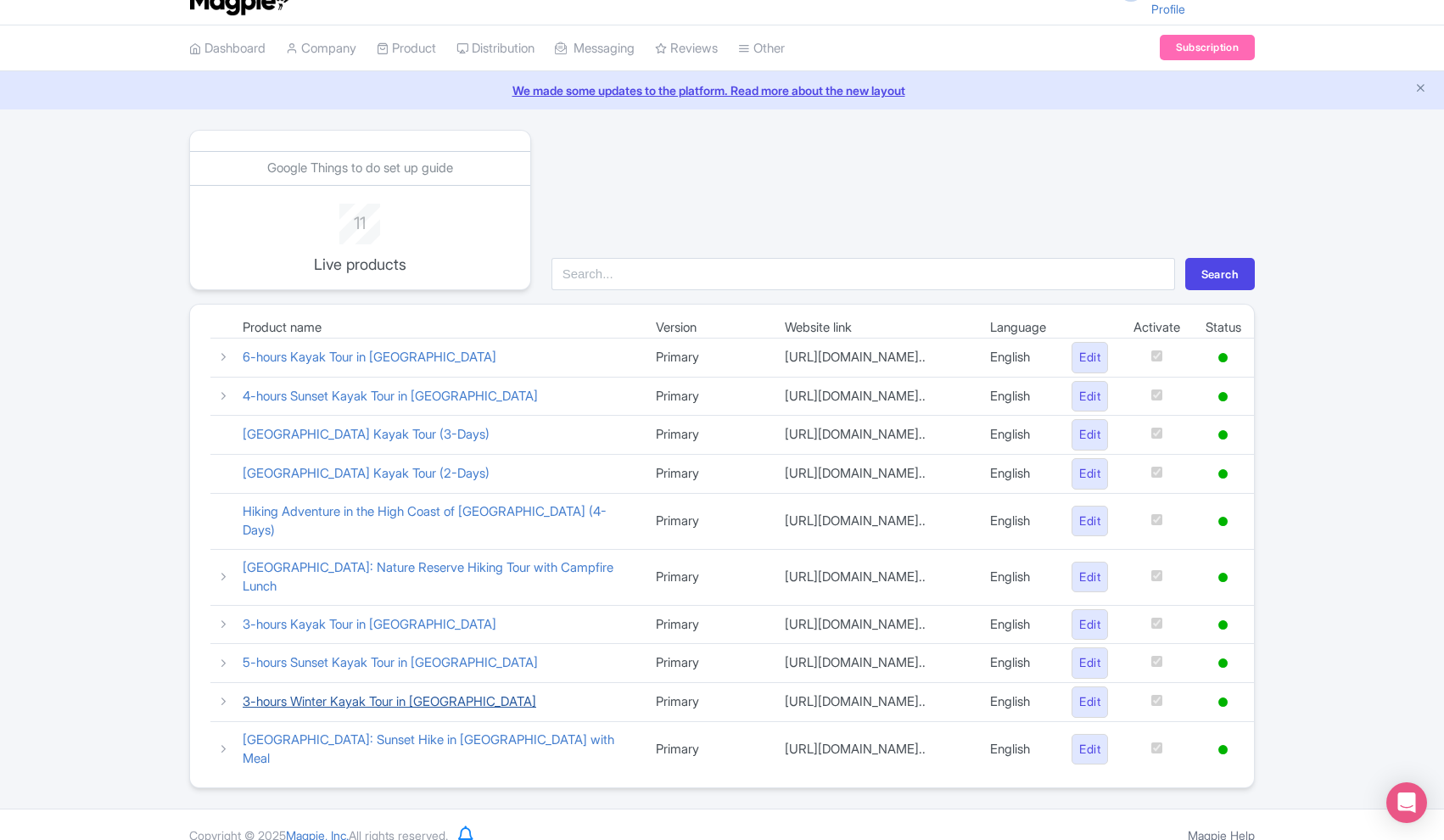
click at [416, 709] on link "3-hours Winter Kayak Tour in [GEOGRAPHIC_DATA]" at bounding box center [389, 701] width 294 height 16
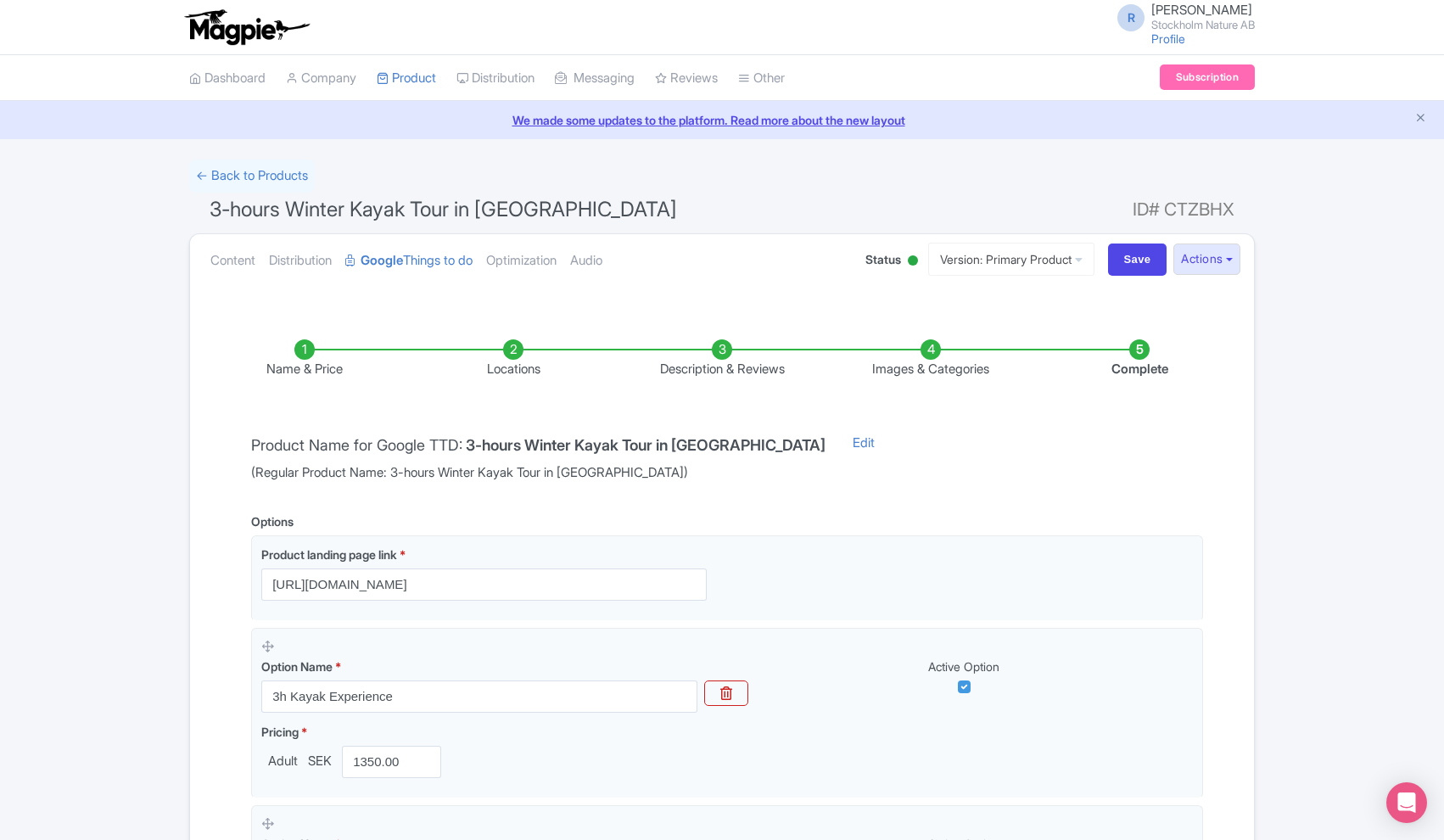
click at [521, 352] on li "Locations" at bounding box center [513, 359] width 209 height 40
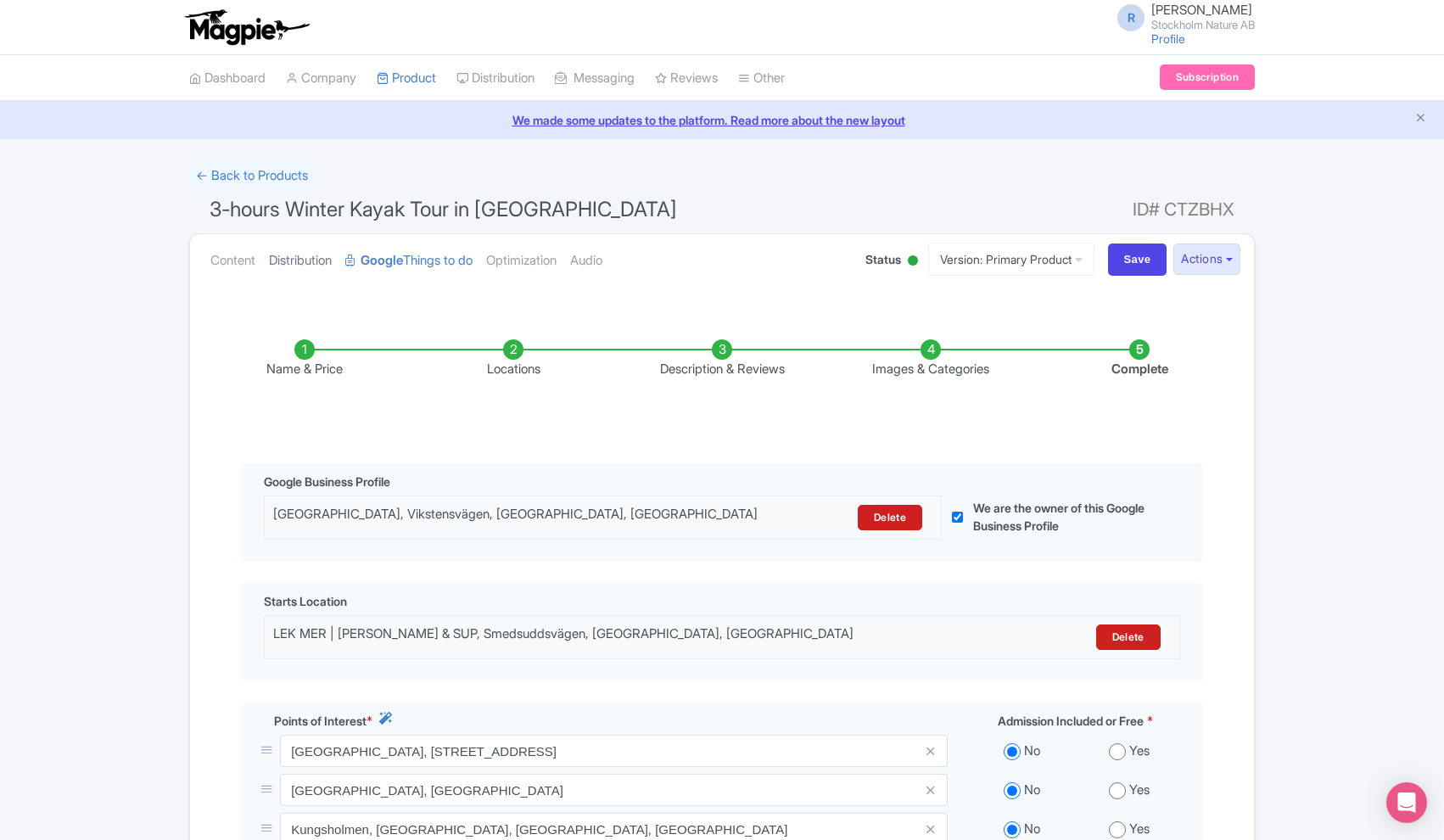
click at [316, 260] on link "Distribution" at bounding box center [301, 260] width 63 height 53
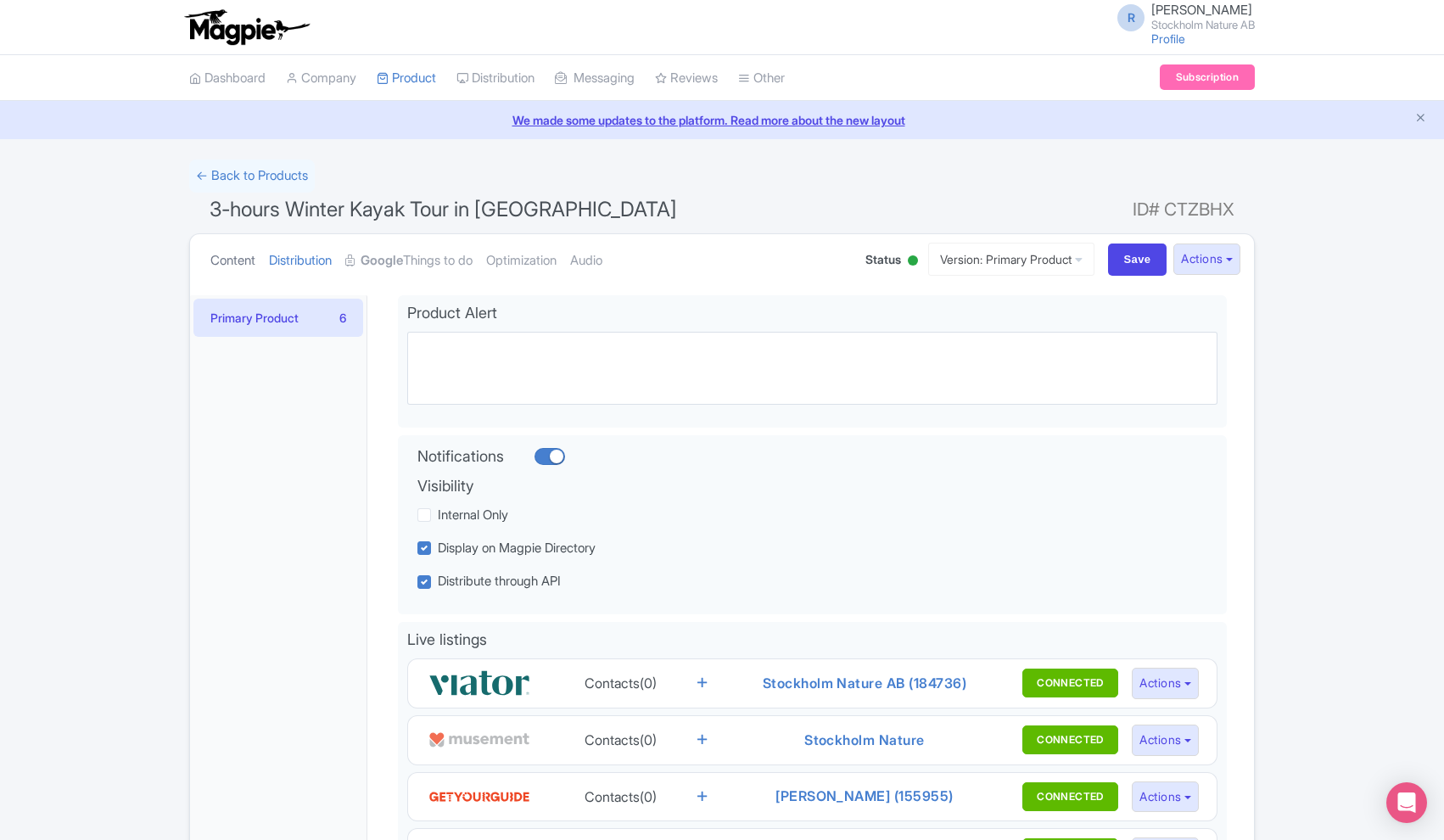
click at [236, 264] on link "Content" at bounding box center [232, 260] width 45 height 53
